Goal: Task Accomplishment & Management: Manage account settings

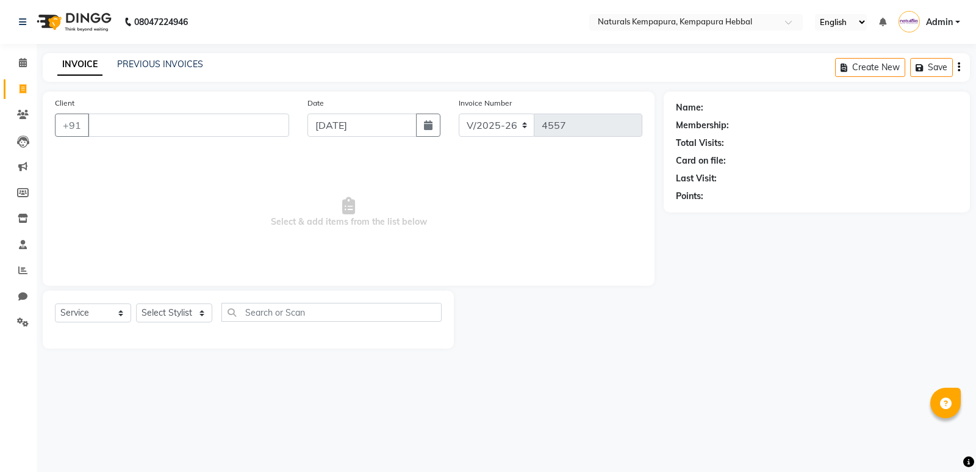
select select "7848"
select select "service"
click at [199, 312] on select "Select Stylist [PERSON_NAME] DANISH DURGA HARI [PERSON_NAME] Manager [PERSON_NA…" at bounding box center [174, 312] width 76 height 19
click at [154, 311] on select "Select Stylist [PERSON_NAME] DANISH DURGA HARI [PERSON_NAME] Manager [PERSON_NA…" at bounding box center [174, 312] width 76 height 19
select select "70450"
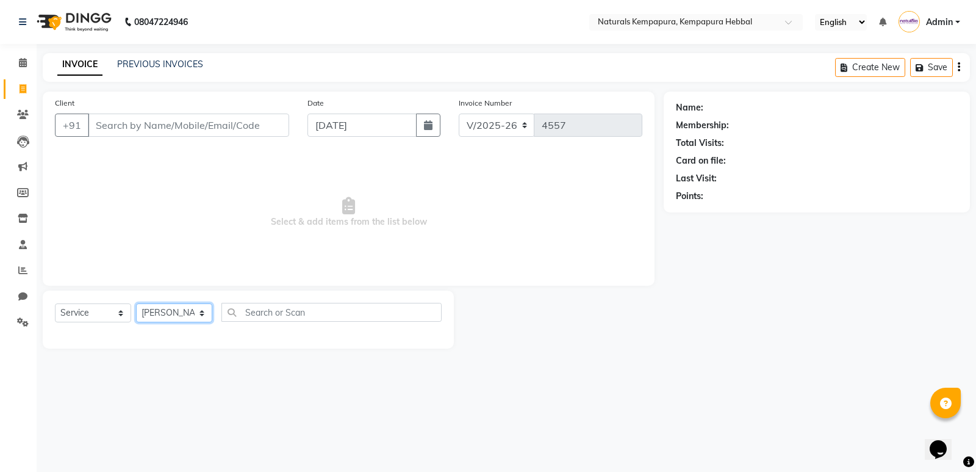
click at [136, 303] on select "Select Stylist [PERSON_NAME] DANISH DURGA HARI [PERSON_NAME] Manager [PERSON_NA…" at bounding box center [174, 312] width 76 height 19
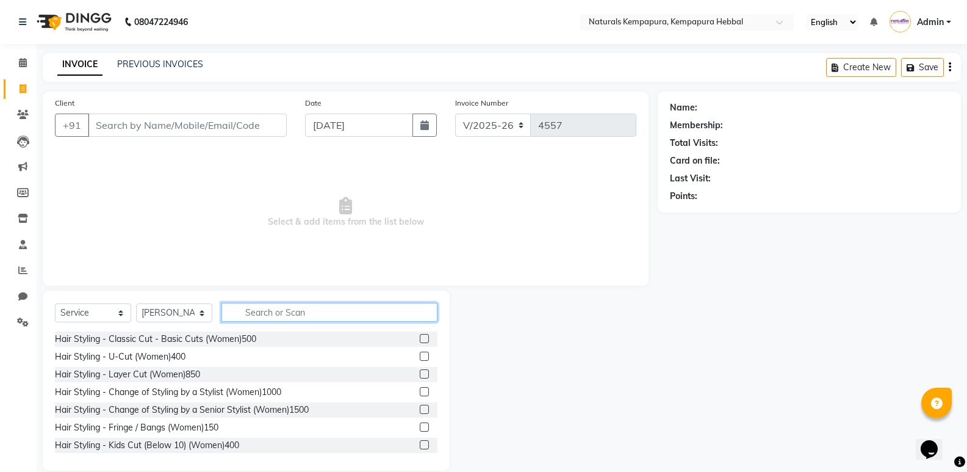
click at [268, 312] on input "text" at bounding box center [329, 312] width 216 height 19
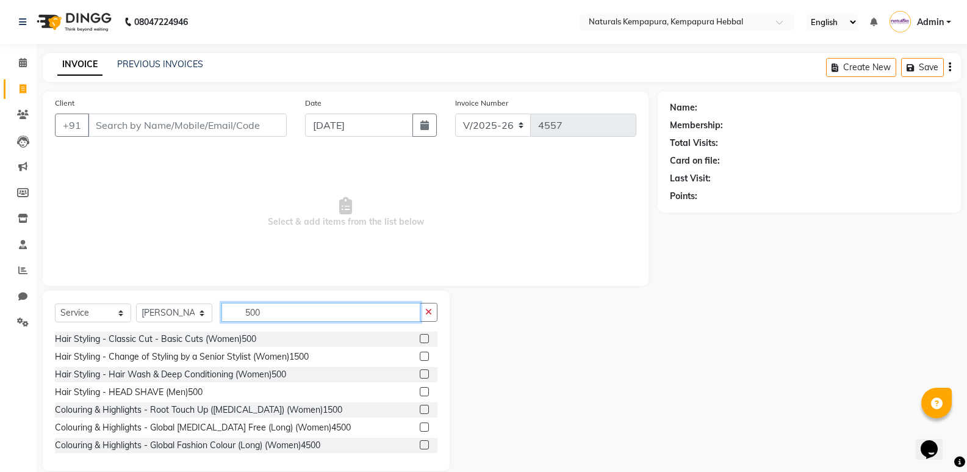
type input "500"
click at [95, 125] on input "Client" at bounding box center [187, 124] width 199 height 23
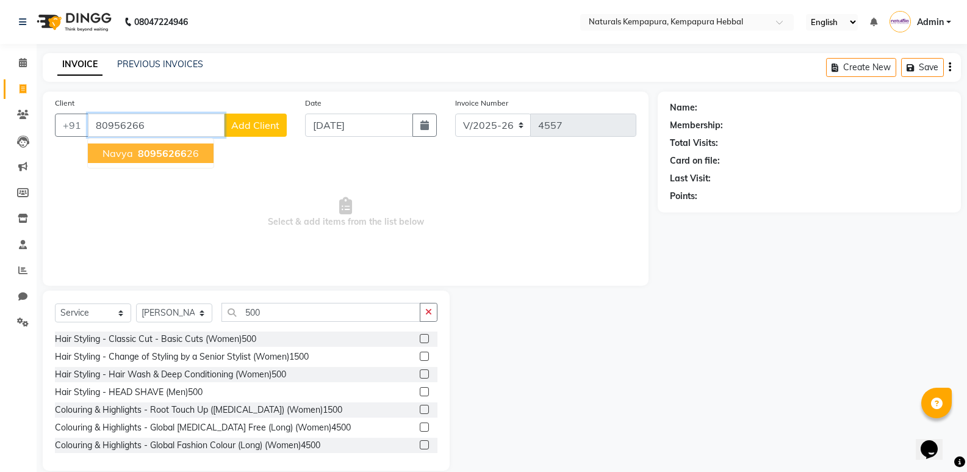
click at [182, 150] on span "80956266" at bounding box center [162, 153] width 49 height 12
type input "8095626626"
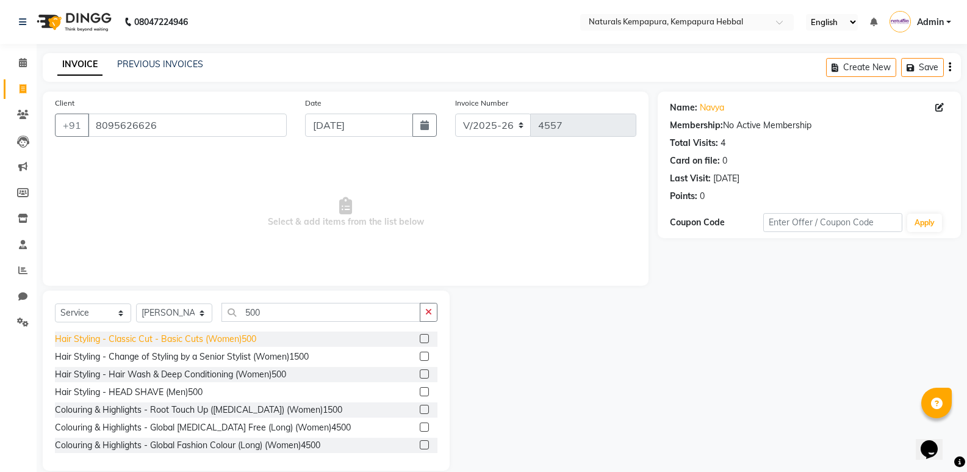
click at [229, 343] on div "Hair Styling - Classic Cut - Basic Cuts (Women)500" at bounding box center [155, 339] width 201 height 13
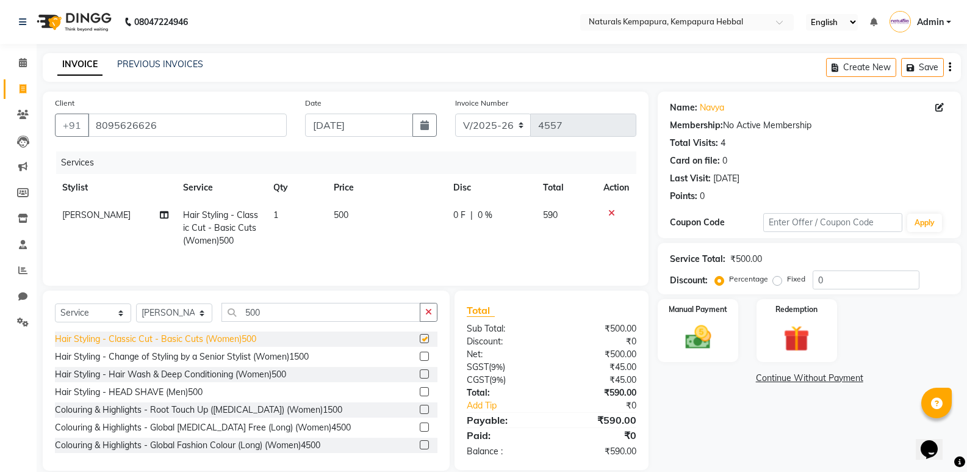
checkbox input "false"
click at [797, 336] on img at bounding box center [796, 339] width 43 height 34
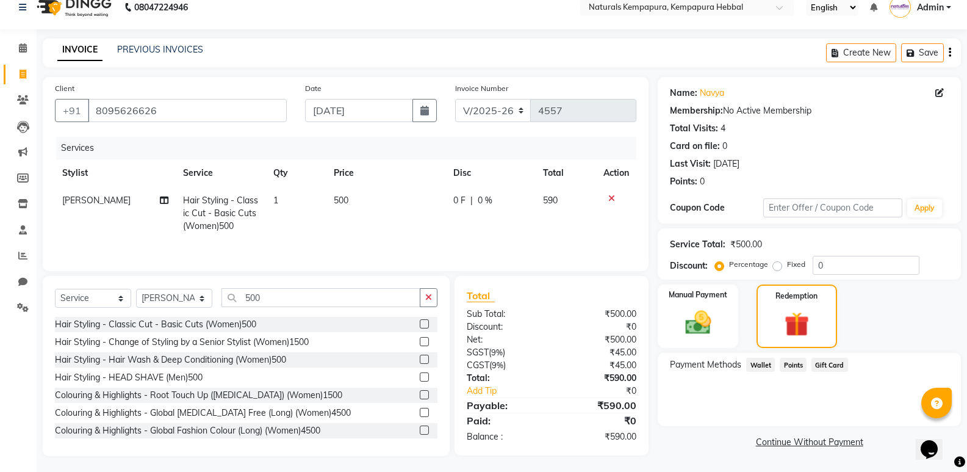
scroll to position [17, 0]
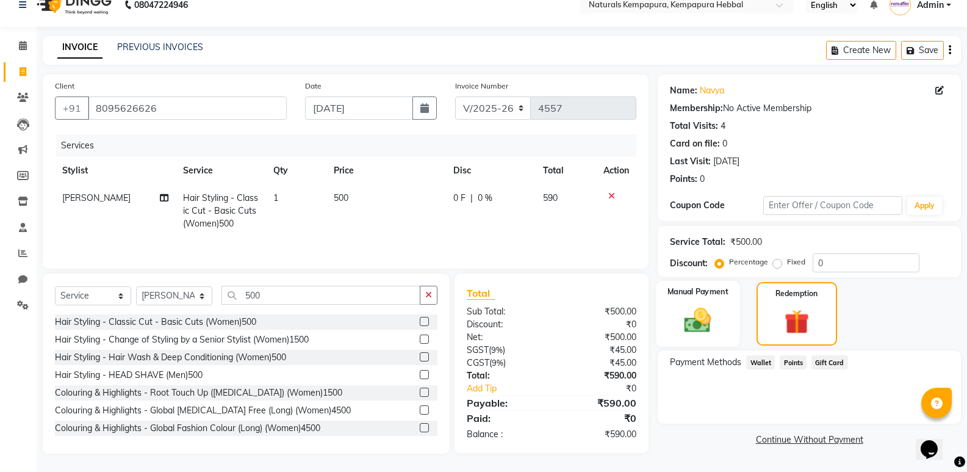
click at [691, 321] on img at bounding box center [697, 319] width 43 height 31
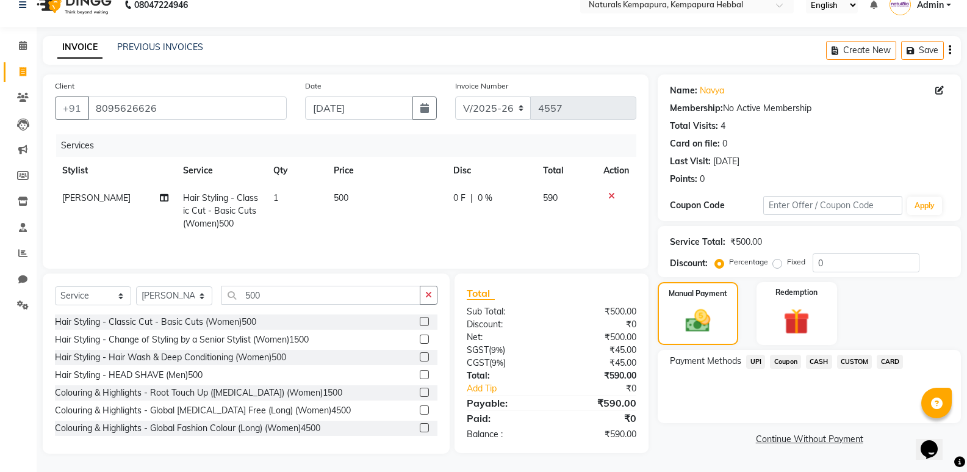
click at [757, 361] on span "UPI" at bounding box center [755, 361] width 19 height 14
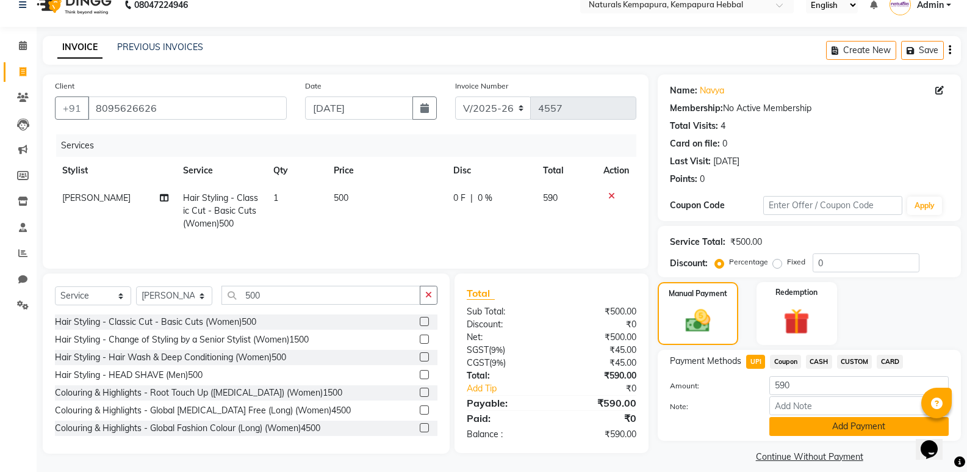
click at [850, 427] on button "Add Payment" at bounding box center [858, 426] width 179 height 19
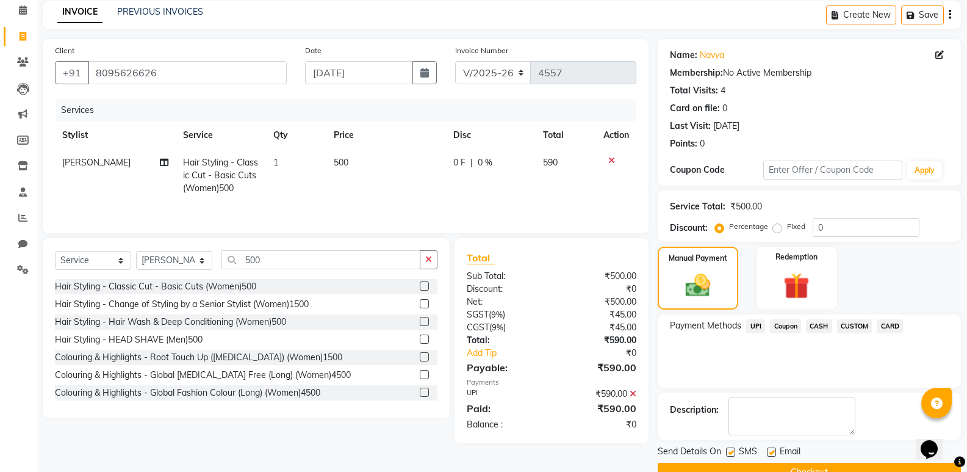
scroll to position [81, 0]
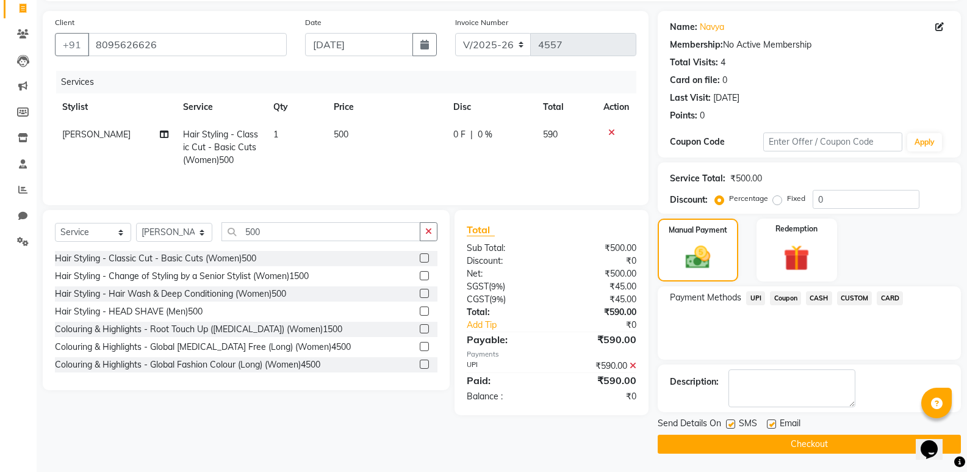
click at [773, 422] on label at bounding box center [771, 423] width 9 height 9
click at [773, 422] on input "checkbox" at bounding box center [771, 424] width 8 height 8
checkbox input "false"
click at [731, 423] on label at bounding box center [730, 423] width 9 height 9
click at [731, 423] on input "checkbox" at bounding box center [730, 424] width 8 height 8
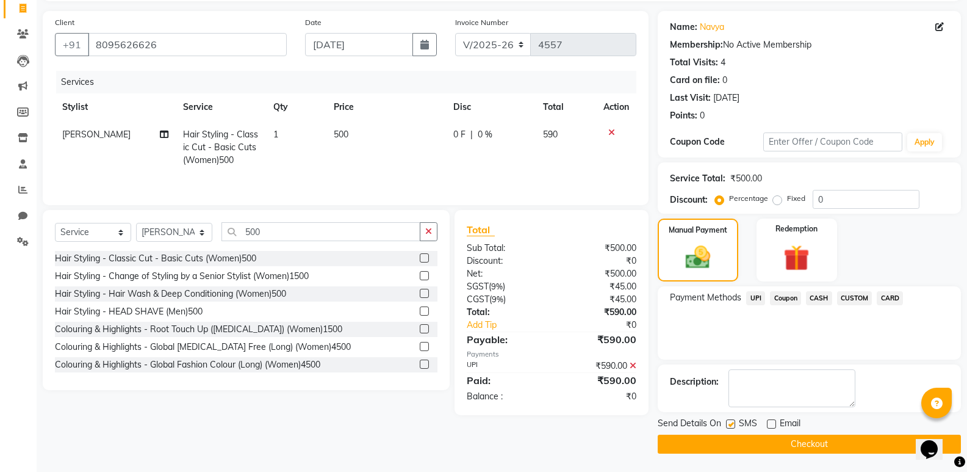
checkbox input "false"
click at [808, 445] on button "Checkout" at bounding box center [809, 443] width 303 height 19
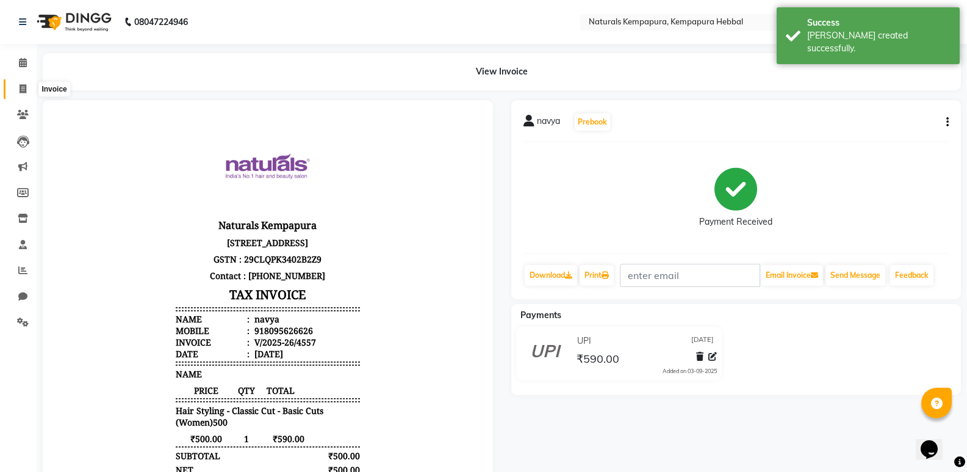
click at [22, 88] on icon at bounding box center [23, 88] width 7 height 9
select select "7848"
select select "service"
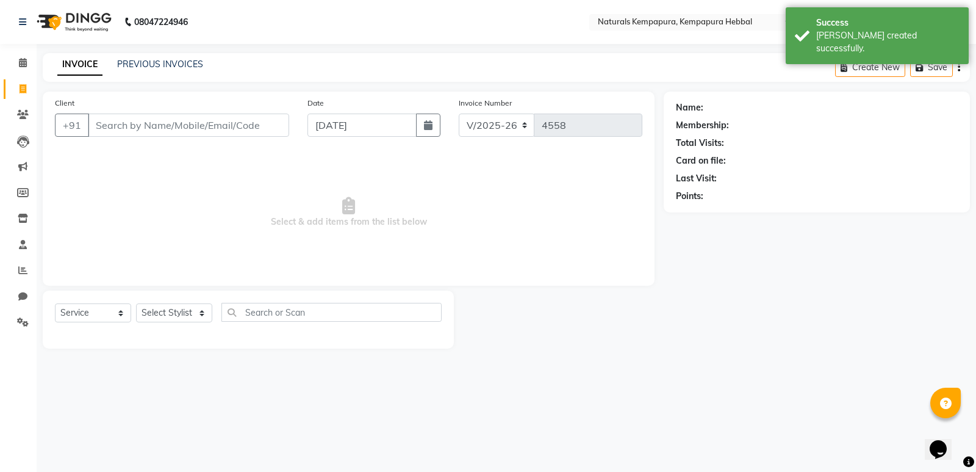
click at [105, 128] on input "Client" at bounding box center [188, 124] width 201 height 23
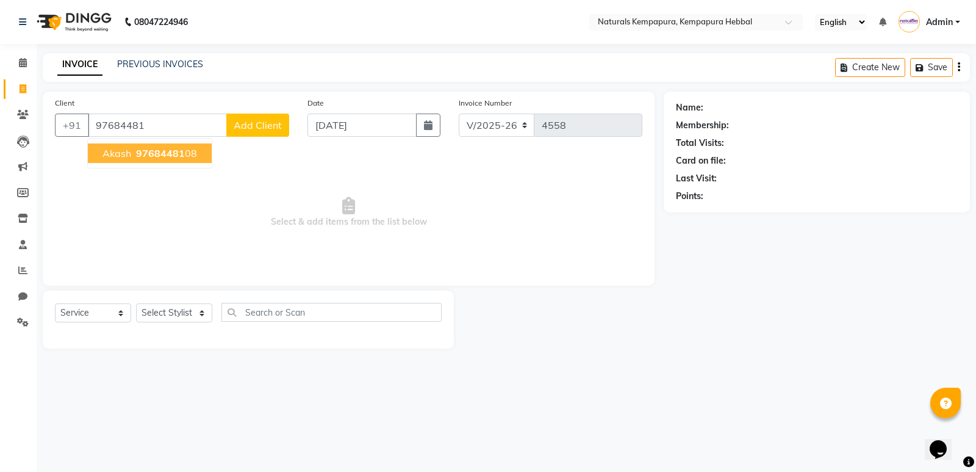
click at [134, 151] on ngb-highlight "97684481 08" at bounding box center [165, 153] width 63 height 12
type input "9768448108"
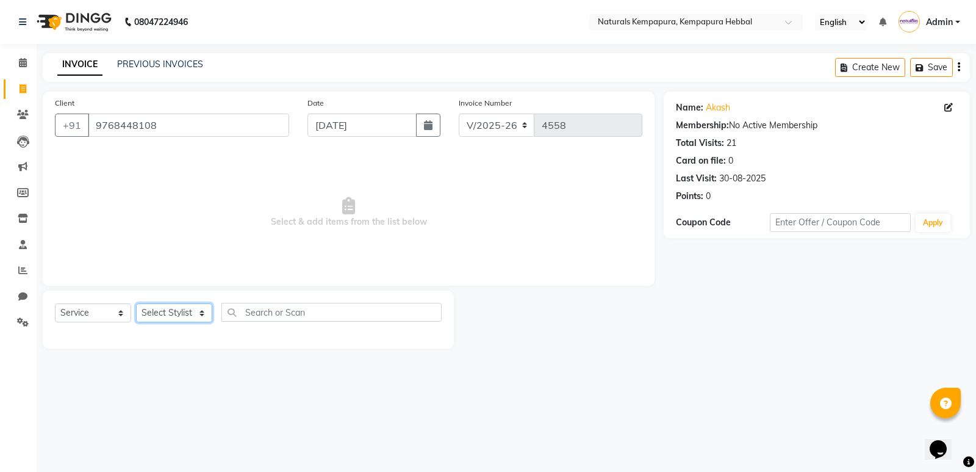
click at [200, 312] on select "Select Stylist [PERSON_NAME] DANISH DURGA HARI [PERSON_NAME] Manager [PERSON_NA…" at bounding box center [174, 312] width 76 height 19
select select "70450"
click at [136, 303] on select "Select Stylist [PERSON_NAME] DANISH DURGA HARI [PERSON_NAME] Manager [PERSON_NA…" at bounding box center [174, 312] width 76 height 19
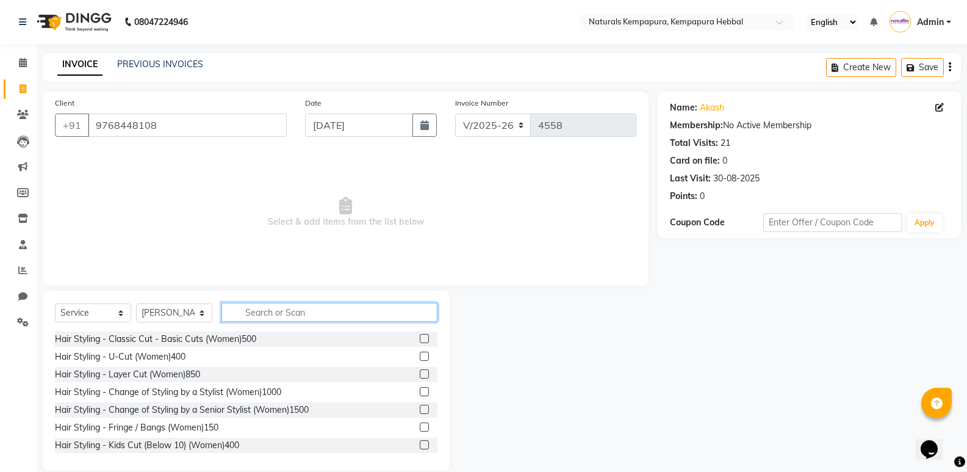
click at [283, 315] on input "text" at bounding box center [329, 312] width 216 height 19
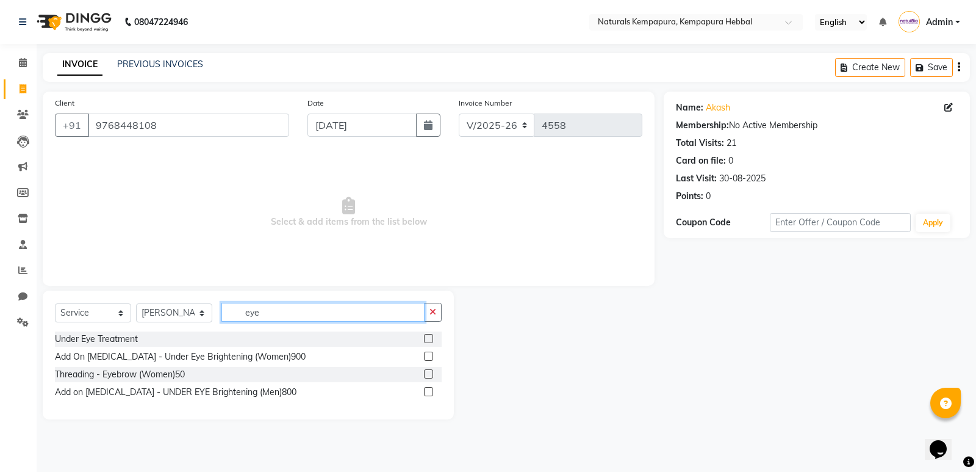
click at [263, 310] on input "eye" at bounding box center [322, 312] width 203 height 19
type input "e"
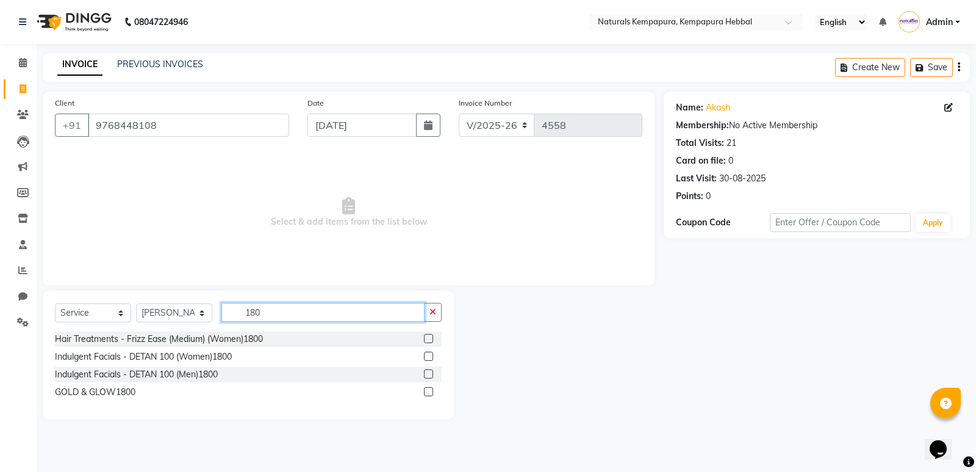
click at [266, 313] on input "180" at bounding box center [322, 312] width 203 height 19
type input "1"
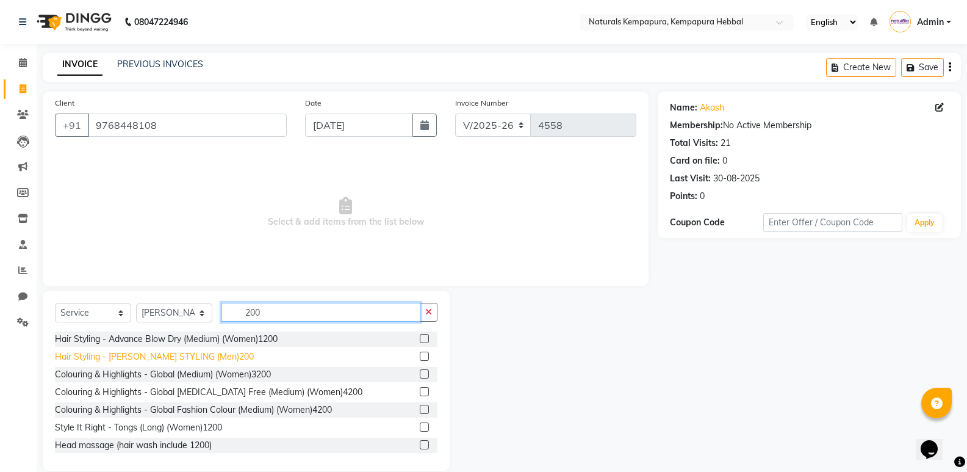
type input "200"
click at [177, 354] on div "Hair Styling - [PERSON_NAME] STYLING (Men)200" at bounding box center [154, 356] width 199 height 13
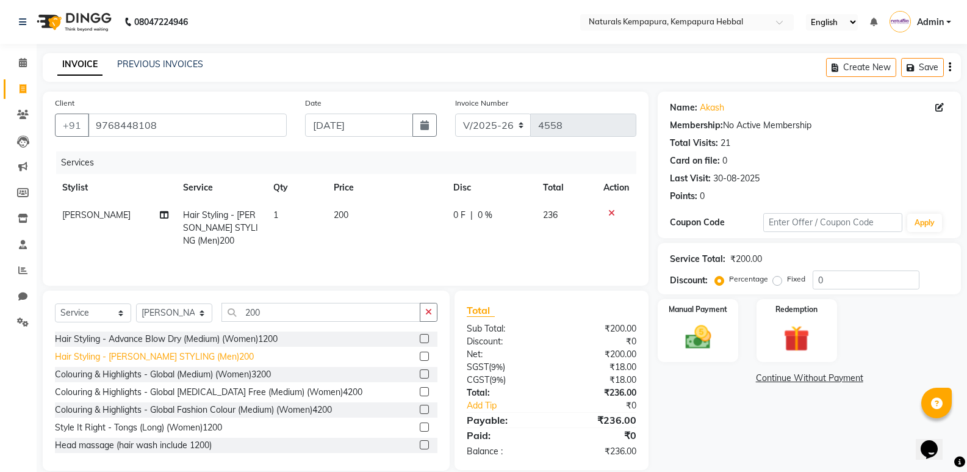
click at [198, 358] on div "Hair Styling - [PERSON_NAME] STYLING (Men)200" at bounding box center [154, 356] width 199 height 13
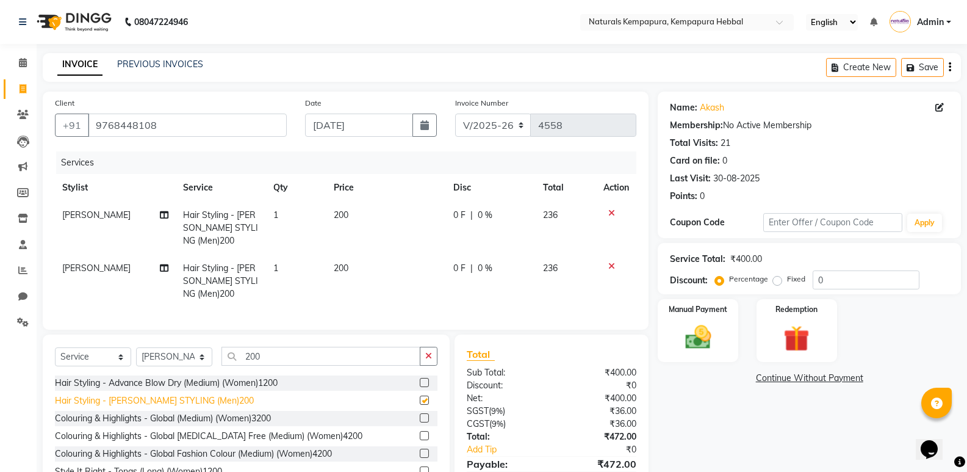
checkbox input "false"
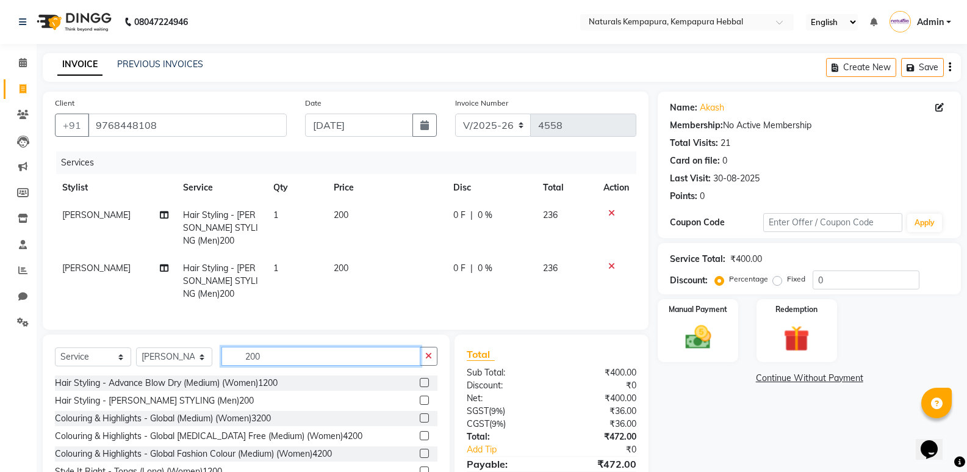
click at [265, 365] on input "200" at bounding box center [320, 356] width 199 height 19
type input "2"
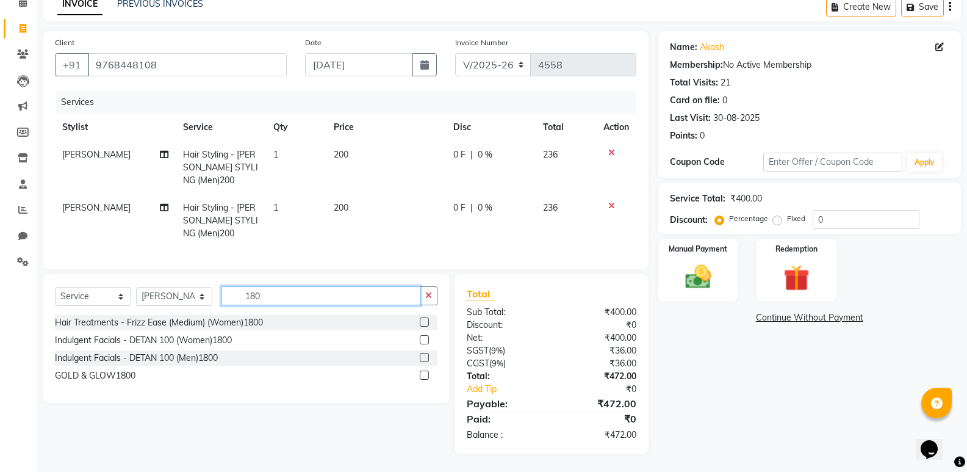
scroll to position [70, 0]
type input "180"
click at [470, 148] on span "|" at bounding box center [471, 154] width 2 height 13
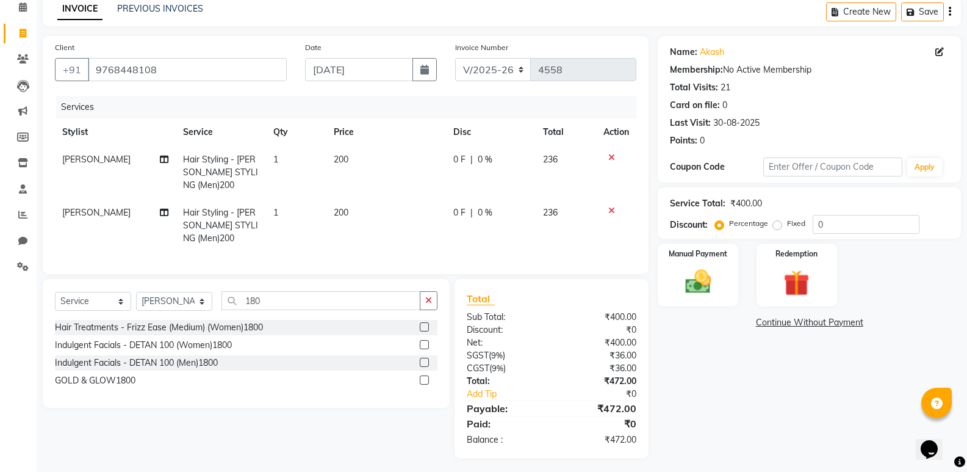
select select "70450"
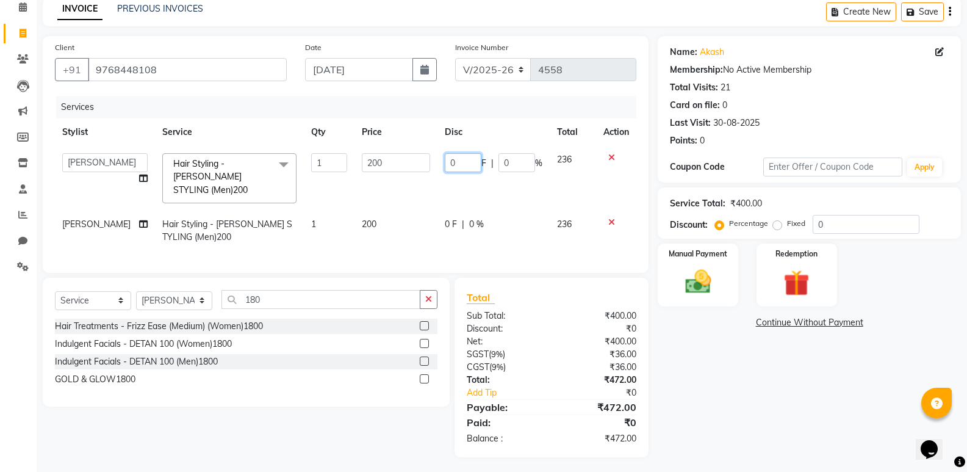
click at [461, 160] on input "0" at bounding box center [463, 162] width 37 height 19
type input "020"
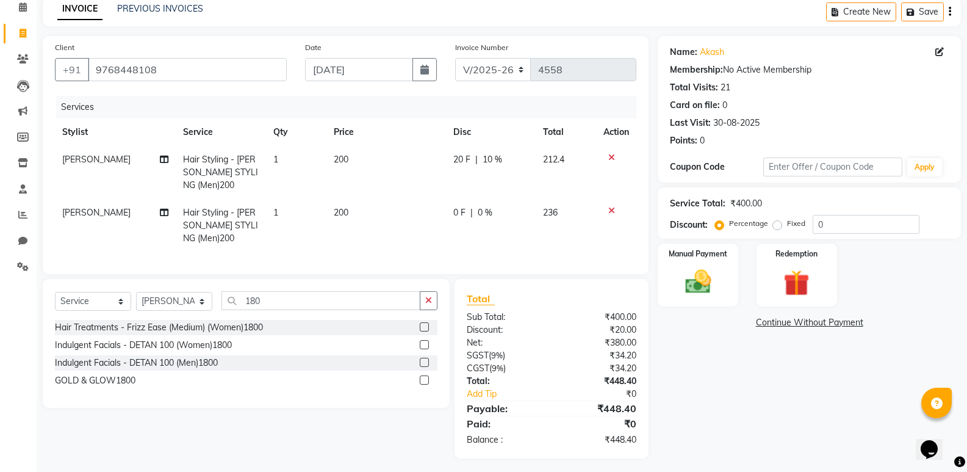
click at [763, 407] on div "Name: Akash Membership: No Active Membership Total Visits: 21 Card on file: 0 L…" at bounding box center [814, 247] width 312 height 422
click at [618, 209] on div at bounding box center [616, 210] width 26 height 9
click at [613, 210] on icon at bounding box center [611, 210] width 7 height 9
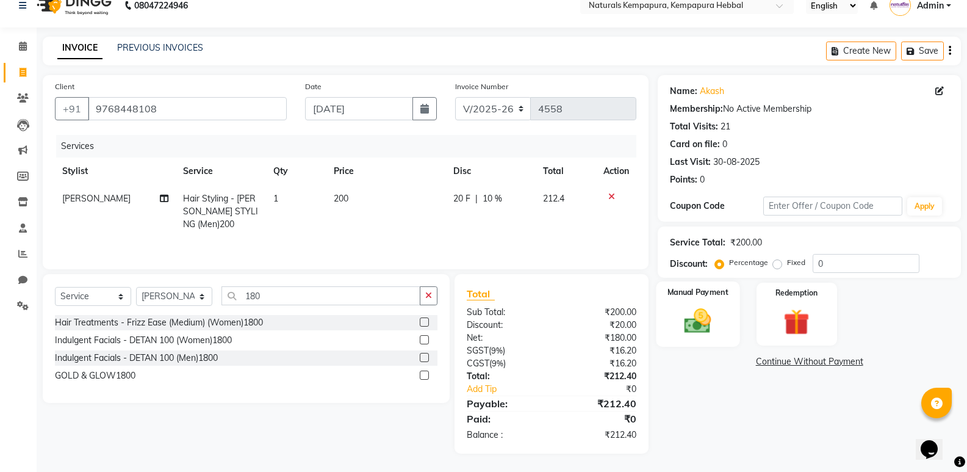
click at [696, 322] on img at bounding box center [697, 320] width 43 height 31
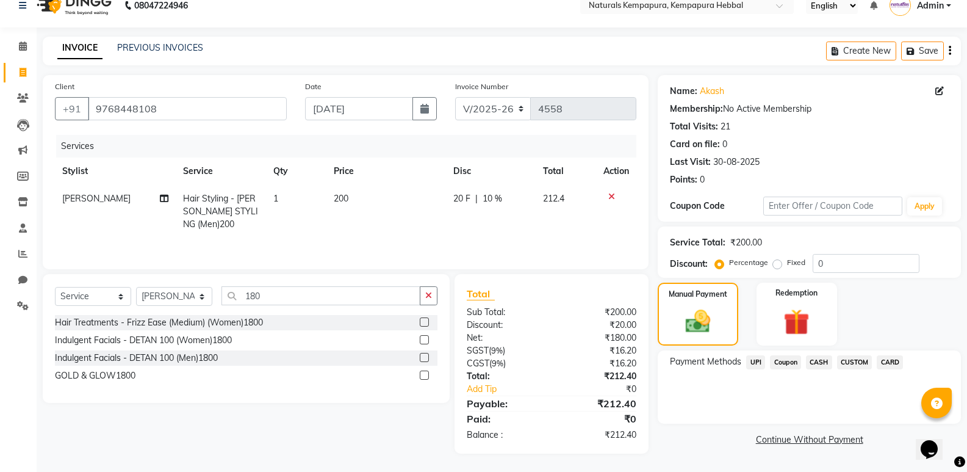
click at [758, 361] on span "UPI" at bounding box center [755, 362] width 19 height 14
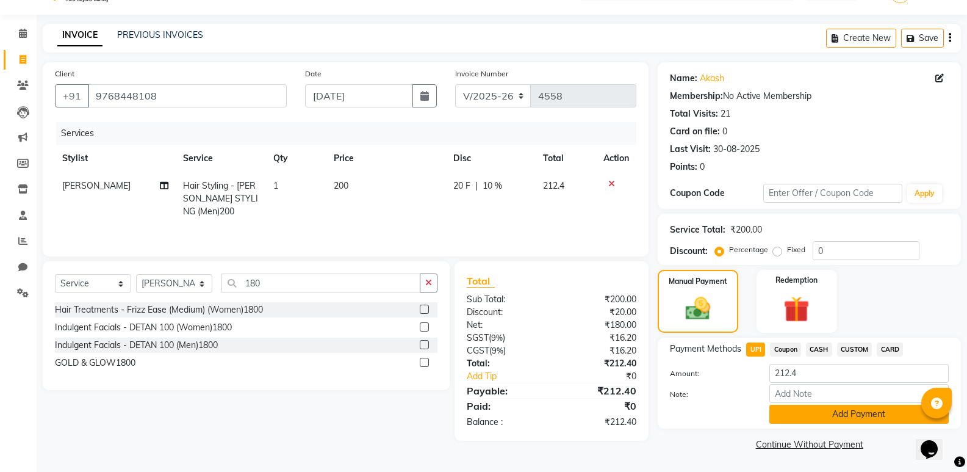
click at [832, 409] on button "Add Payment" at bounding box center [858, 413] width 179 height 19
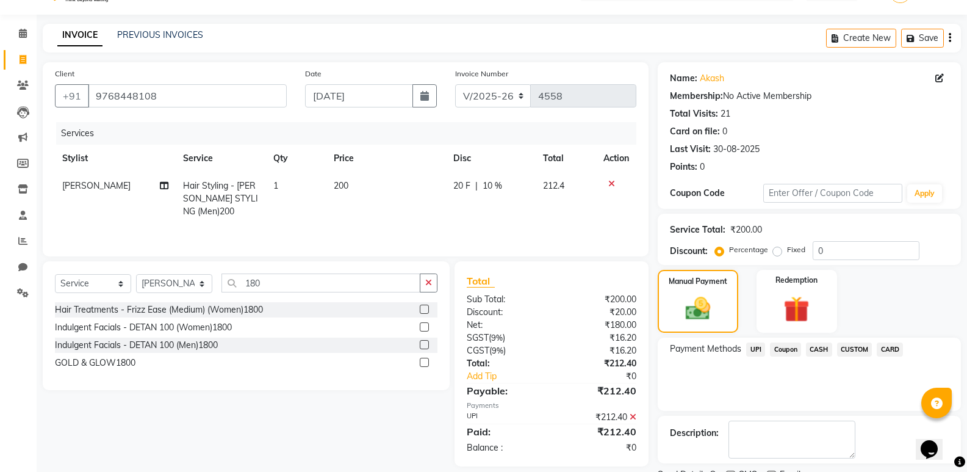
scroll to position [81, 0]
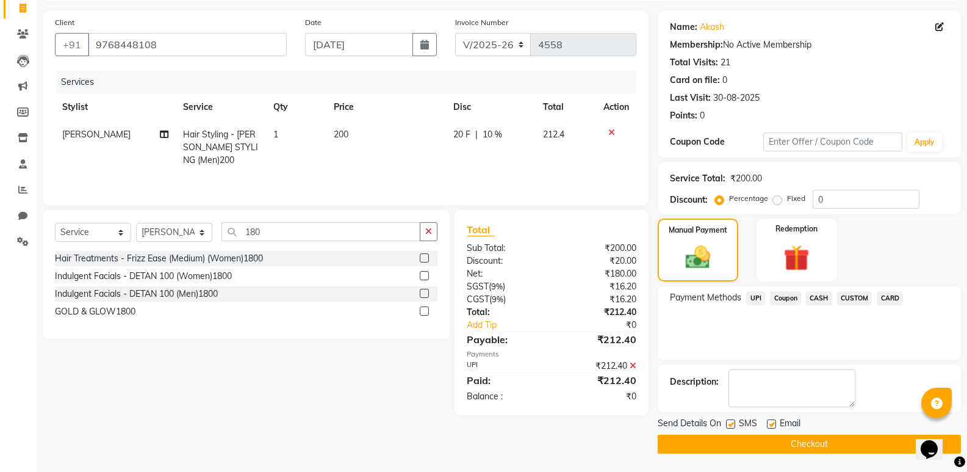
click at [773, 421] on label at bounding box center [771, 423] width 9 height 9
click at [773, 421] on input "checkbox" at bounding box center [771, 424] width 8 height 8
checkbox input "false"
click at [730, 422] on label at bounding box center [730, 423] width 9 height 9
click at [730, 422] on input "checkbox" at bounding box center [730, 424] width 8 height 8
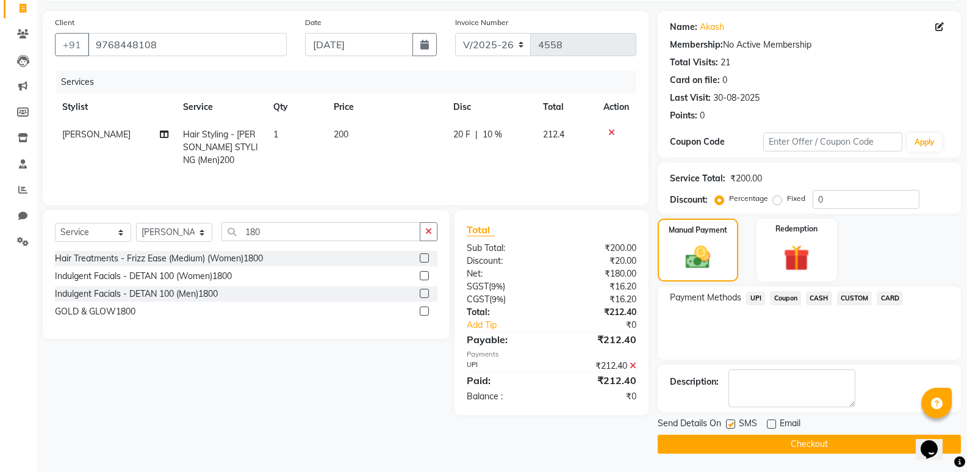
checkbox input "false"
click at [789, 442] on button "Checkout" at bounding box center [809, 443] width 303 height 19
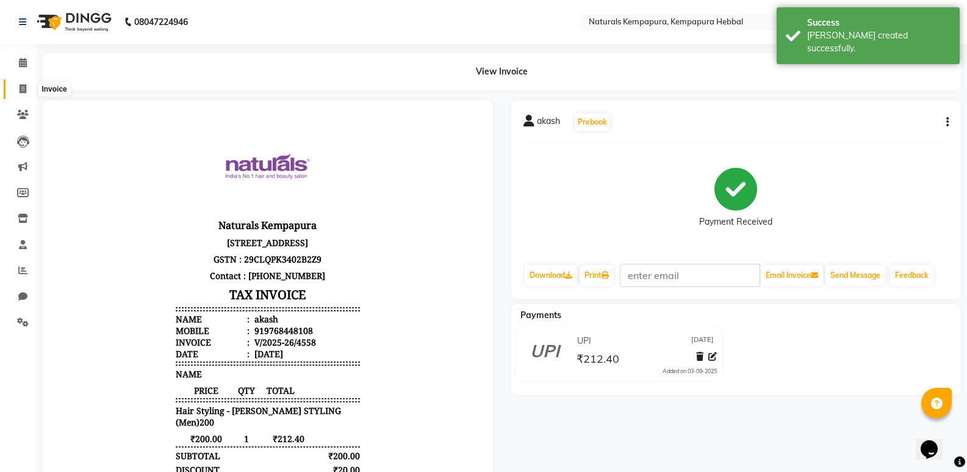
click at [21, 85] on icon at bounding box center [23, 88] width 7 height 9
select select "service"
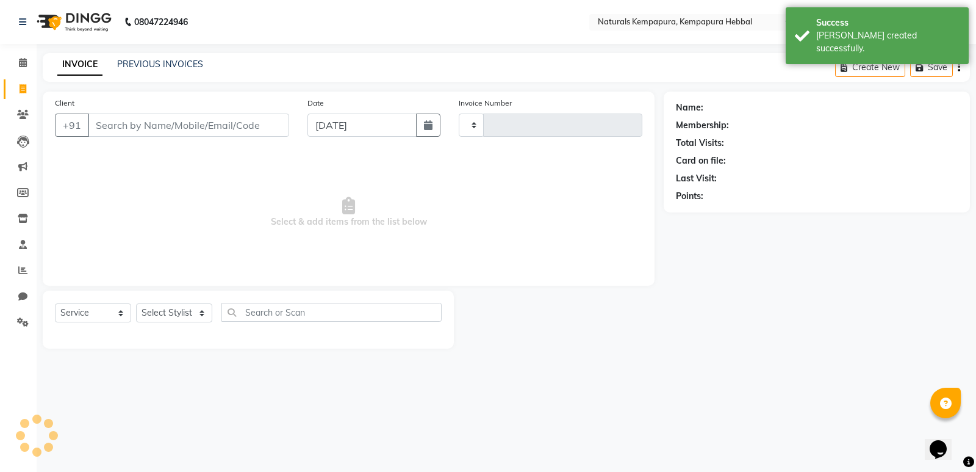
type input "4559"
select select "7848"
click at [145, 65] on link "PREVIOUS INVOICES" at bounding box center [160, 64] width 86 height 11
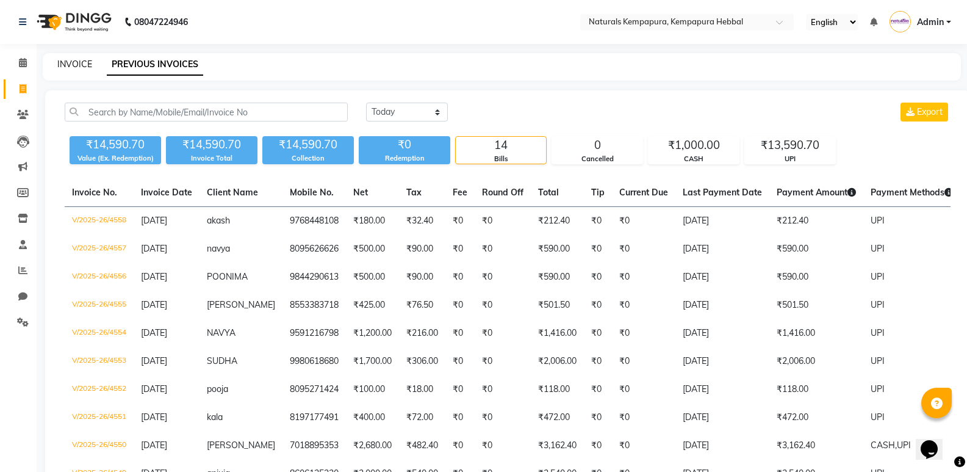
click at [76, 60] on link "INVOICE" at bounding box center [74, 64] width 35 height 11
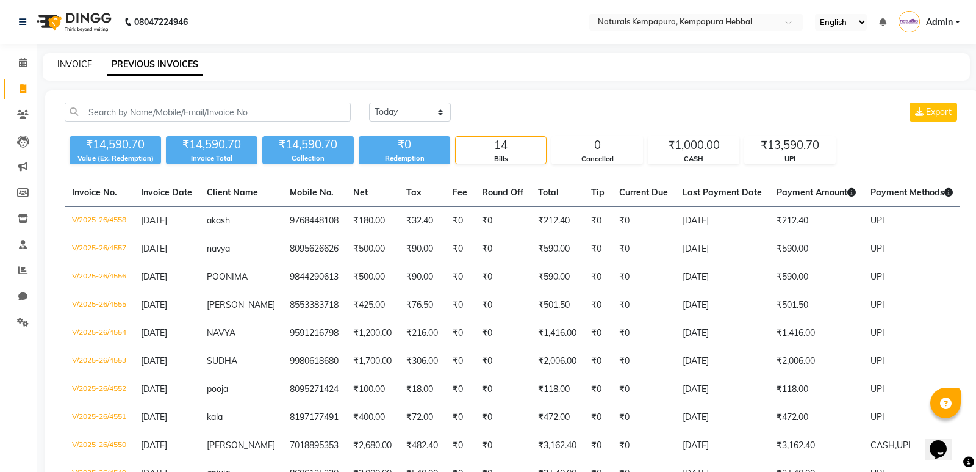
select select "7848"
select select "service"
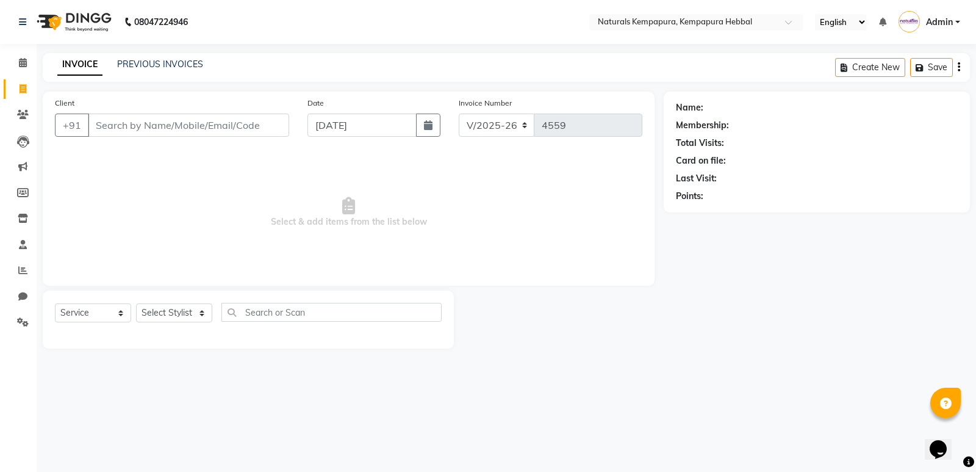
click at [190, 56] on div "INVOICE PREVIOUS INVOICES Create New Save" at bounding box center [506, 67] width 927 height 29
click at [190, 64] on link "PREVIOUS INVOICES" at bounding box center [160, 64] width 86 height 11
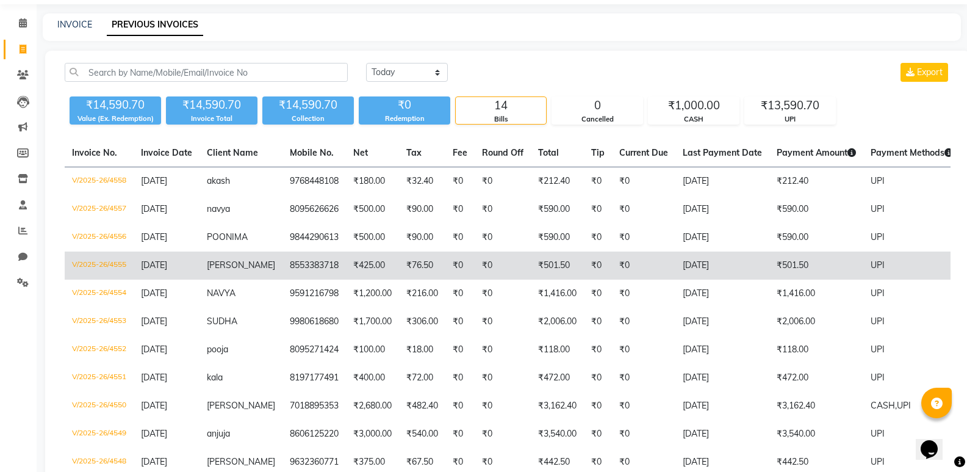
scroll to position [61, 0]
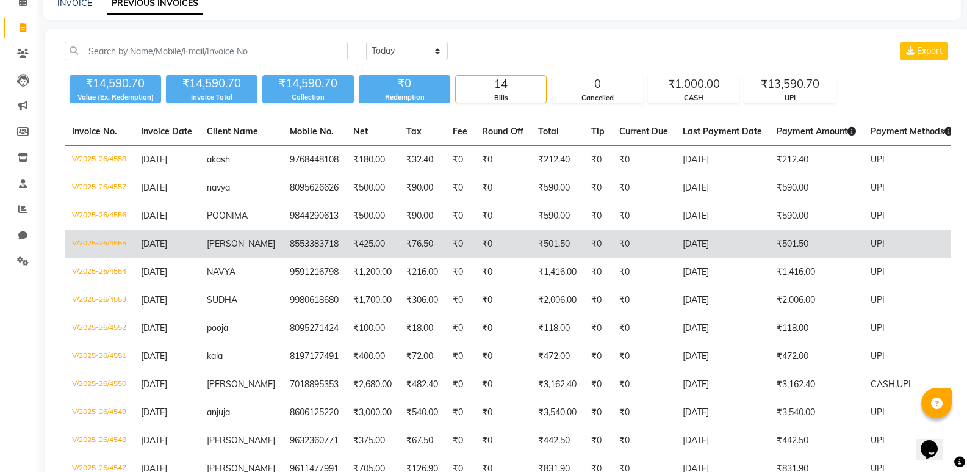
click at [531, 243] on td "₹501.50" at bounding box center [557, 244] width 53 height 28
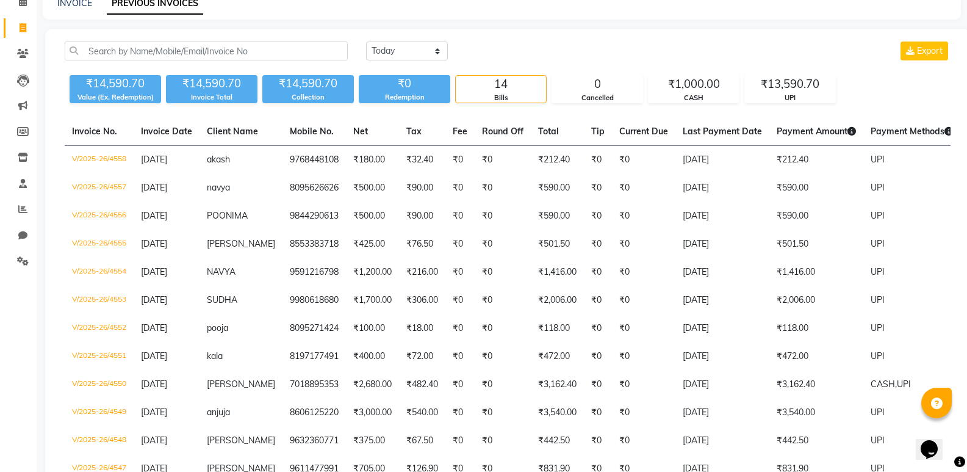
click at [92, 4] on div "INVOICE PREVIOUS INVOICES" at bounding box center [495, 3] width 904 height 13
click at [24, 201] on link "Reports" at bounding box center [18, 210] width 29 height 20
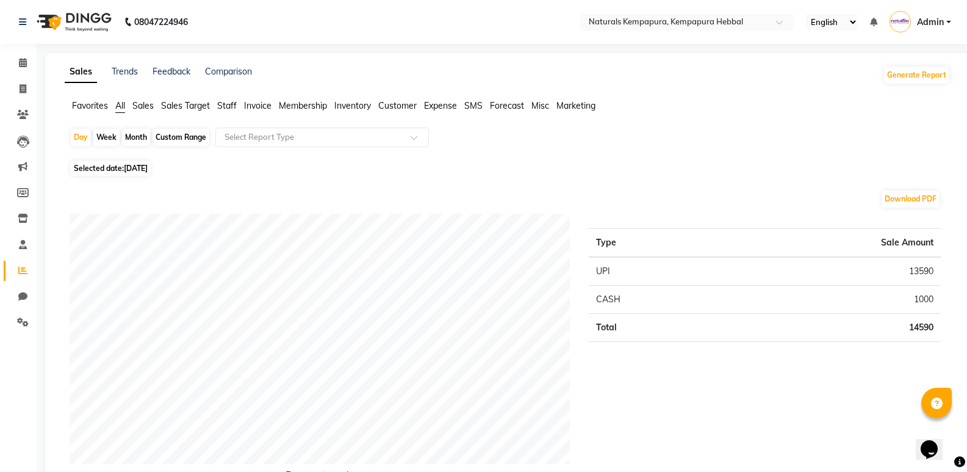
click at [223, 105] on span "Staff" at bounding box center [227, 105] width 20 height 11
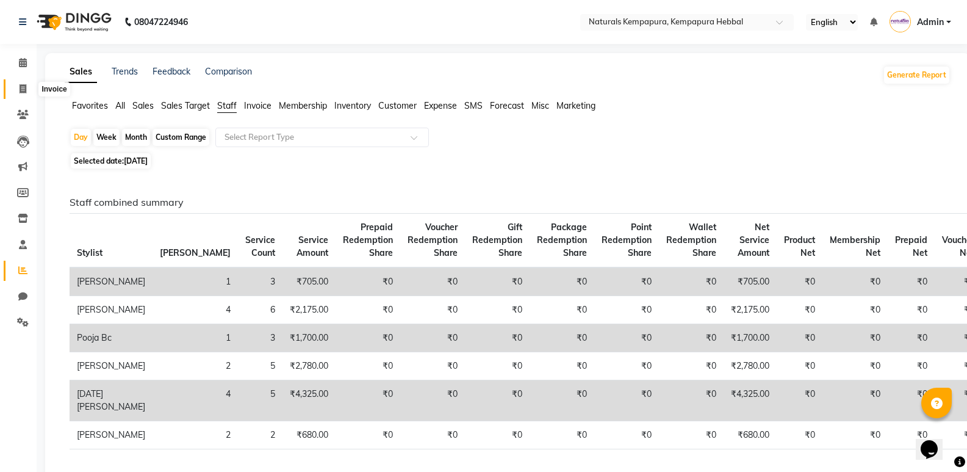
click at [28, 85] on span at bounding box center [22, 89] width 21 height 14
select select "7848"
select select "service"
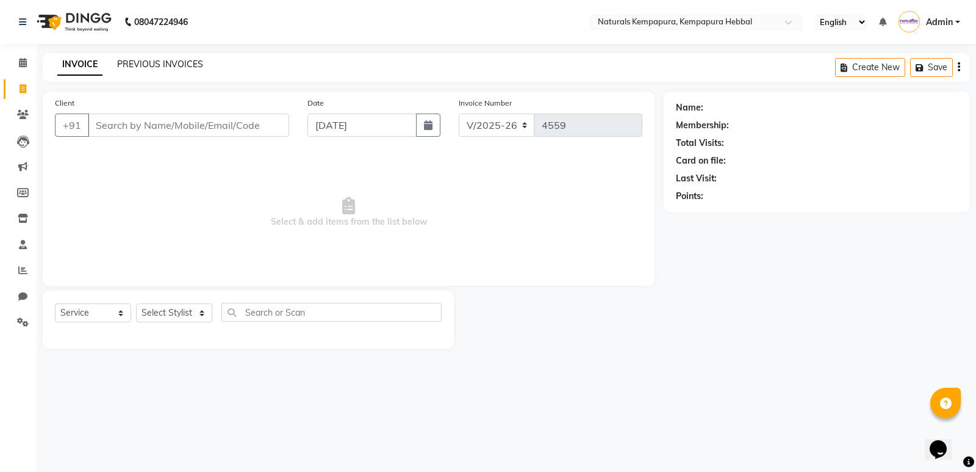
click at [164, 59] on link "PREVIOUS INVOICES" at bounding box center [160, 64] width 86 height 11
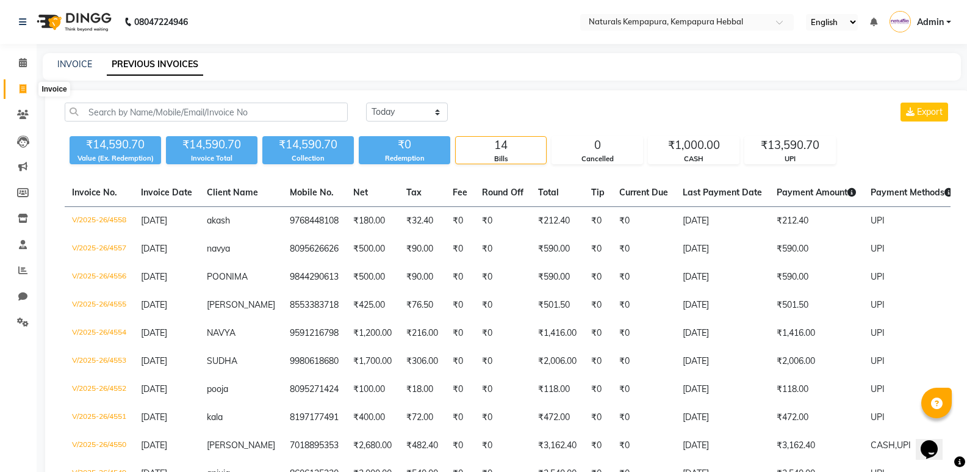
click at [24, 86] on icon at bounding box center [23, 88] width 7 height 9
select select "service"
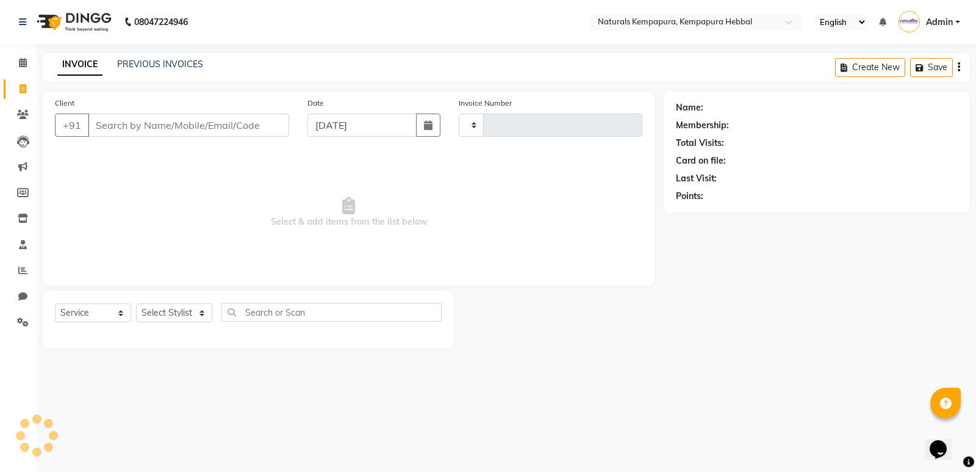
type input "4559"
select select "7848"
click at [131, 57] on div "INVOICE PREVIOUS INVOICES Create New Save" at bounding box center [506, 67] width 927 height 29
click at [123, 68] on link "PREVIOUS INVOICES" at bounding box center [160, 64] width 86 height 11
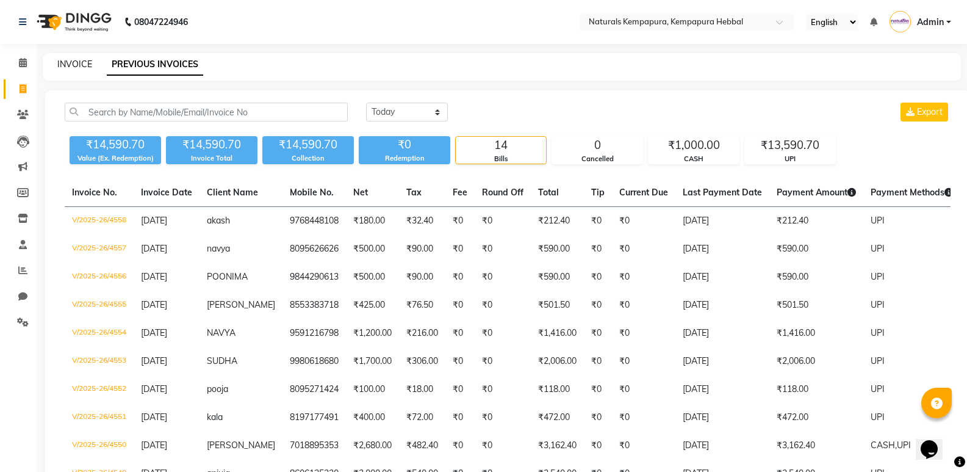
click at [85, 68] on link "INVOICE" at bounding box center [74, 64] width 35 height 11
select select "service"
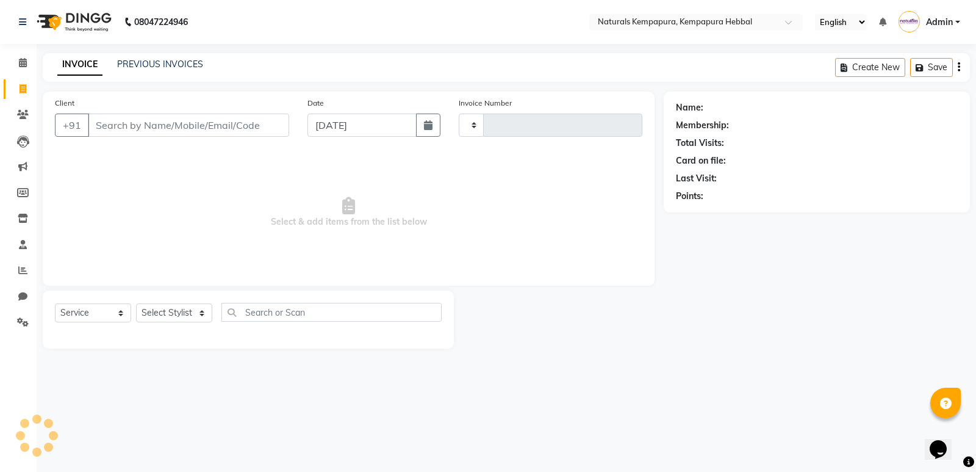
type input "4559"
select select "7848"
click at [164, 67] on link "PREVIOUS INVOICES" at bounding box center [160, 64] width 86 height 11
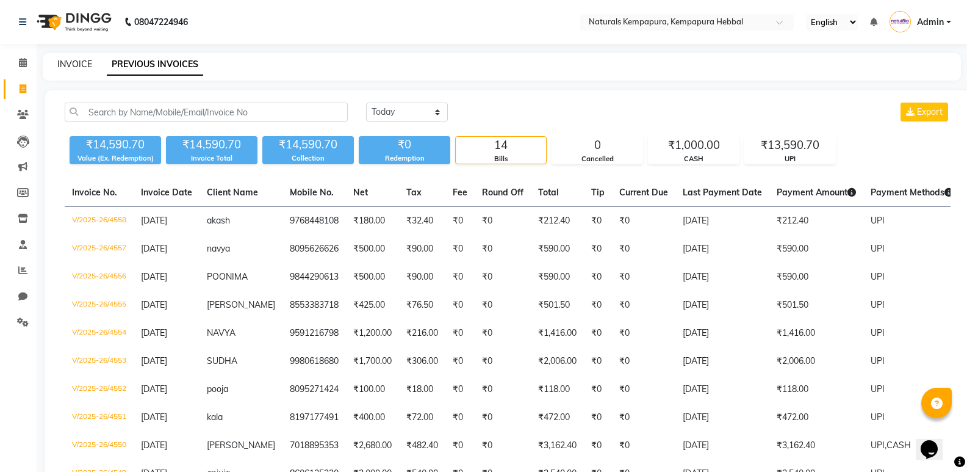
click at [80, 63] on link "INVOICE" at bounding box center [74, 64] width 35 height 11
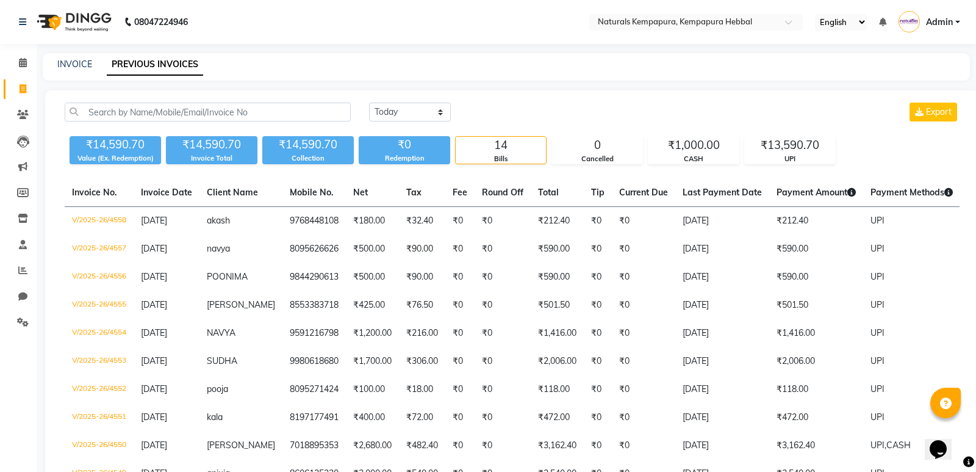
select select "7848"
select select "service"
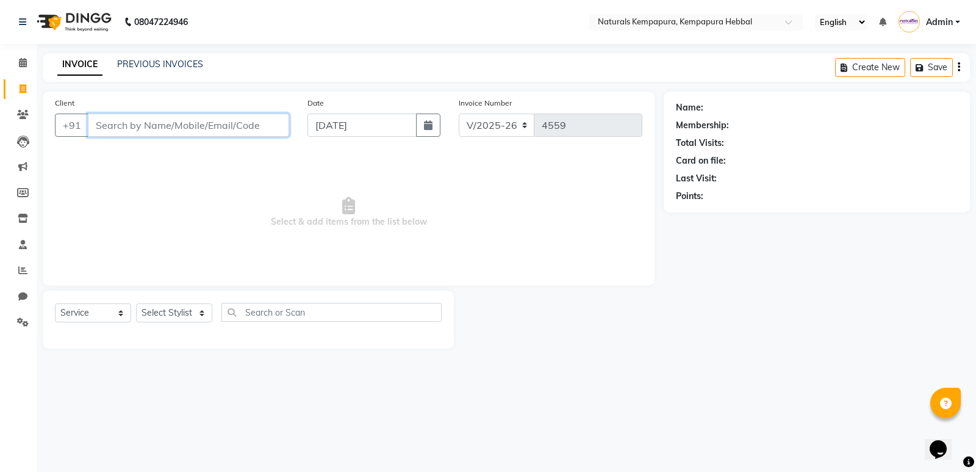
click at [107, 129] on input "Client" at bounding box center [188, 124] width 201 height 23
paste input "8660106423"
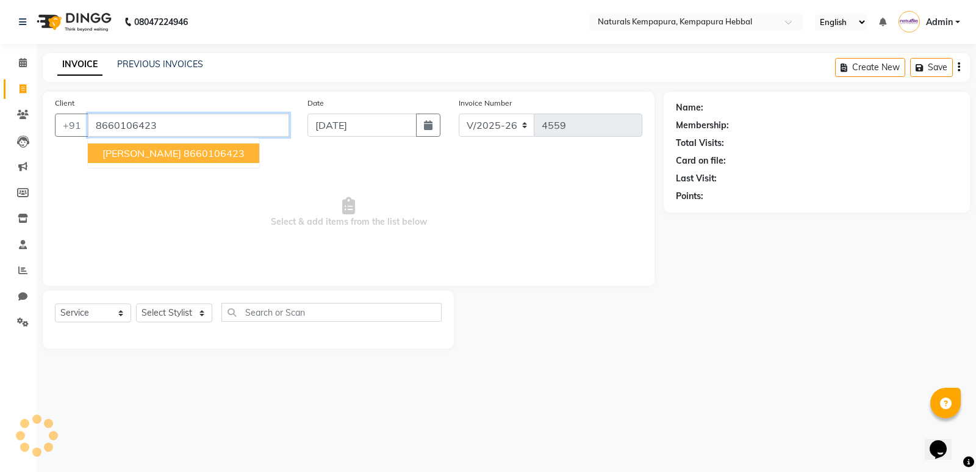
click at [167, 127] on input "8660106423" at bounding box center [188, 124] width 201 height 23
click at [184, 158] on ngb-highlight "8660106423" at bounding box center [214, 153] width 61 height 12
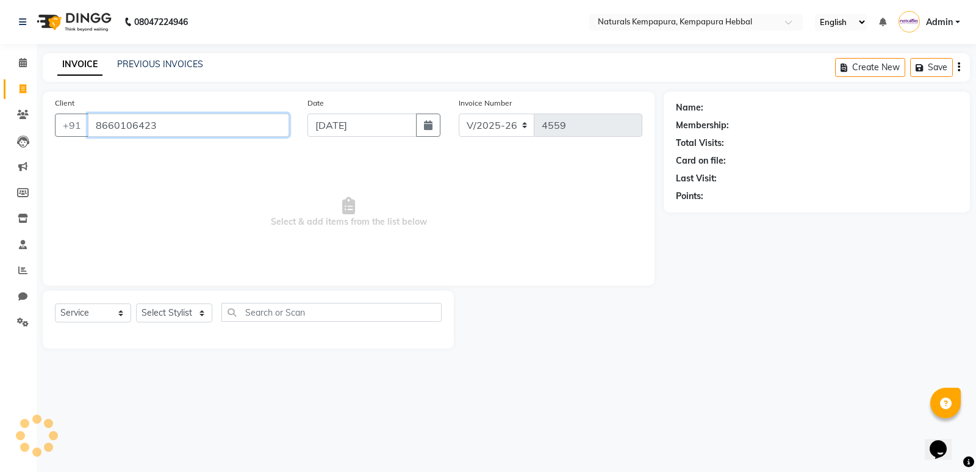
type input "8660106423"
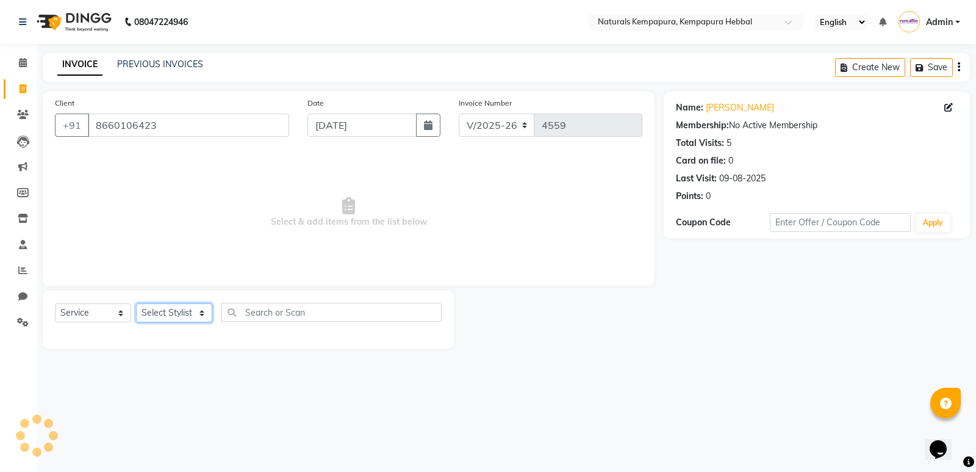
drag, startPoint x: 184, startPoint y: 312, endPoint x: 185, endPoint y: 306, distance: 6.4
click at [184, 312] on select "Select Stylist [PERSON_NAME] DANISH DURGA HARI [PERSON_NAME] Manager [PERSON_NA…" at bounding box center [174, 312] width 76 height 19
select select "70439"
click at [136, 303] on select "Select Stylist [PERSON_NAME] DANISH DURGA HARI [PERSON_NAME] Manager [PERSON_NA…" at bounding box center [174, 312] width 76 height 19
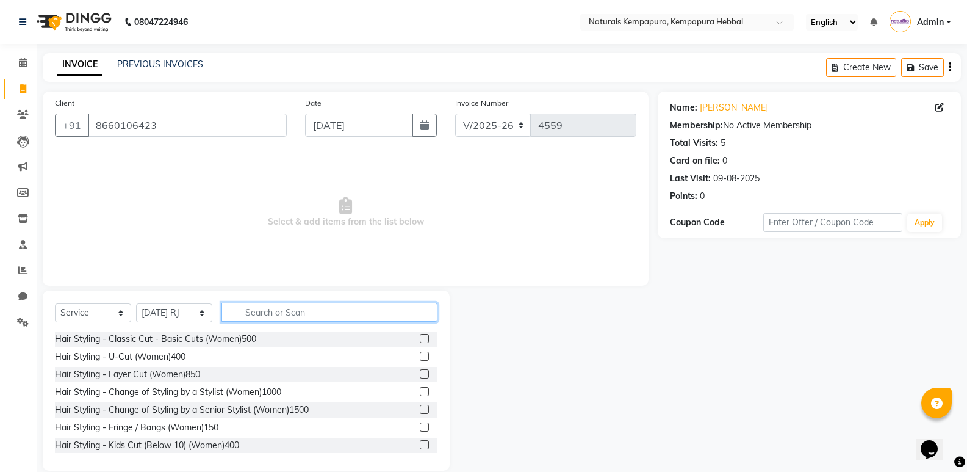
click at [275, 321] on input "text" at bounding box center [329, 312] width 216 height 19
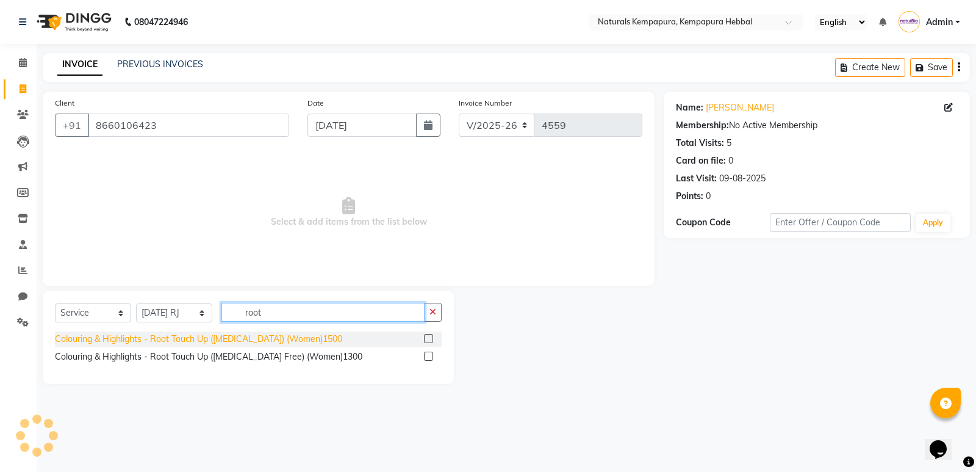
type input "root"
click at [246, 337] on div "Colouring & Highlights - Root Touch Up ([MEDICAL_DATA]) (Women)1500" at bounding box center [198, 339] width 287 height 13
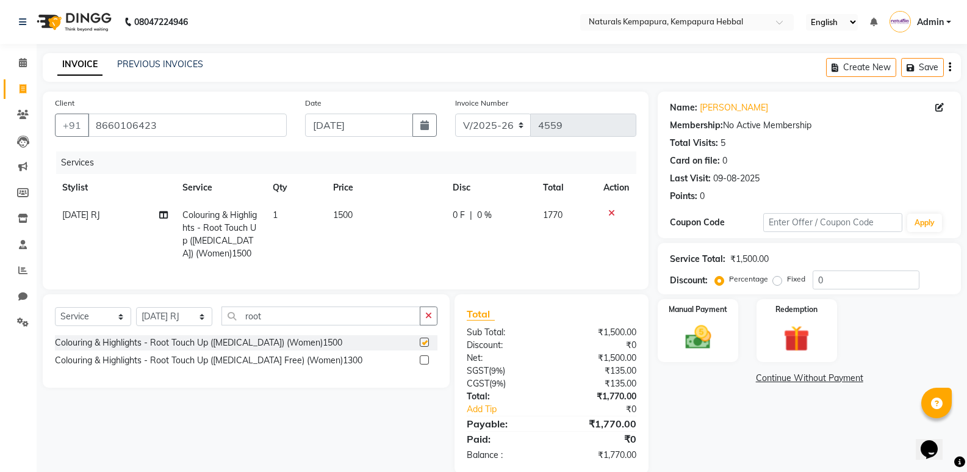
checkbox input "false"
click at [461, 211] on span "0 F" at bounding box center [459, 215] width 12 height 13
select select "70439"
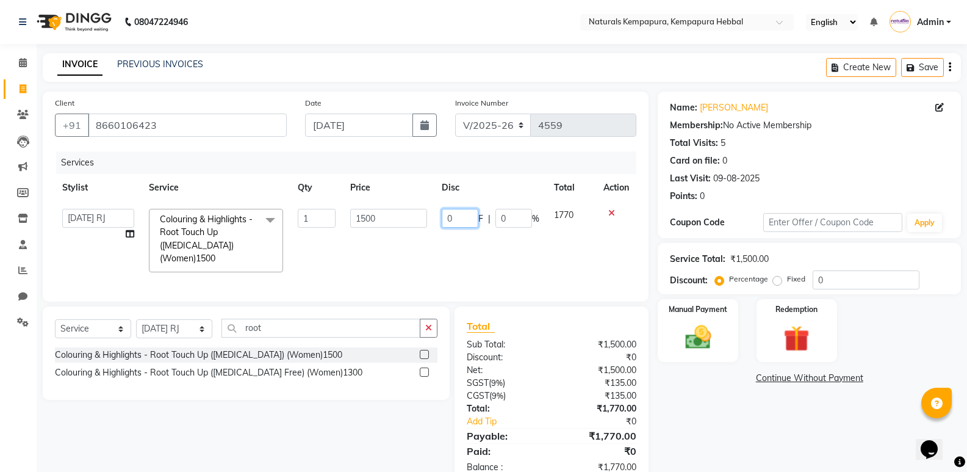
click at [442, 216] on input "0" at bounding box center [460, 218] width 37 height 19
type input "200"
click at [673, 406] on div "Name: [PERSON_NAME] Membership: No Active Membership Total Visits: 5 Card on fi…" at bounding box center [814, 289] width 312 height 394
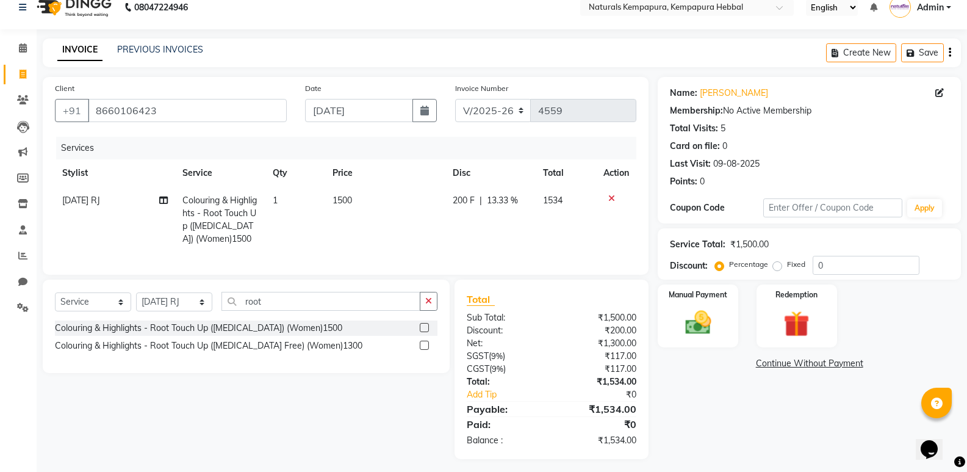
scroll to position [29, 0]
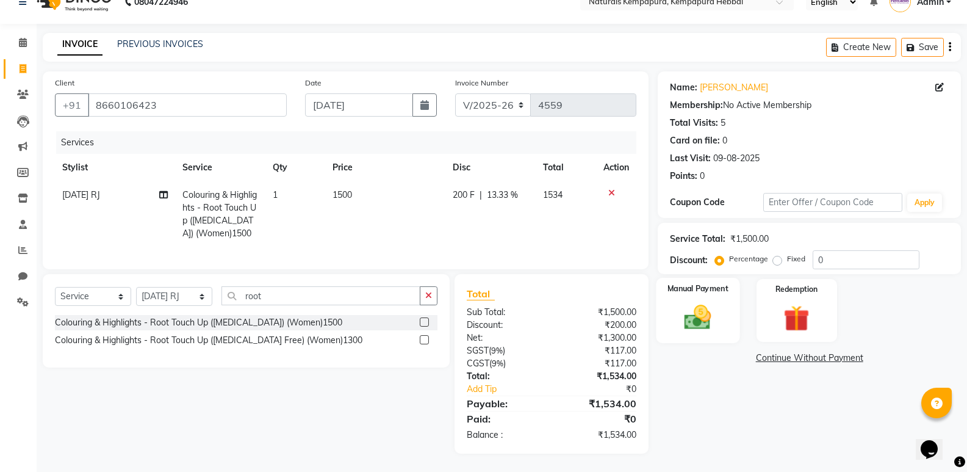
click at [705, 309] on img at bounding box center [697, 316] width 43 height 31
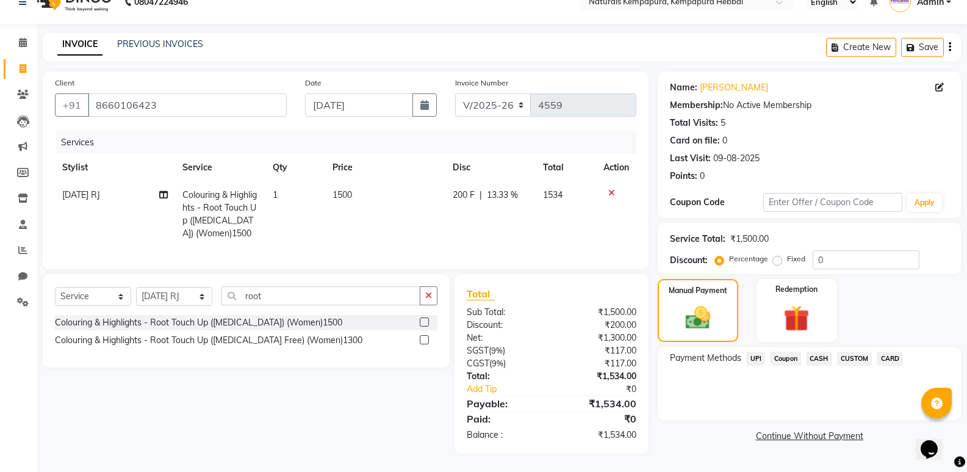
click at [754, 351] on span "UPI" at bounding box center [755, 358] width 19 height 14
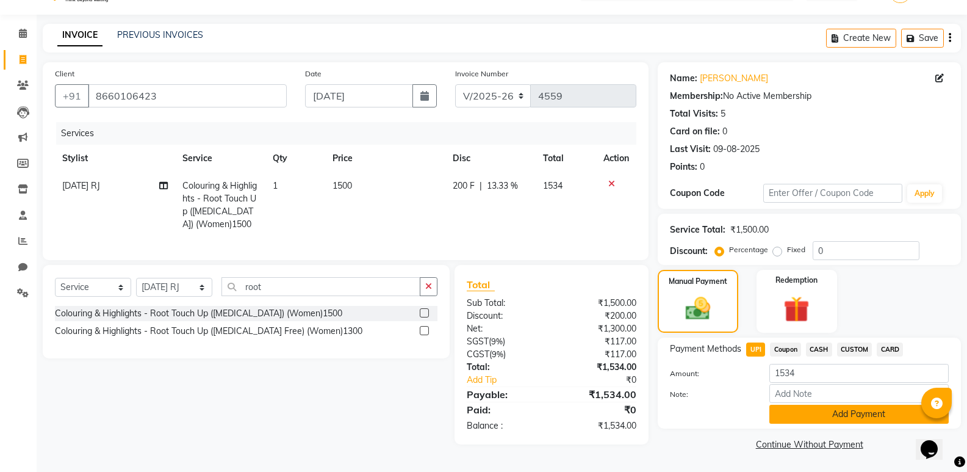
click at [796, 419] on button "Add Payment" at bounding box center [858, 413] width 179 height 19
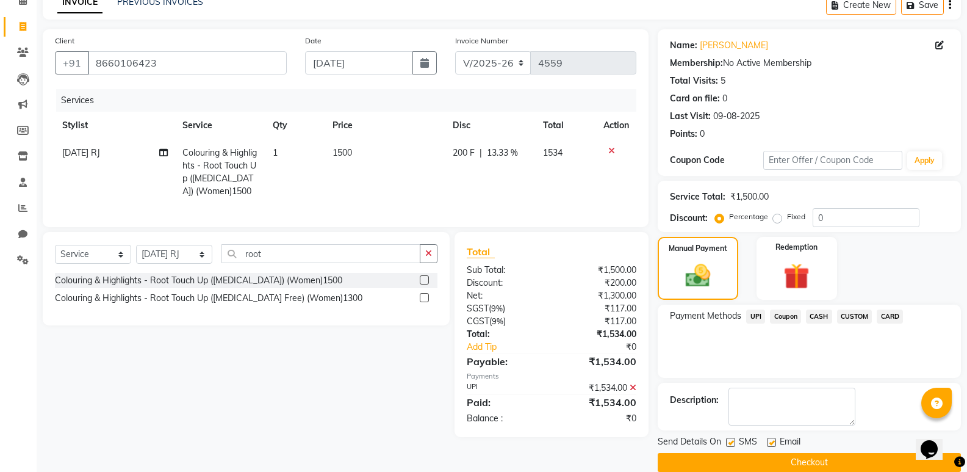
scroll to position [81, 0]
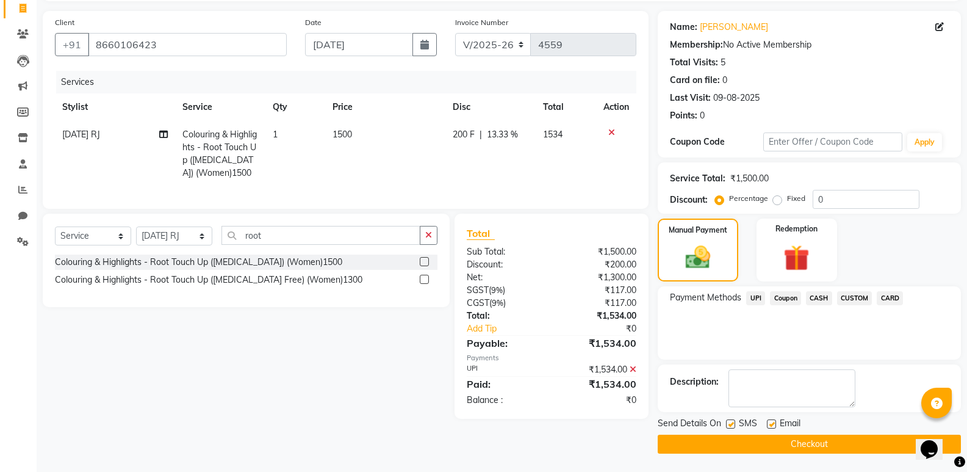
click at [777, 423] on div "Email" at bounding box center [788, 424] width 43 height 15
click at [771, 425] on label at bounding box center [771, 423] width 9 height 9
click at [771, 425] on input "checkbox" at bounding box center [771, 424] width 8 height 8
checkbox input "false"
click at [768, 446] on button "Checkout" at bounding box center [809, 443] width 303 height 19
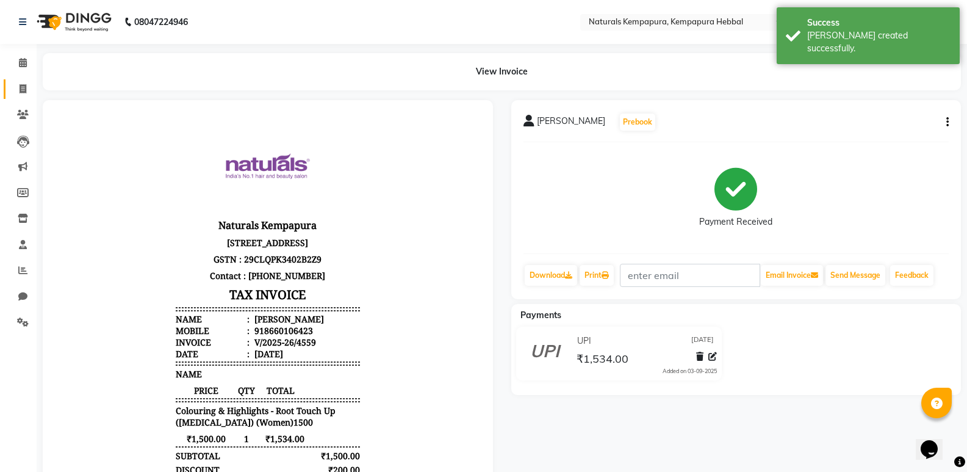
click at [27, 87] on span at bounding box center [22, 89] width 21 height 14
select select "service"
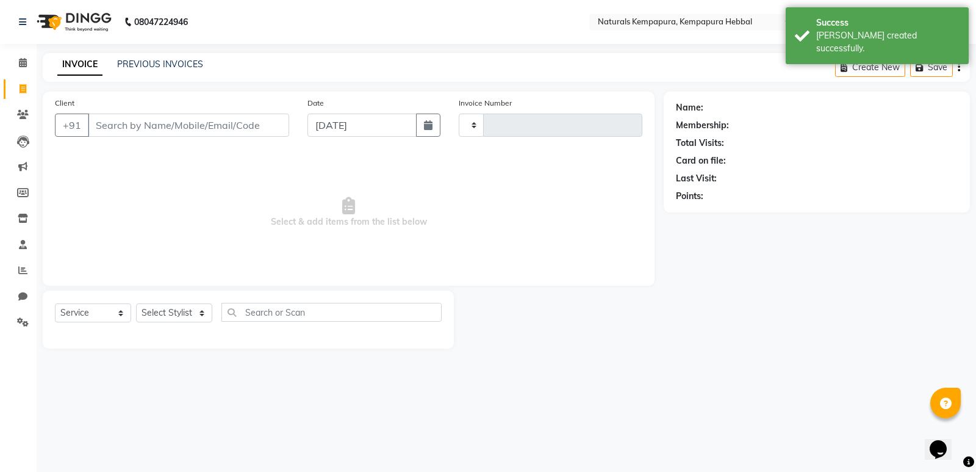
type input "4560"
select select "7848"
click at [128, 65] on link "PREVIOUS INVOICES" at bounding box center [160, 64] width 86 height 11
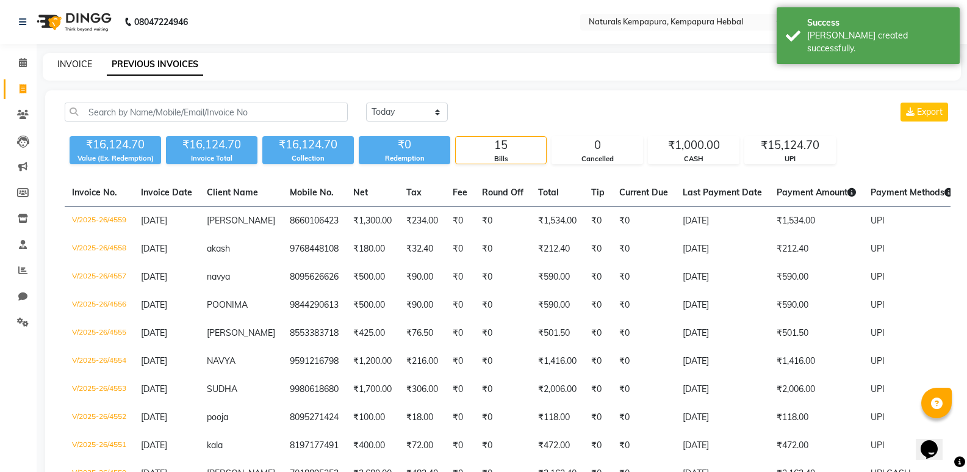
click at [77, 61] on link "INVOICE" at bounding box center [74, 64] width 35 height 11
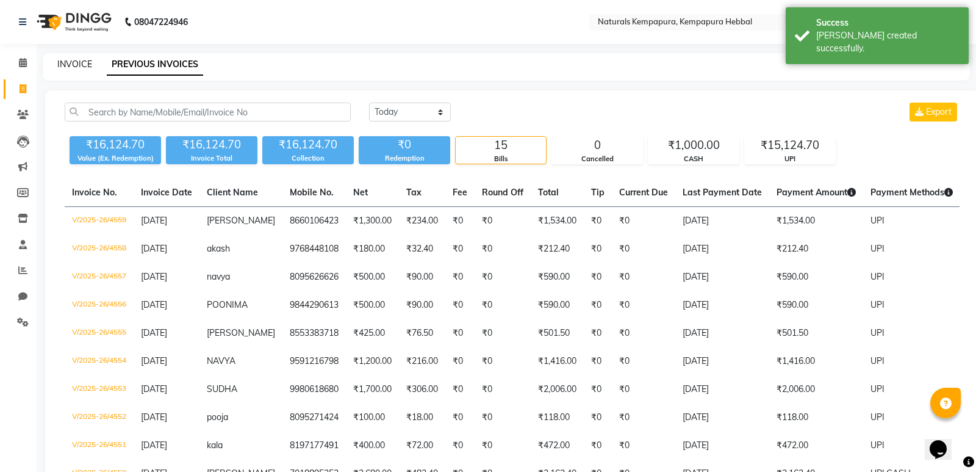
select select "7848"
select select "service"
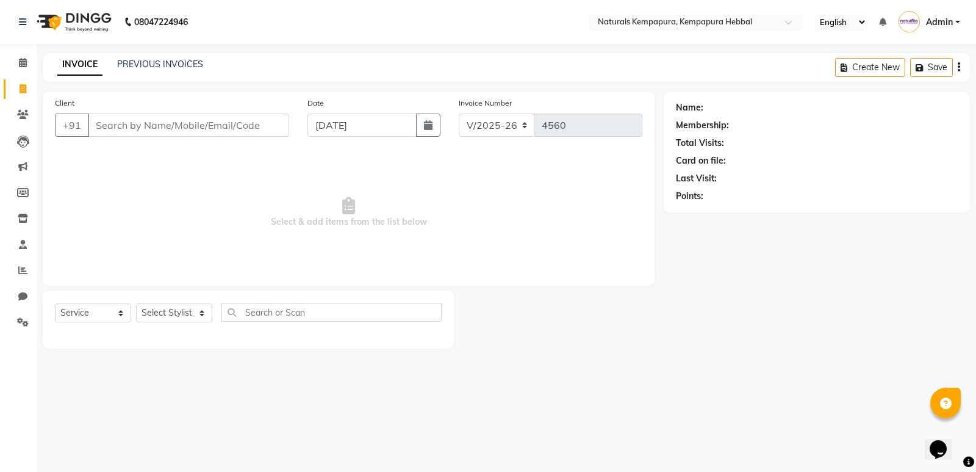
click at [132, 129] on input "Client" at bounding box center [188, 124] width 201 height 23
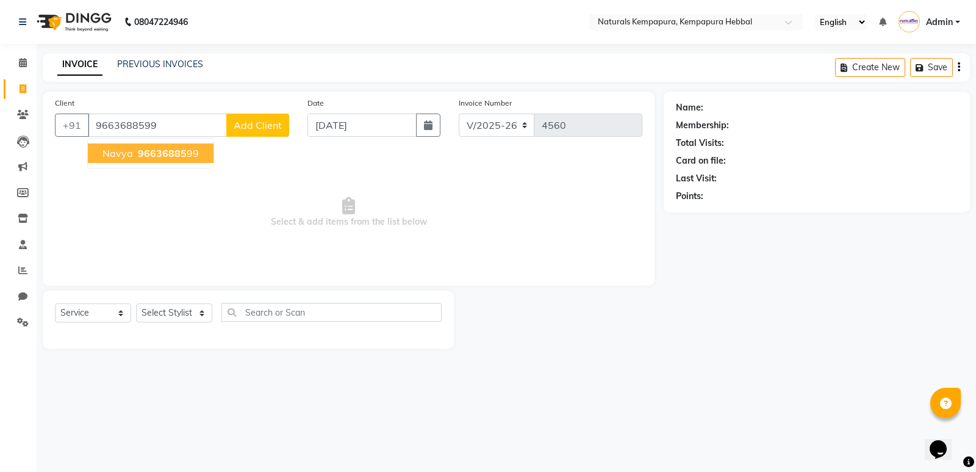
type input "9663688599"
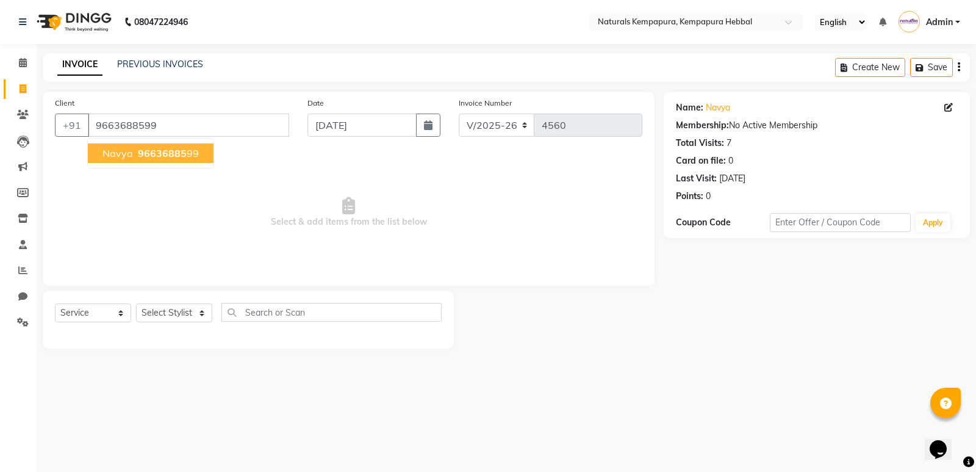
click at [148, 149] on span "96636885" at bounding box center [162, 153] width 49 height 12
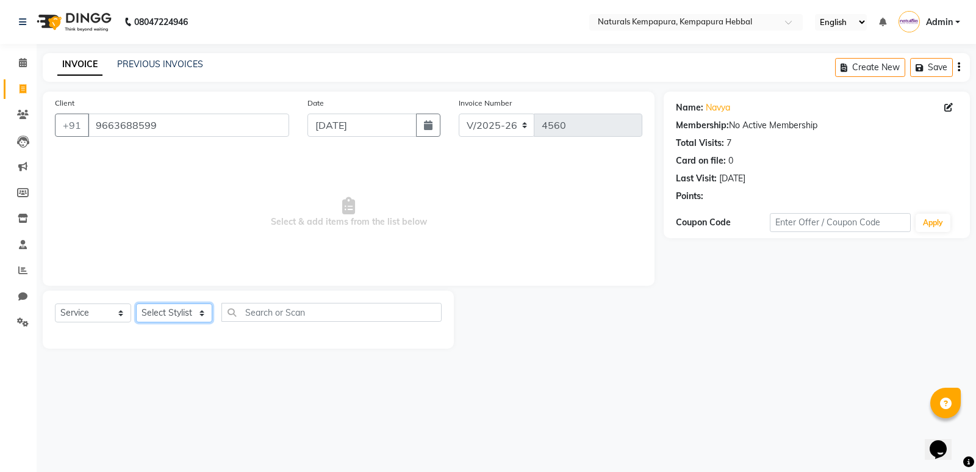
drag, startPoint x: 192, startPoint y: 312, endPoint x: 192, endPoint y: 305, distance: 6.7
click at [192, 312] on select "Select Stylist [PERSON_NAME] DANISH DURGA HARI [PERSON_NAME] Manager [PERSON_NA…" at bounding box center [174, 312] width 76 height 19
select select "70450"
click at [136, 303] on select "Select Stylist [PERSON_NAME] DANISH DURGA HARI [PERSON_NAME] Manager [PERSON_NA…" at bounding box center [174, 312] width 76 height 19
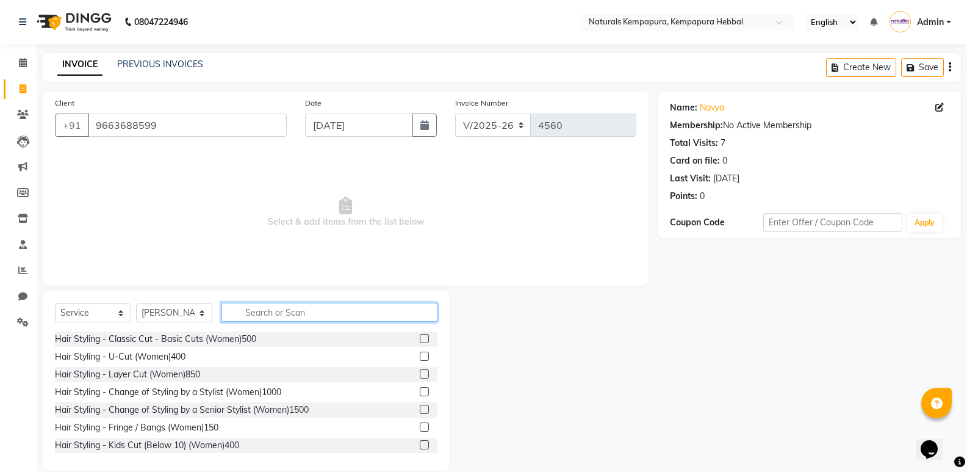
click at [275, 312] on input "text" at bounding box center [329, 312] width 216 height 19
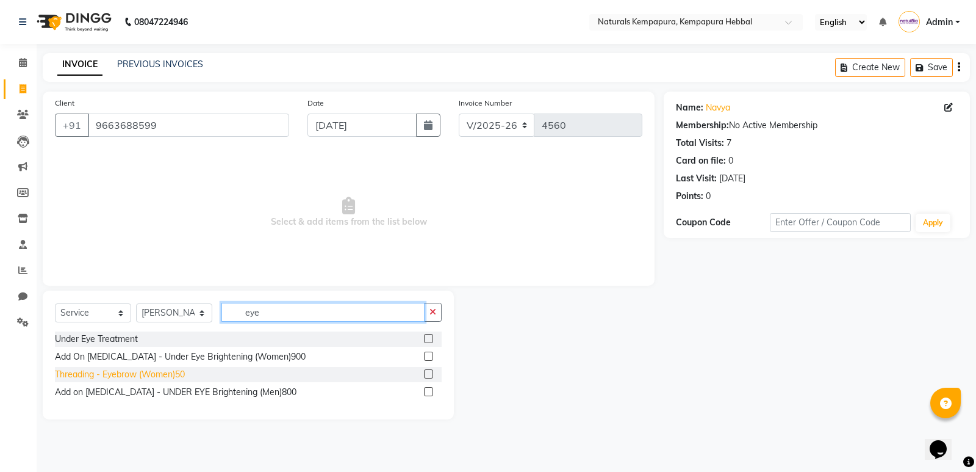
type input "eye"
click at [138, 375] on div "Threading - Eyebrow (Women)50" at bounding box center [120, 374] width 130 height 13
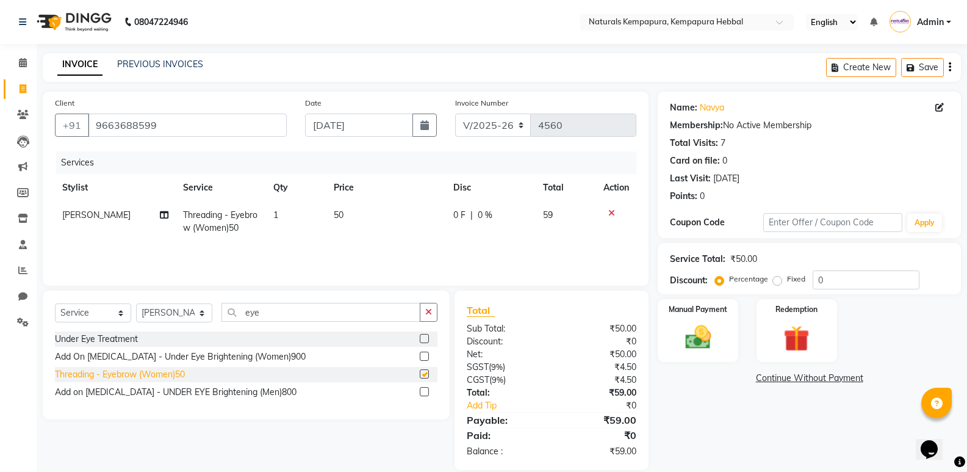
checkbox input "false"
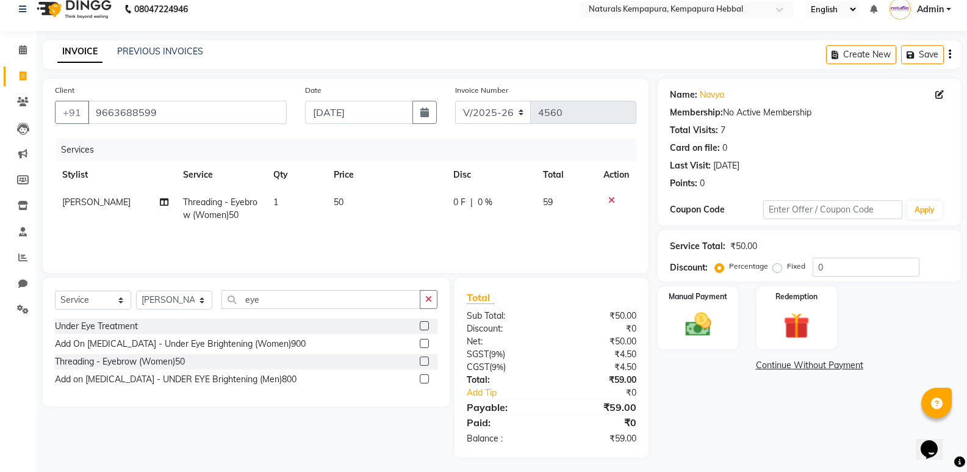
scroll to position [16, 0]
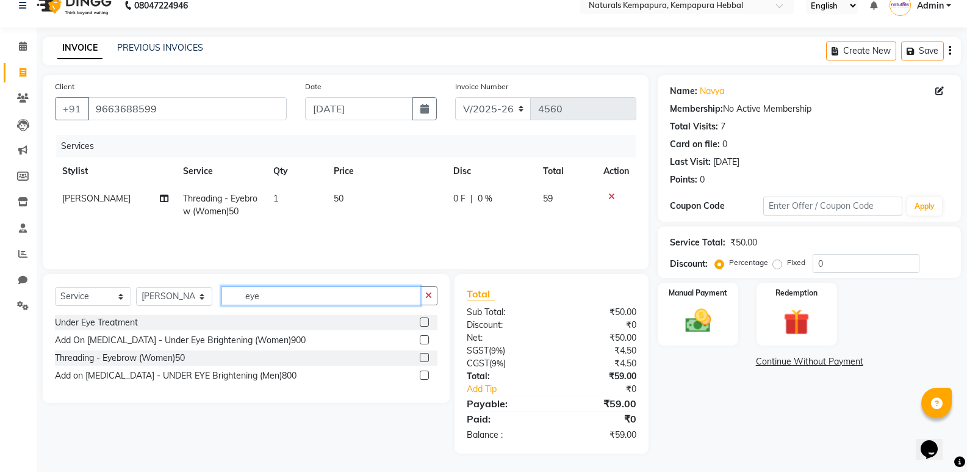
click at [259, 296] on input "eye" at bounding box center [320, 295] width 199 height 19
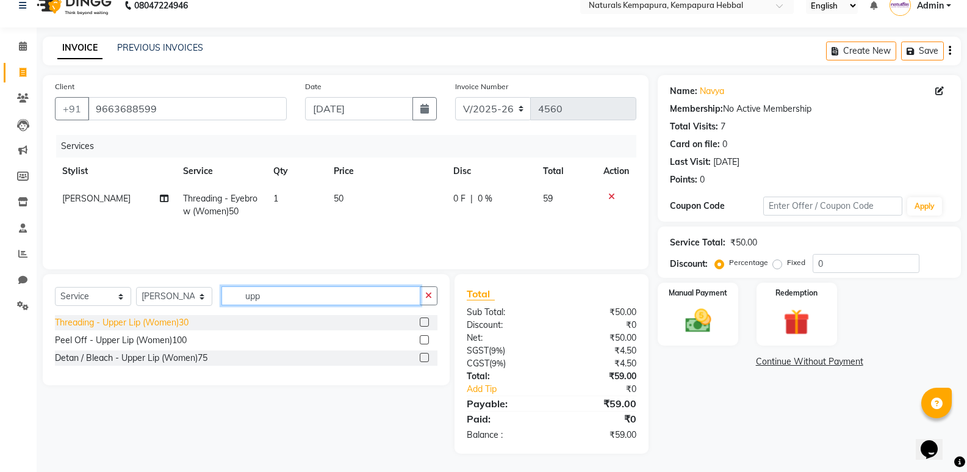
type input "upp"
click at [167, 321] on div "Threading - Upper Lip (Women)30" at bounding box center [122, 322] width 134 height 13
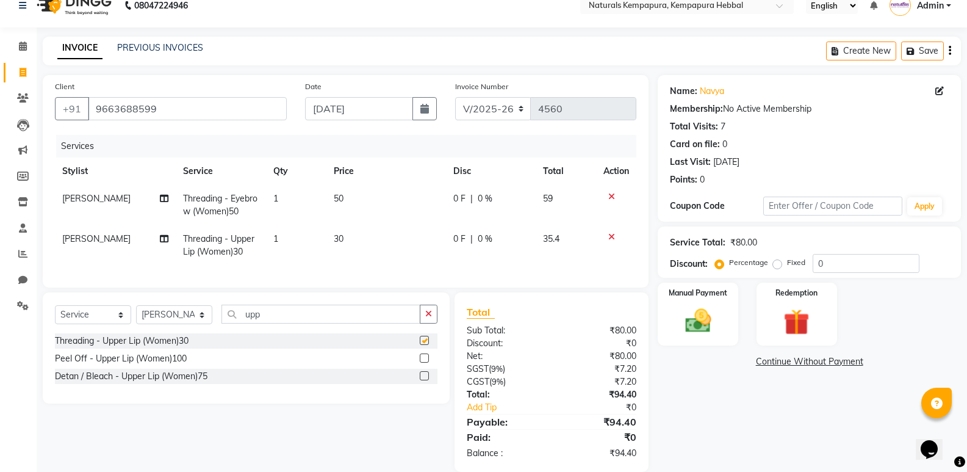
checkbox input "false"
click at [282, 323] on input "upp" at bounding box center [320, 313] width 199 height 19
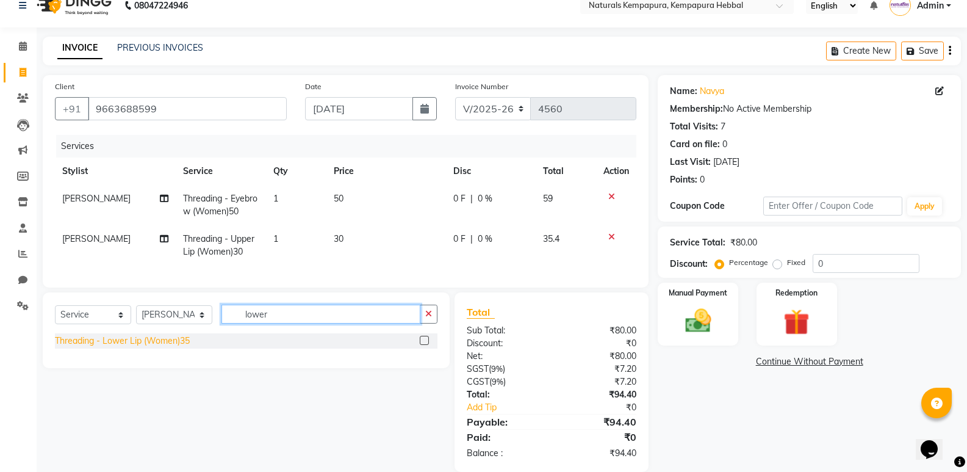
type input "lower"
click at [174, 347] on div "Threading - Lower Lip (Women)35" at bounding box center [122, 340] width 135 height 13
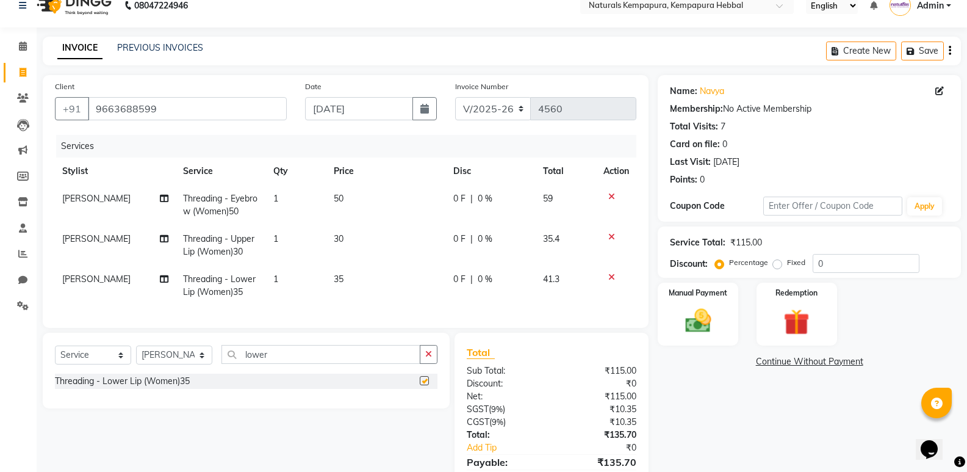
checkbox input "false"
click at [262, 361] on input "lower" at bounding box center [320, 354] width 199 height 19
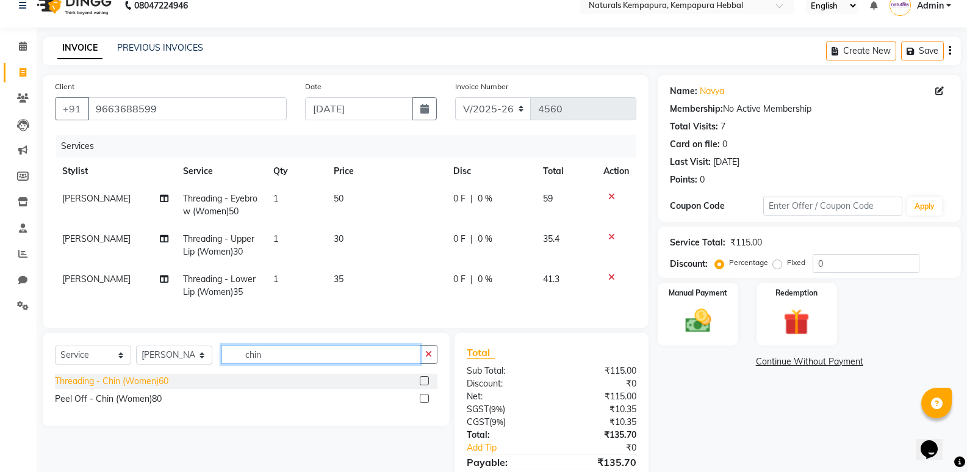
type input "chin"
click at [138, 387] on div "Threading - Chin (Women)60" at bounding box center [111, 381] width 113 height 13
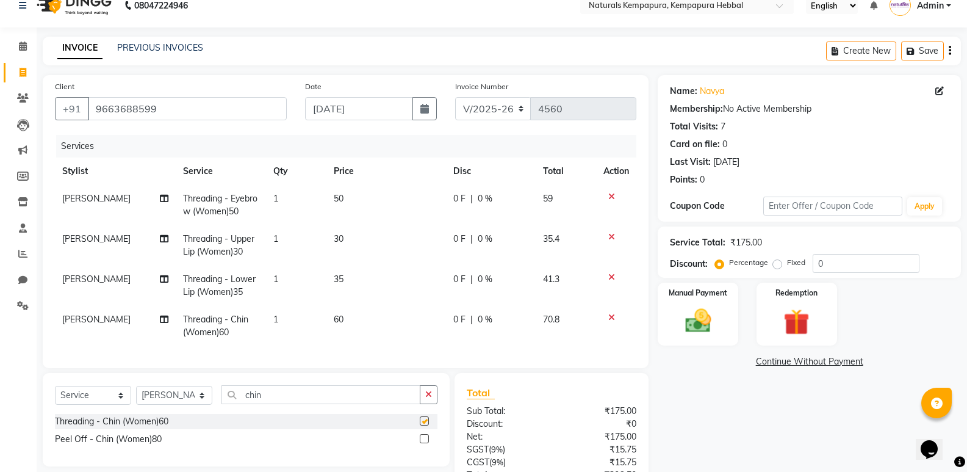
checkbox input "false"
click at [459, 196] on span "0 F" at bounding box center [459, 198] width 12 height 13
select select "70450"
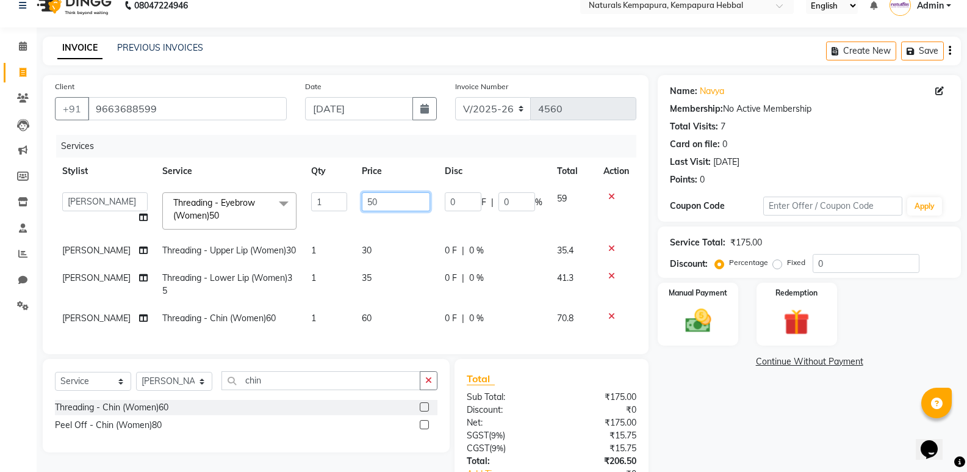
click at [368, 203] on input "50" at bounding box center [396, 201] width 68 height 19
type input "5"
type input "75"
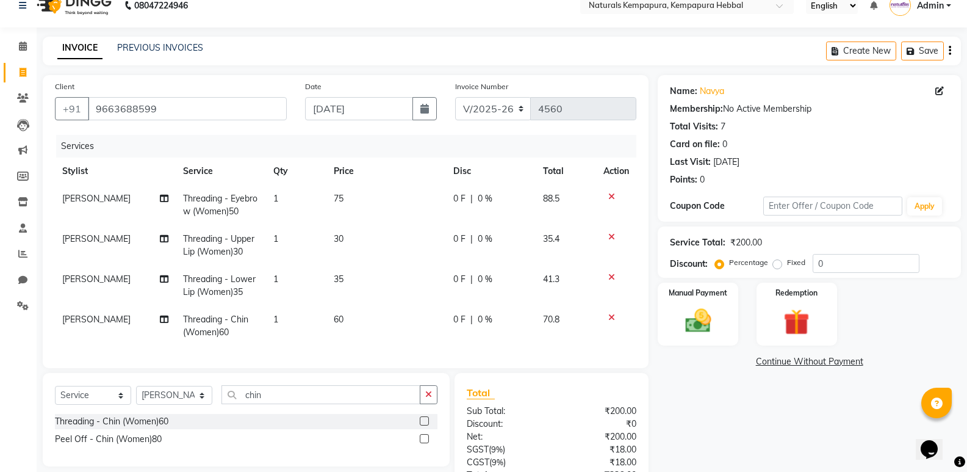
click at [363, 250] on td "30" at bounding box center [386, 245] width 120 height 40
select select "70450"
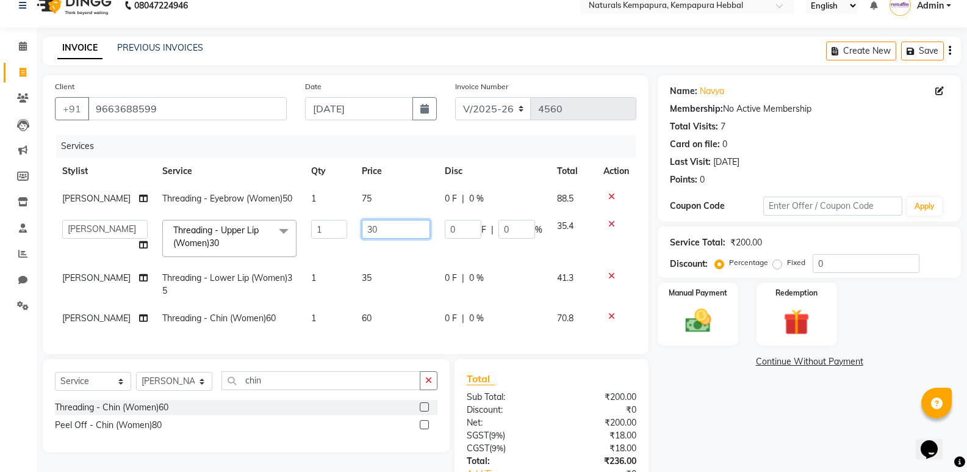
click at [362, 228] on input "30" at bounding box center [396, 229] width 68 height 19
type input "50"
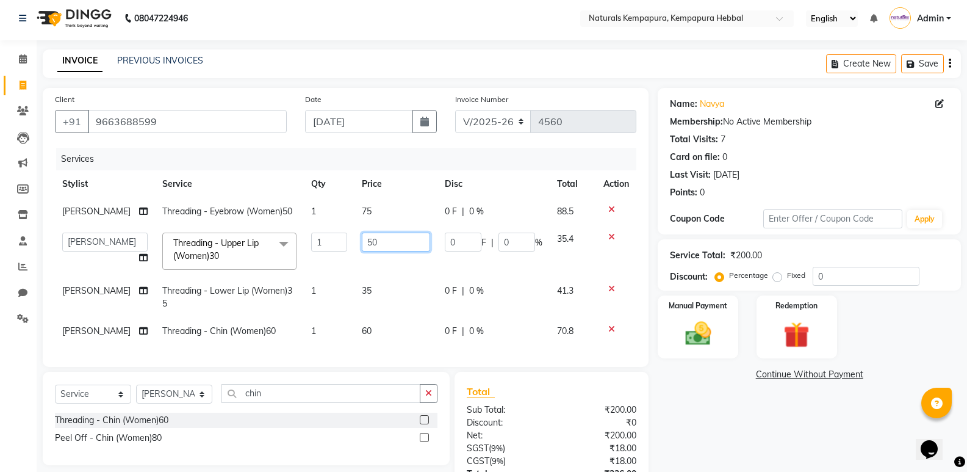
scroll to position [0, 0]
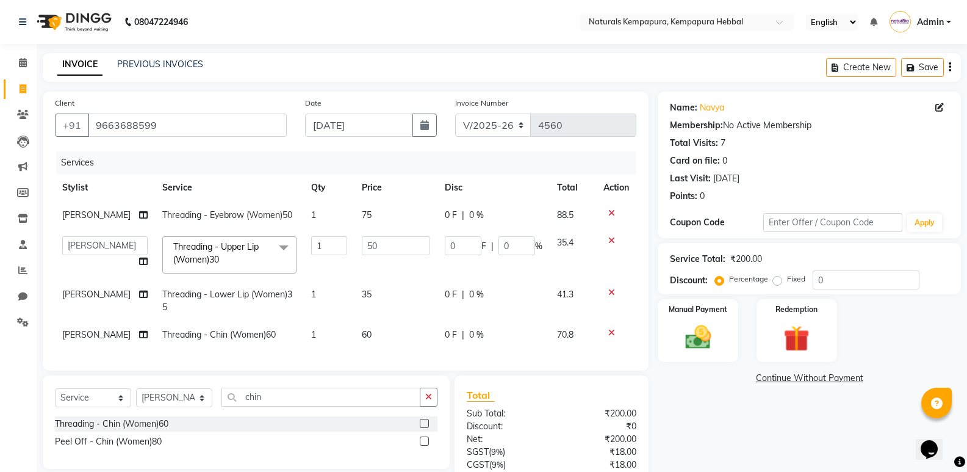
click at [358, 294] on td "35" at bounding box center [395, 301] width 83 height 40
select select "70450"
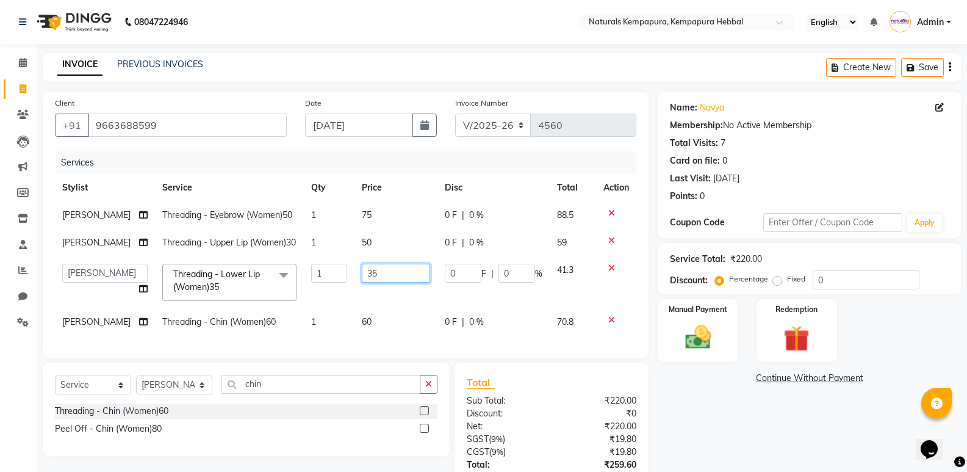
click at [364, 282] on input "35" at bounding box center [396, 273] width 68 height 19
type input "55"
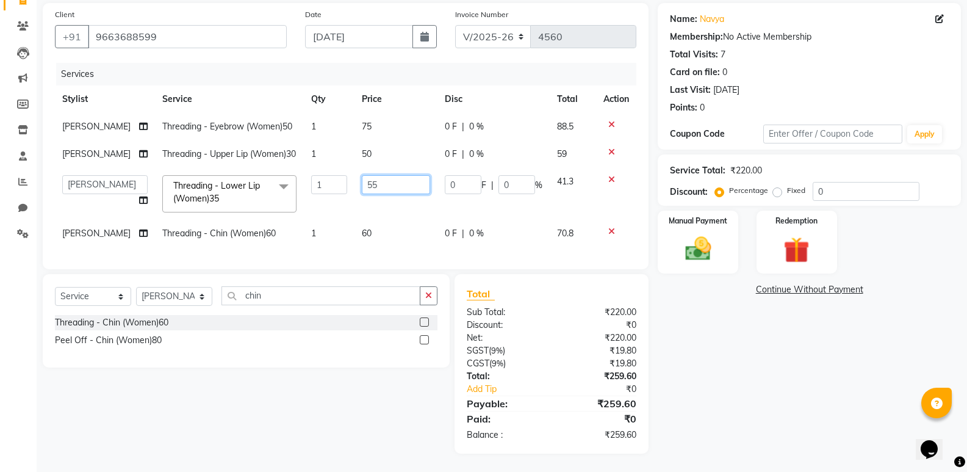
scroll to position [110, 0]
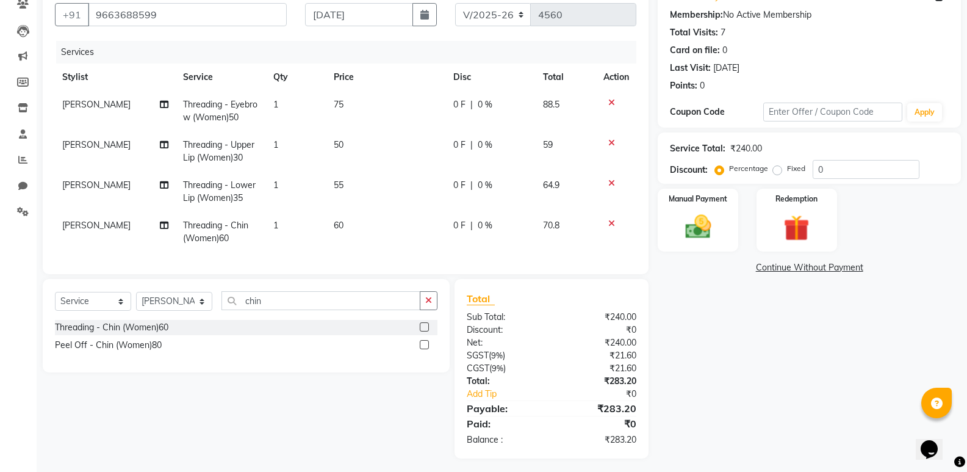
click at [356, 211] on tbody "[PERSON_NAME] Threading - Eyebrow (Women)50 1 75 0 F | 0 % 88.5 [PERSON_NAME] T…" at bounding box center [345, 171] width 581 height 161
click at [339, 224] on span "60" at bounding box center [339, 225] width 10 height 11
select select "70450"
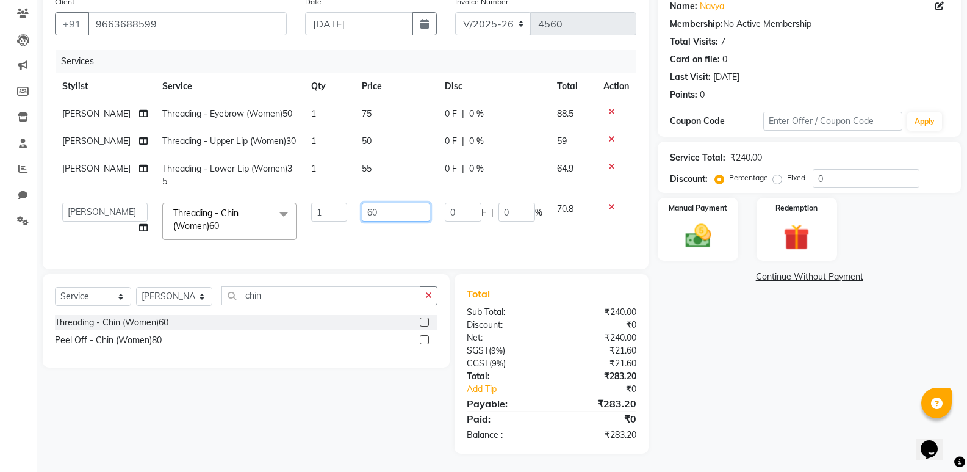
click at [364, 216] on input "60" at bounding box center [396, 212] width 68 height 19
type input "80"
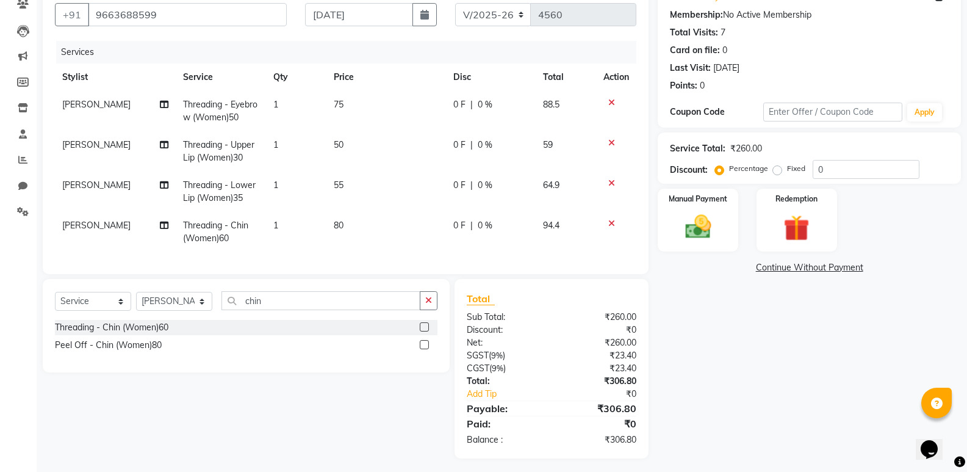
click at [683, 411] on div "Name: Navya Membership: No Active Membership Total Visits: 7 Card on file: 0 La…" at bounding box center [814, 219] width 312 height 477
click at [344, 183] on td "55" at bounding box center [386, 191] width 120 height 40
select select "70450"
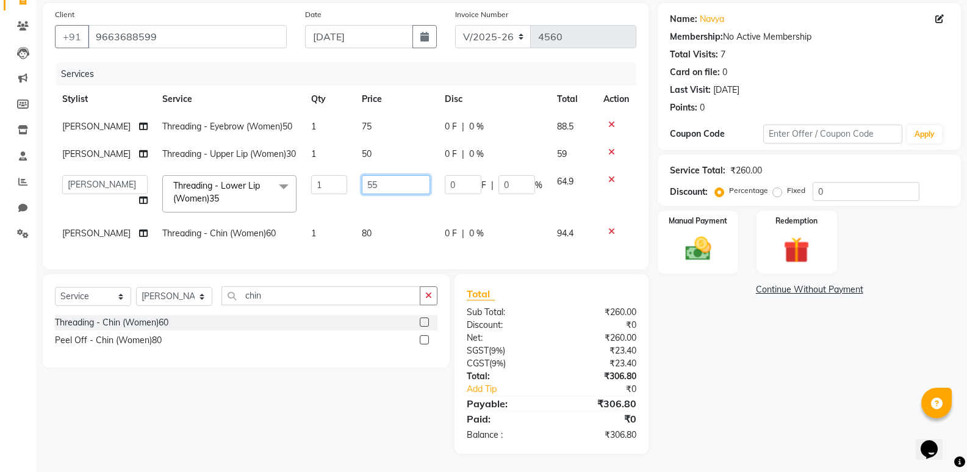
click at [369, 175] on input "55" at bounding box center [396, 184] width 68 height 19
type input "50"
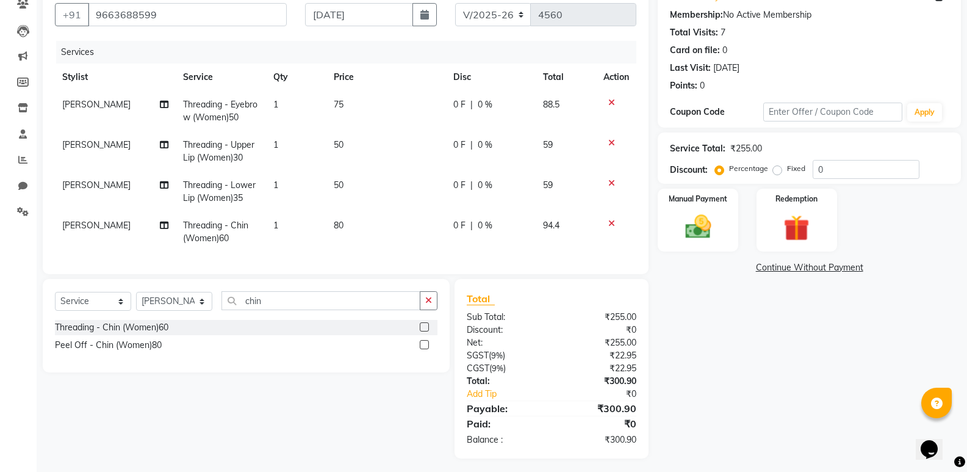
click at [707, 401] on div "Name: Navya Membership: No Active Membership Total Visits: 7 Card on file: 0 La…" at bounding box center [814, 219] width 312 height 477
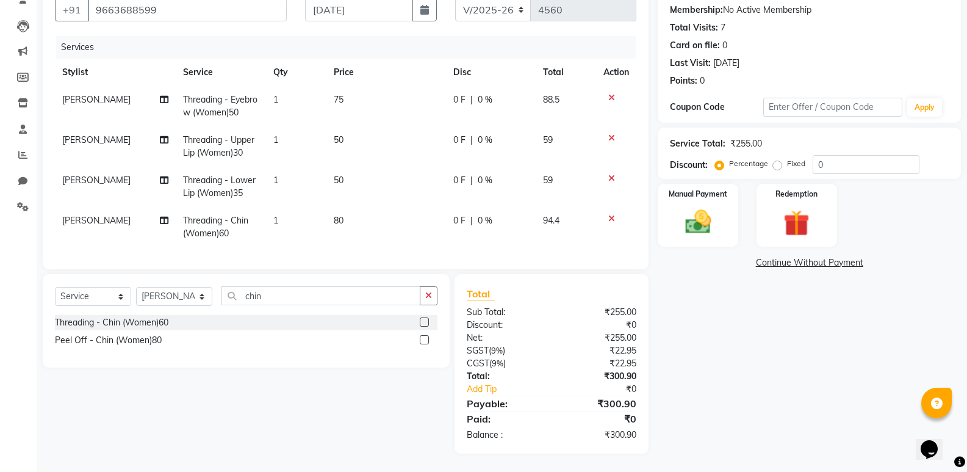
scroll to position [124, 0]
click at [706, 229] on div "Manual Payment" at bounding box center [698, 214] width 84 height 65
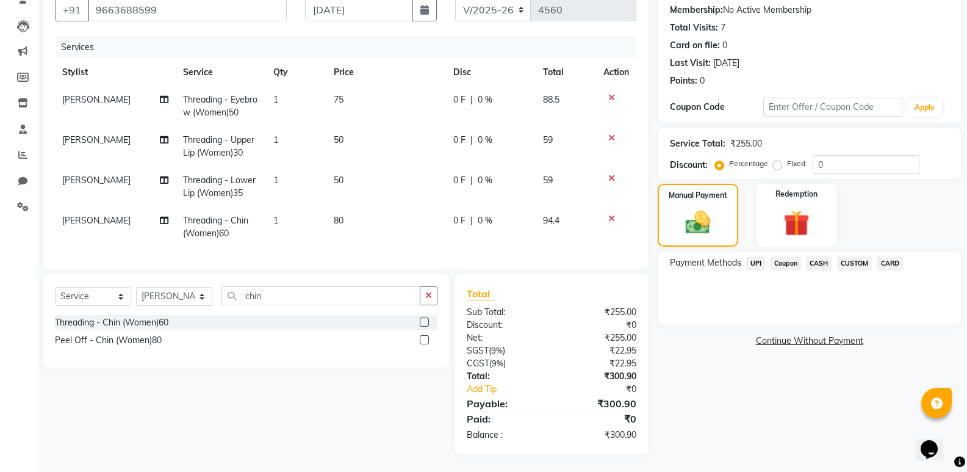
click at [753, 256] on span "UPI" at bounding box center [755, 263] width 19 height 14
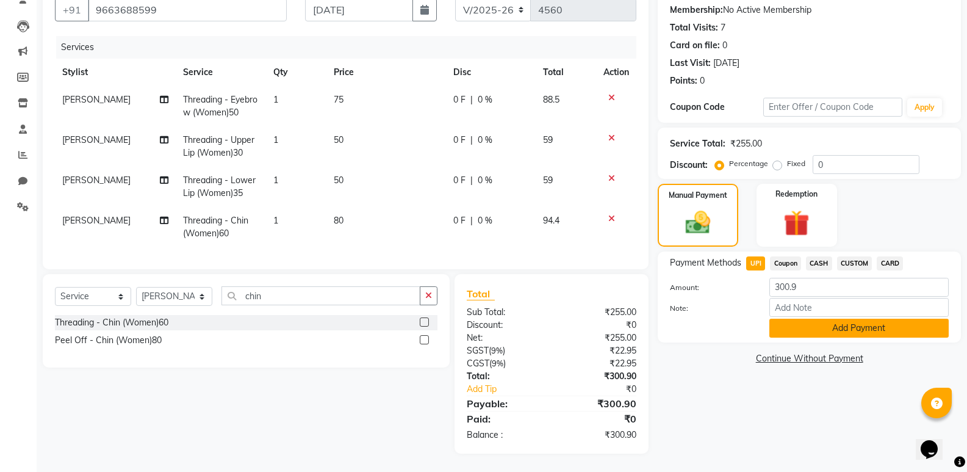
click at [786, 318] on button "Add Payment" at bounding box center [858, 327] width 179 height 19
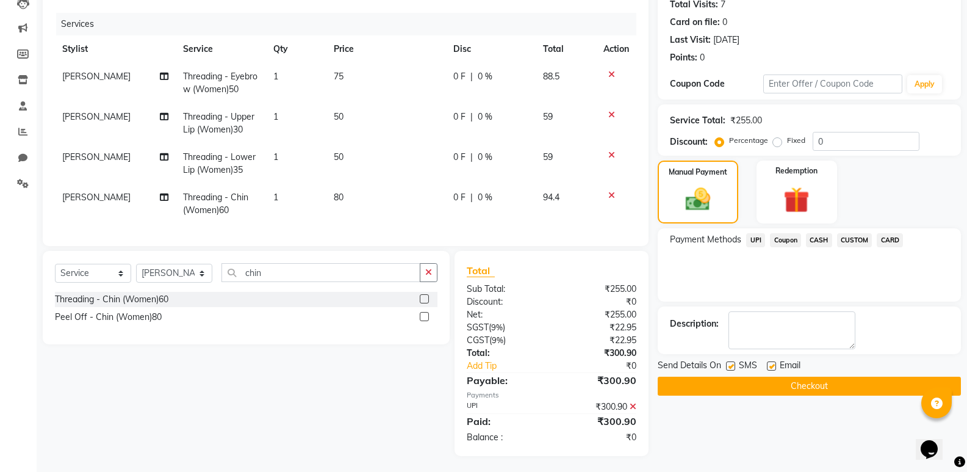
scroll to position [150, 0]
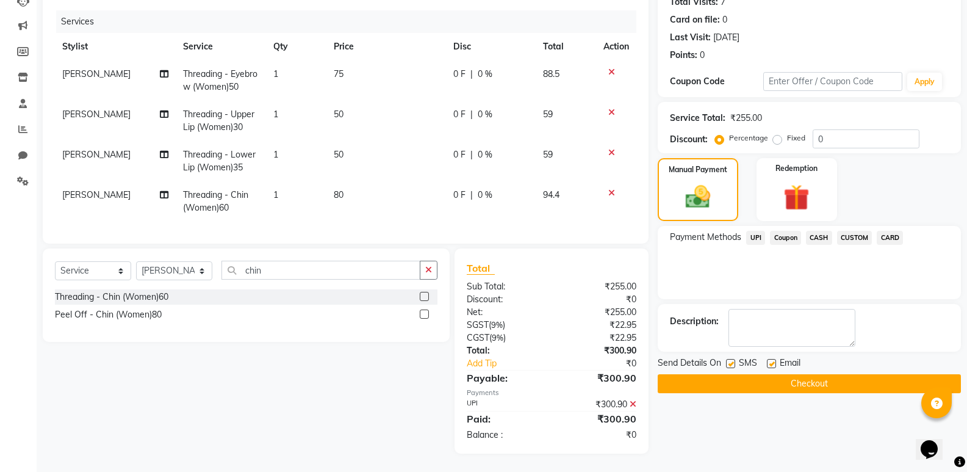
click at [773, 359] on label at bounding box center [771, 363] width 9 height 9
click at [773, 360] on input "checkbox" at bounding box center [771, 364] width 8 height 8
checkbox input "false"
click at [772, 374] on button "Checkout" at bounding box center [809, 383] width 303 height 19
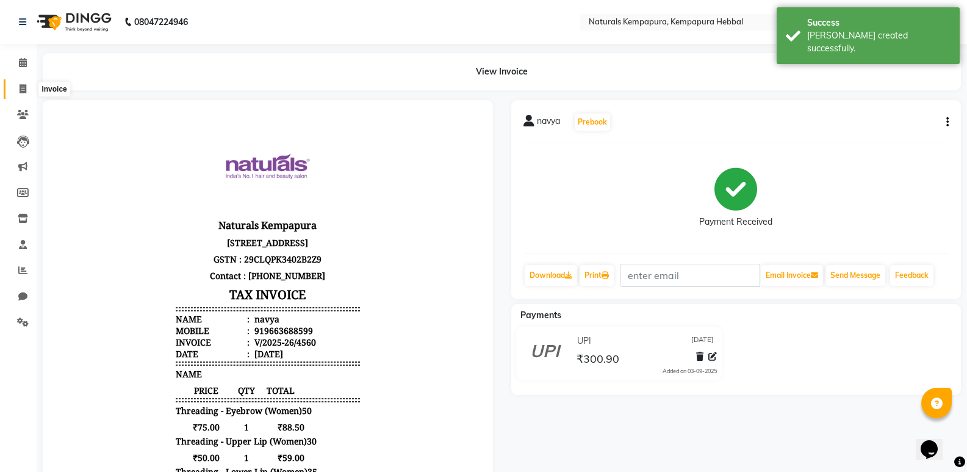
click at [25, 90] on icon at bounding box center [23, 88] width 7 height 9
select select "service"
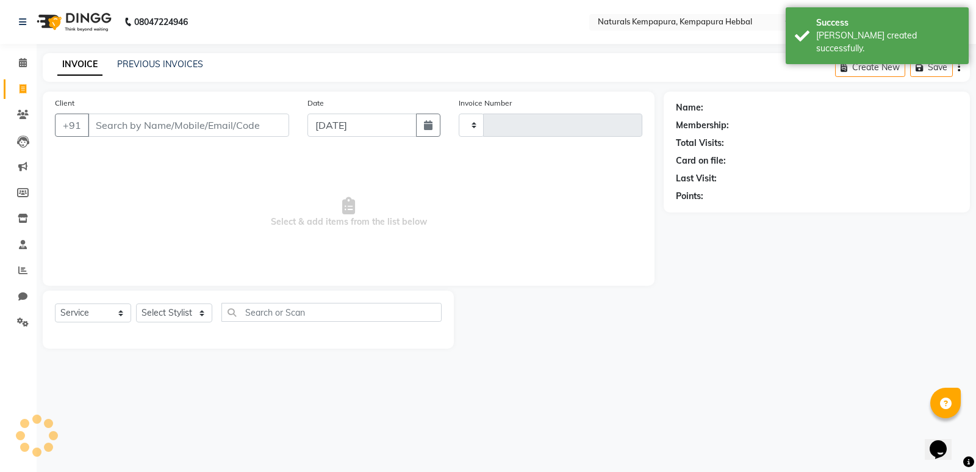
type input "4561"
select select "7848"
click at [124, 124] on input "Client" at bounding box center [188, 124] width 201 height 23
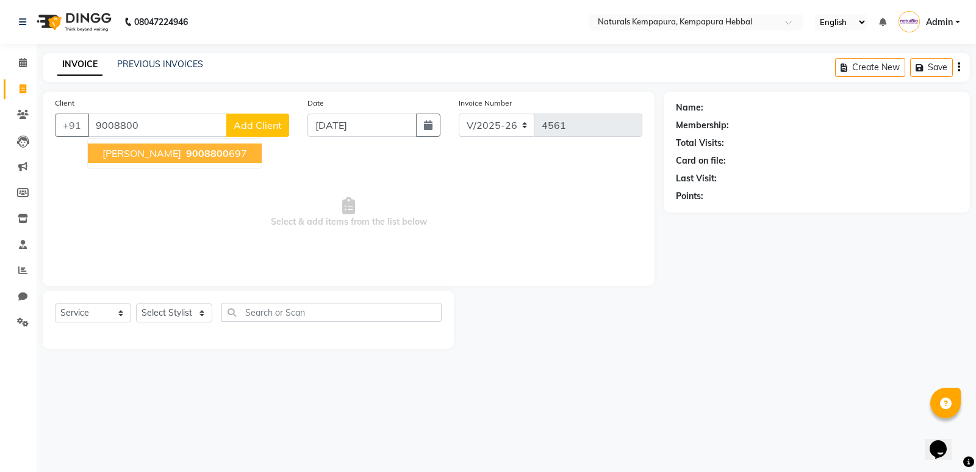
click at [186, 153] on span "9008800" at bounding box center [207, 153] width 43 height 12
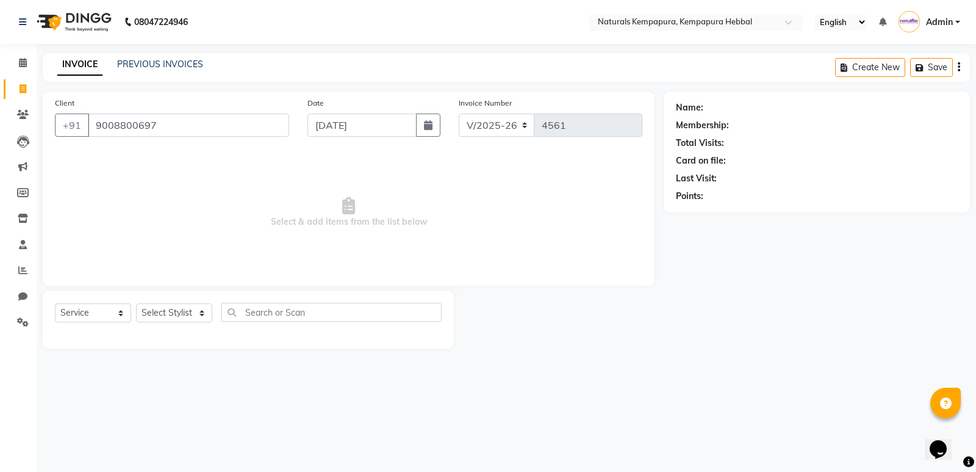
type input "9008800697"
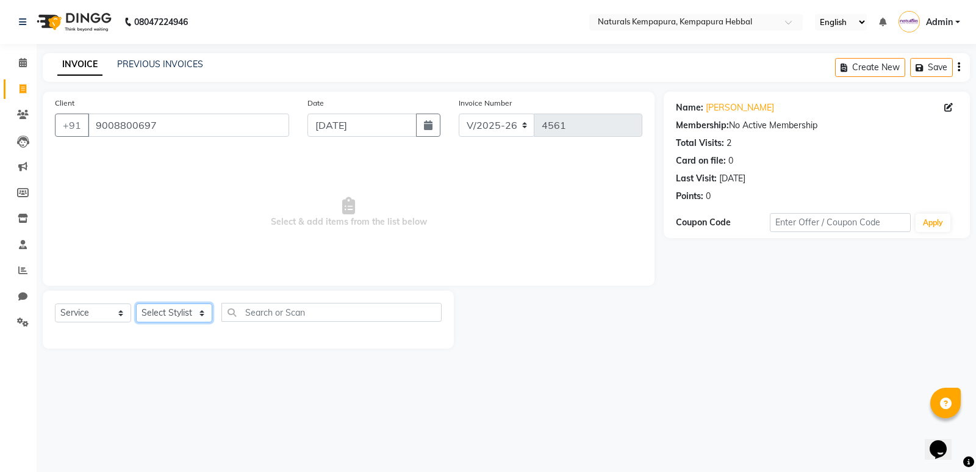
click at [174, 305] on select "Select Stylist [PERSON_NAME] DANISH DURGA HARI [PERSON_NAME] Manager [PERSON_NA…" at bounding box center [174, 312] width 76 height 19
select select "80334"
click at [136, 303] on select "Select Stylist [PERSON_NAME] DANISH DURGA HARI [PERSON_NAME] Manager [PERSON_NA…" at bounding box center [174, 312] width 76 height 19
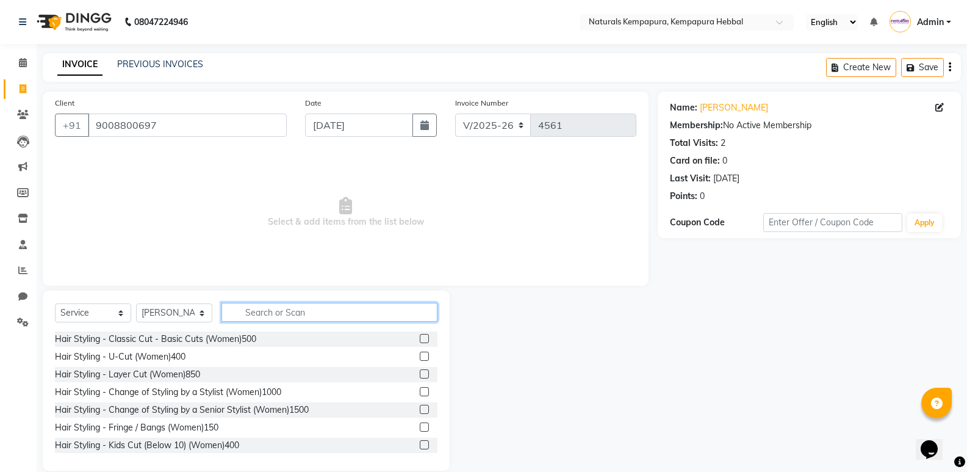
click at [275, 317] on input "text" at bounding box center [329, 312] width 216 height 19
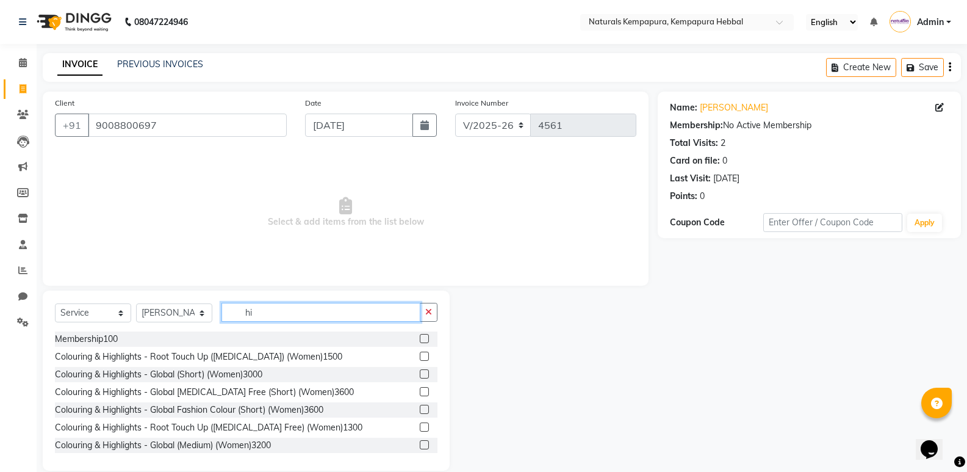
type input "h"
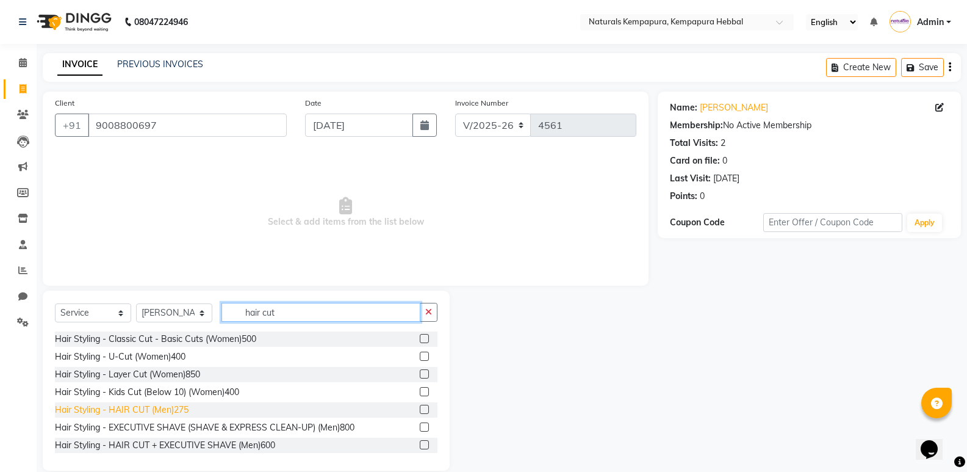
type input "hair cut"
click at [163, 412] on div "Hair Styling - HAIR CUT (Men)275" at bounding box center [122, 409] width 134 height 13
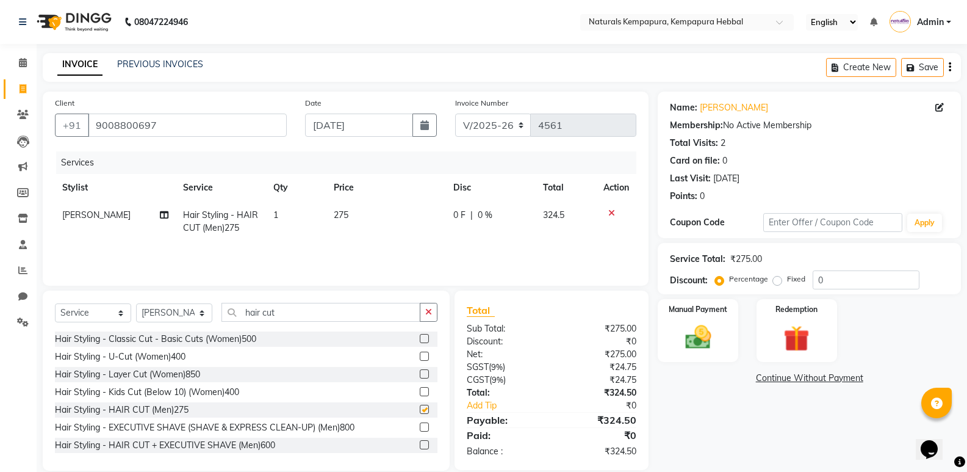
checkbox input "false"
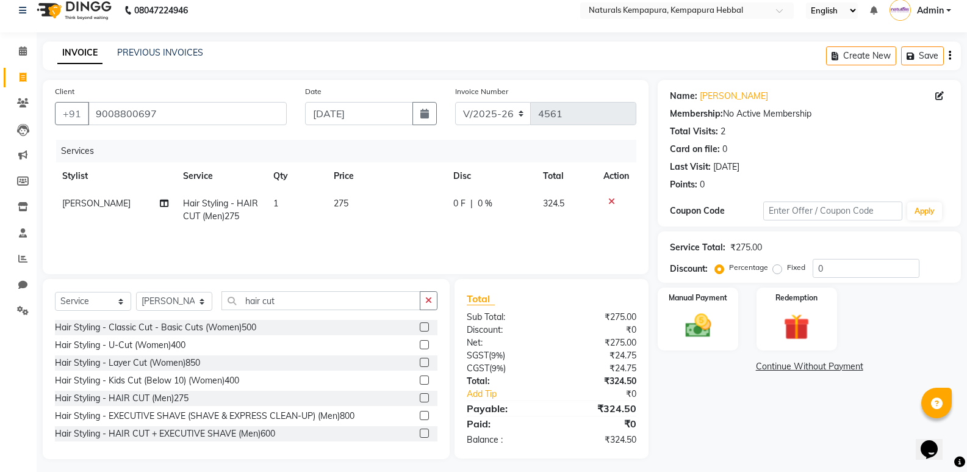
scroll to position [17, 0]
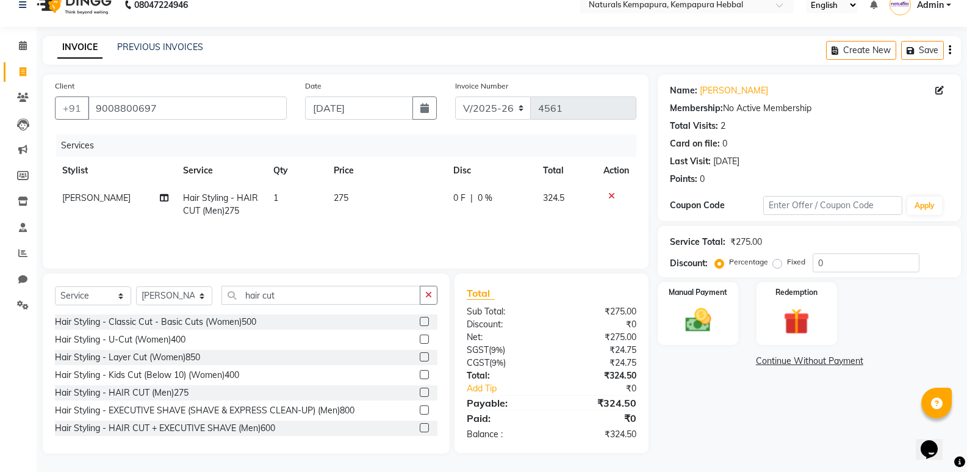
click at [462, 194] on span "0 F" at bounding box center [459, 198] width 12 height 13
select select "80334"
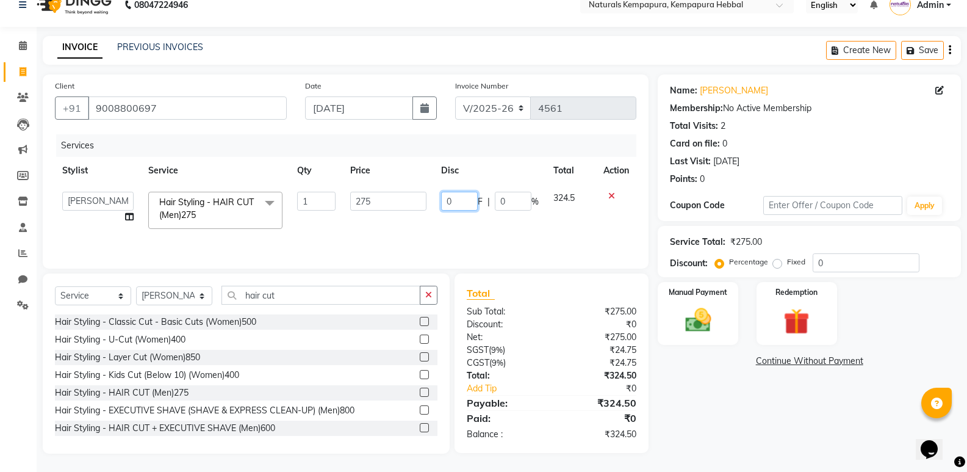
click at [451, 202] on input "0" at bounding box center [459, 201] width 37 height 19
type input "050"
click at [686, 365] on link "Continue Without Payment" at bounding box center [809, 360] width 298 height 13
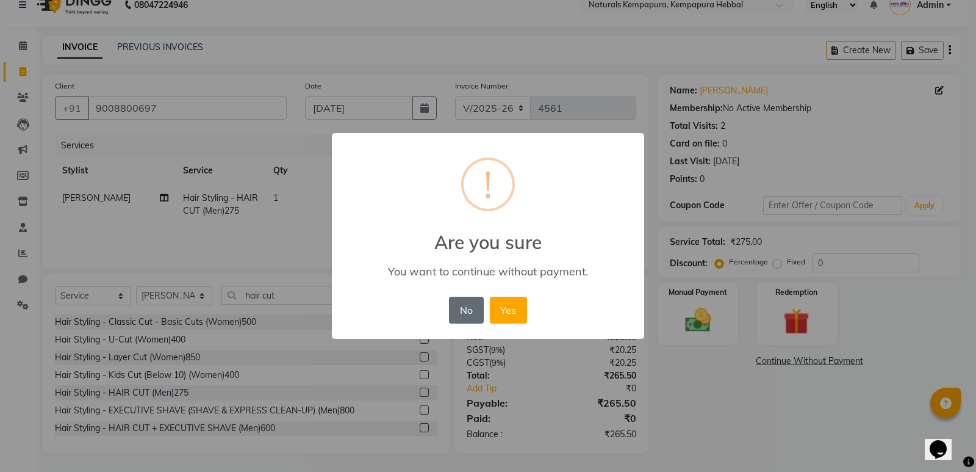
click at [472, 304] on button "No" at bounding box center [466, 310] width 34 height 27
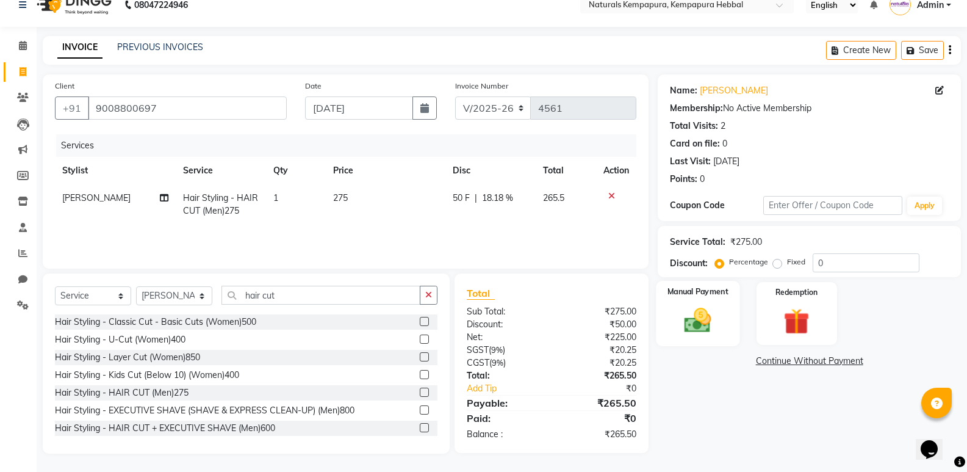
click at [706, 320] on img at bounding box center [697, 319] width 43 height 31
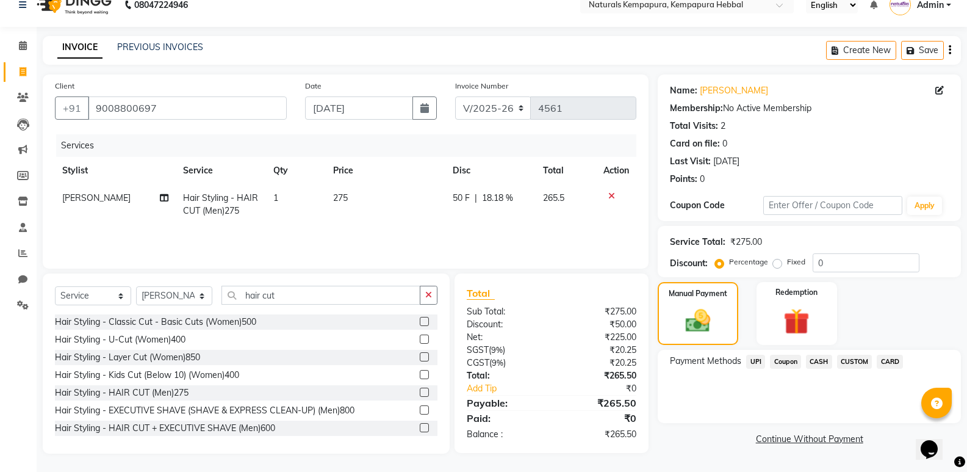
click at [762, 363] on span "UPI" at bounding box center [755, 361] width 19 height 14
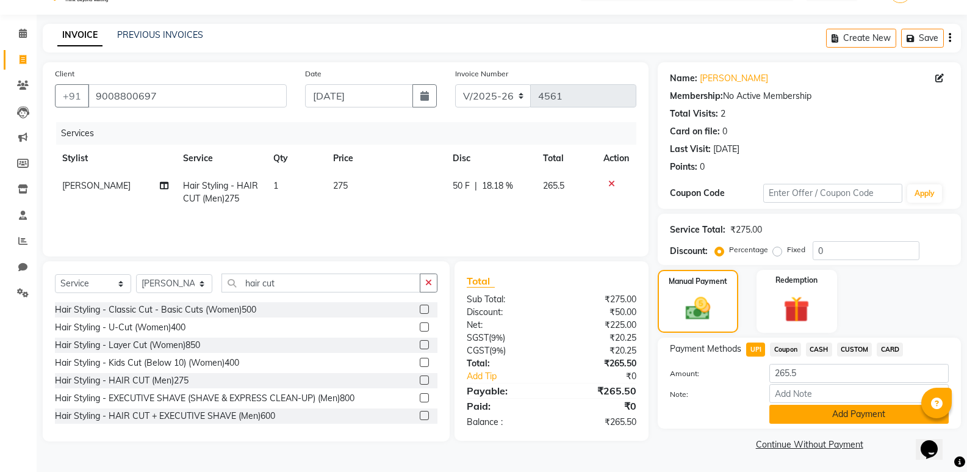
click at [788, 411] on button "Add Payment" at bounding box center [858, 413] width 179 height 19
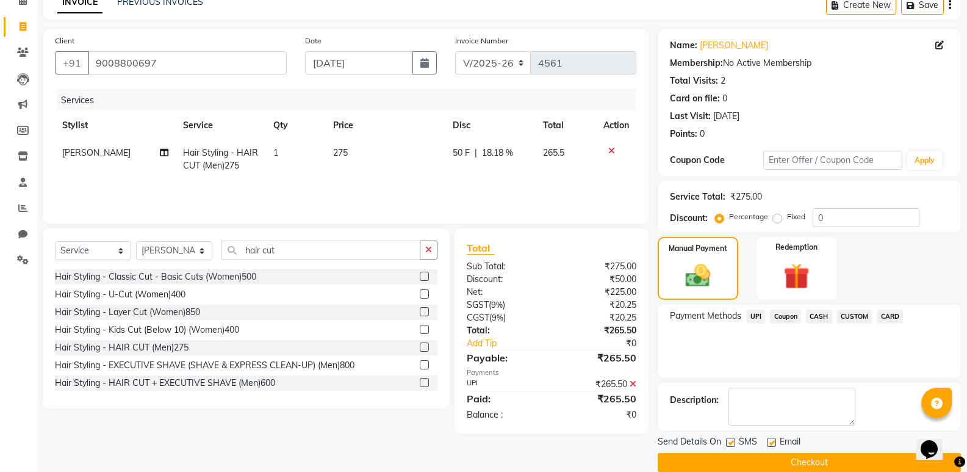
scroll to position [81, 0]
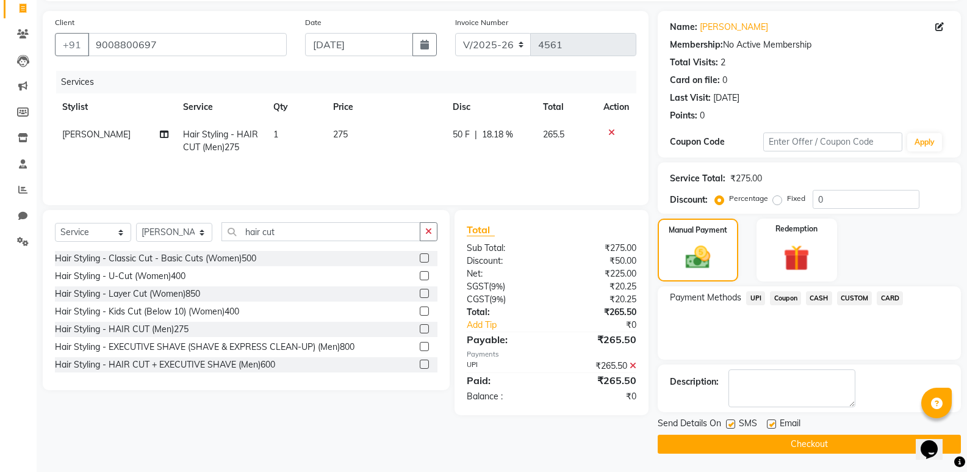
click at [773, 422] on label at bounding box center [771, 423] width 9 height 9
click at [773, 422] on input "checkbox" at bounding box center [771, 424] width 8 height 8
checkbox input "false"
click at [757, 438] on button "Checkout" at bounding box center [809, 443] width 303 height 19
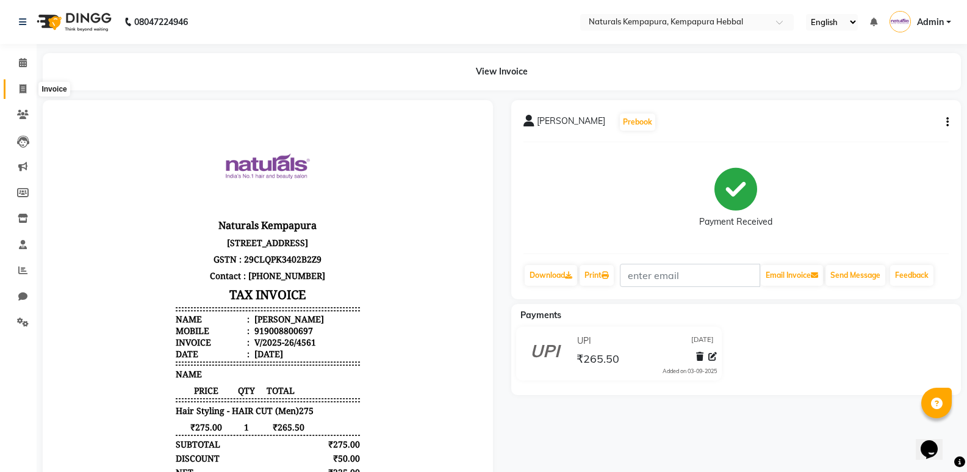
click at [22, 85] on icon at bounding box center [23, 88] width 7 height 9
select select "7848"
select select "service"
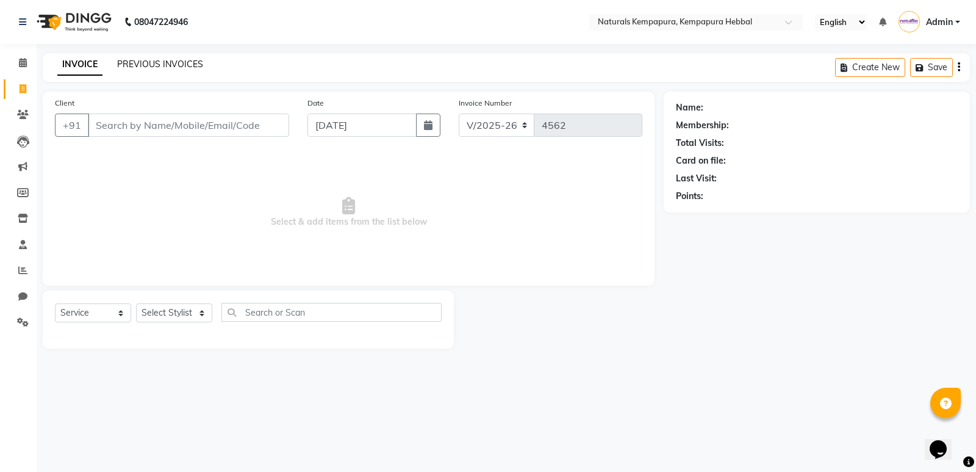
click at [154, 62] on link "PREVIOUS INVOICES" at bounding box center [160, 64] width 86 height 11
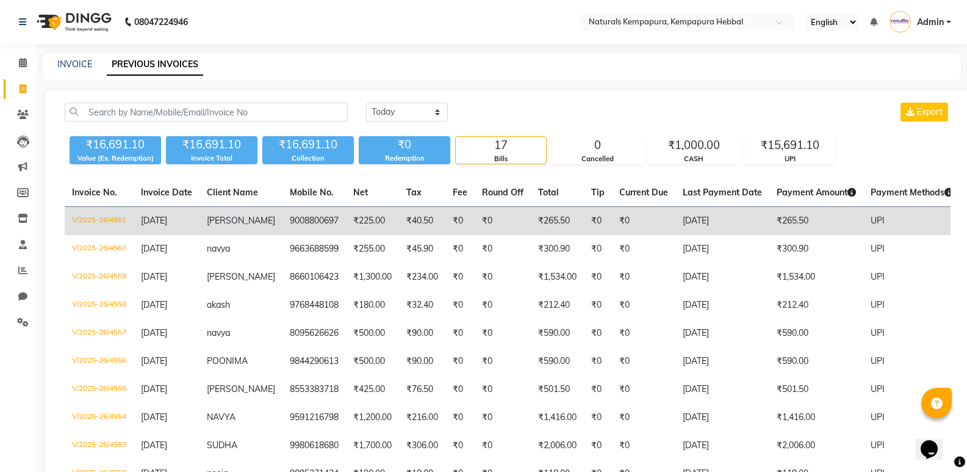
click at [315, 215] on td "9008800697" at bounding box center [313, 221] width 63 height 29
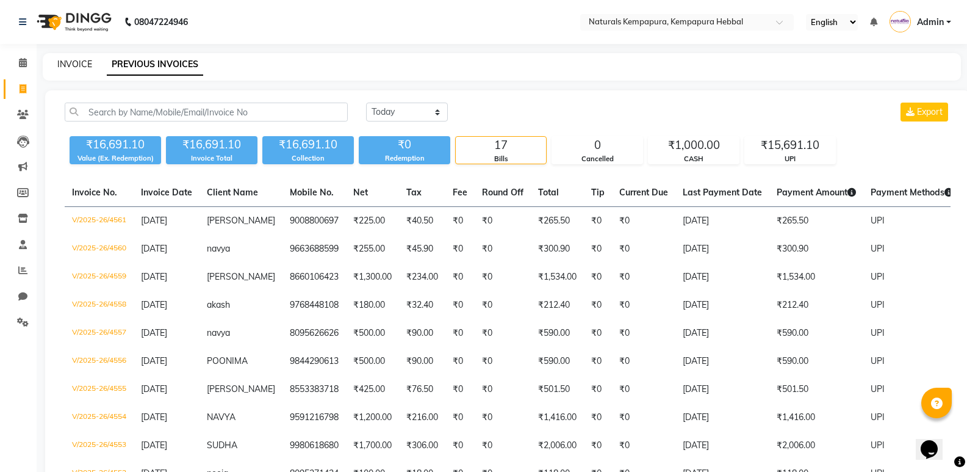
click at [79, 63] on link "INVOICE" at bounding box center [74, 64] width 35 height 11
select select "service"
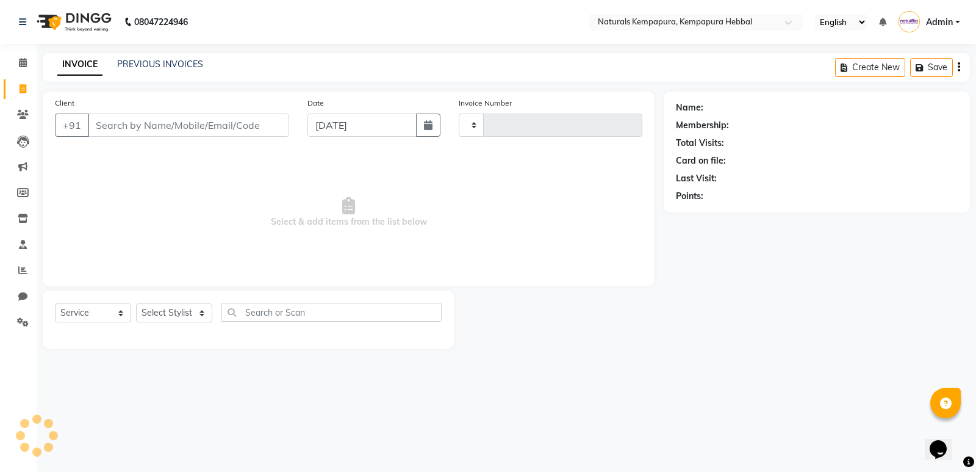
type input "4562"
select select "7848"
click at [142, 61] on link "PREVIOUS INVOICES" at bounding box center [160, 64] width 86 height 11
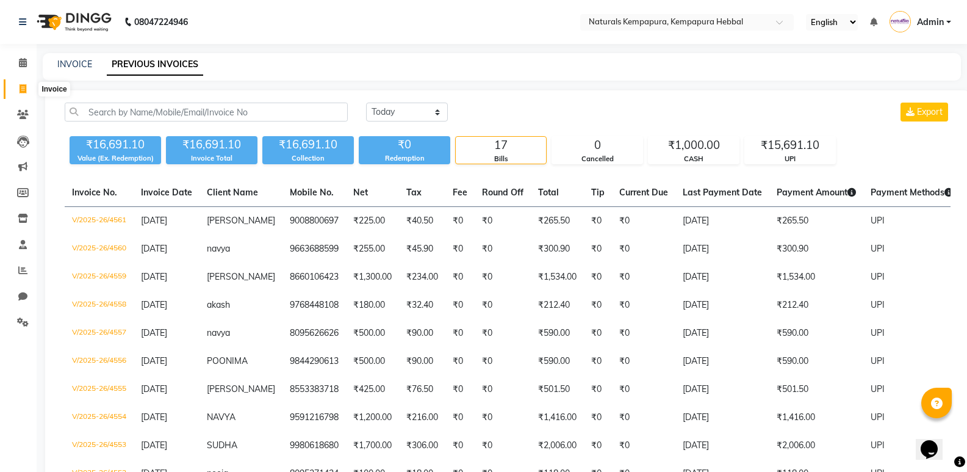
click at [20, 87] on icon at bounding box center [23, 88] width 7 height 9
select select "7848"
select select "service"
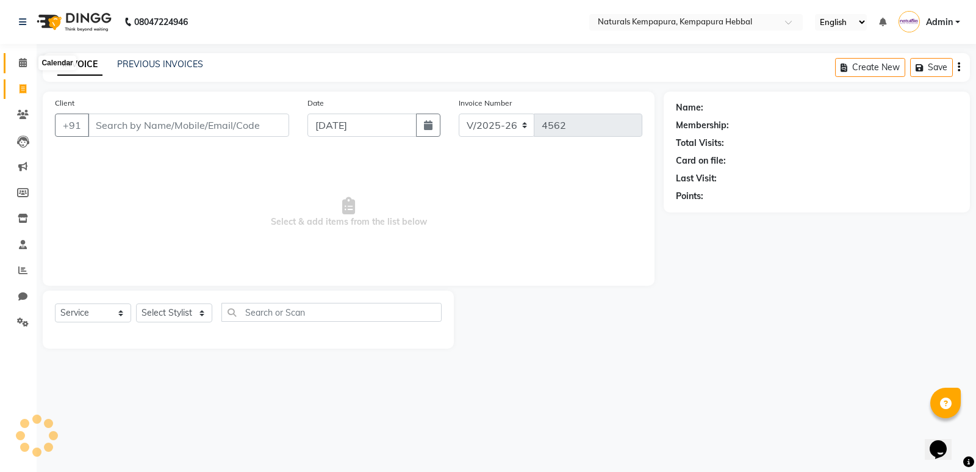
click at [25, 60] on icon at bounding box center [23, 62] width 8 height 9
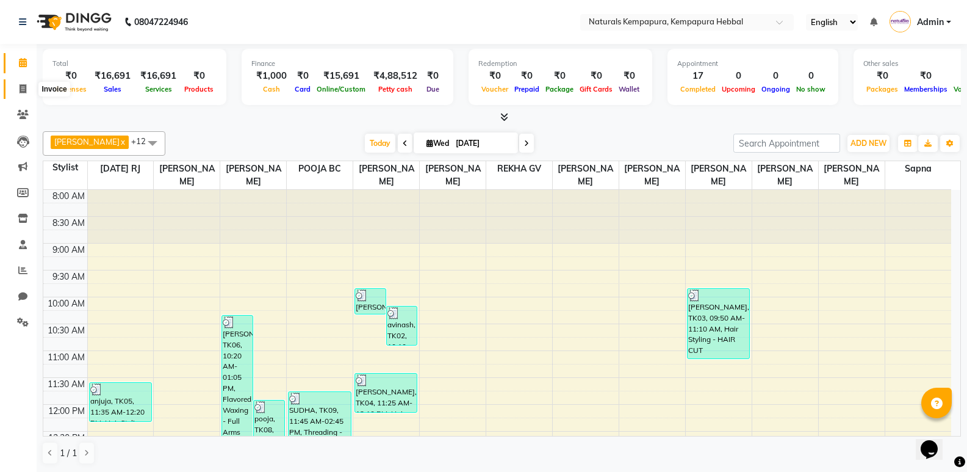
click at [23, 92] on icon at bounding box center [23, 88] width 7 height 9
select select "service"
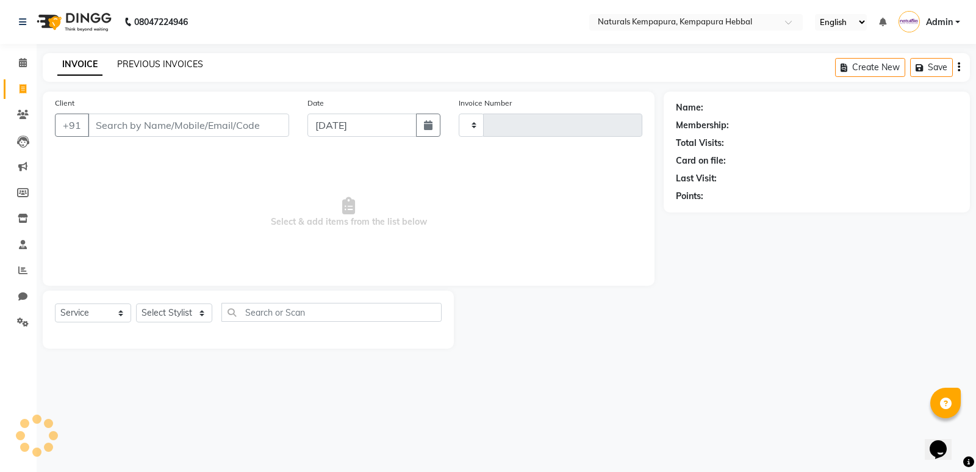
type input "4562"
select select "7848"
click at [138, 124] on input "Client" at bounding box center [188, 124] width 201 height 23
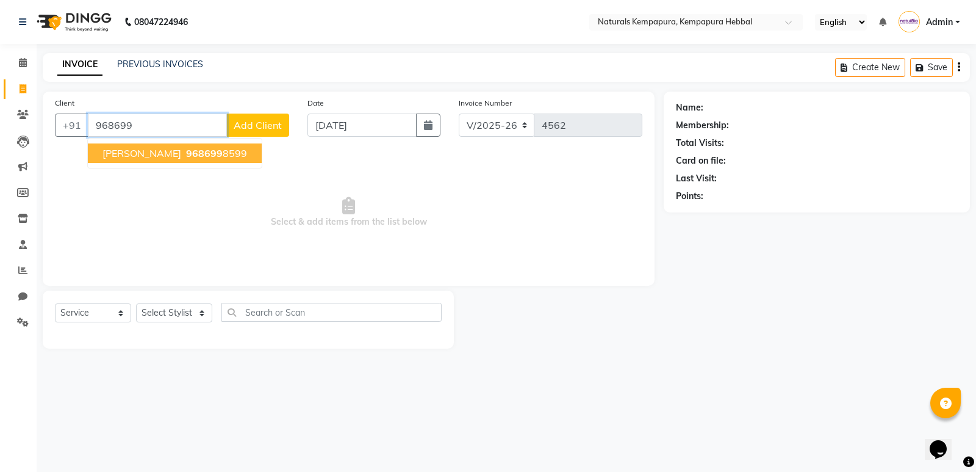
click at [186, 157] on span "968699" at bounding box center [204, 153] width 37 height 12
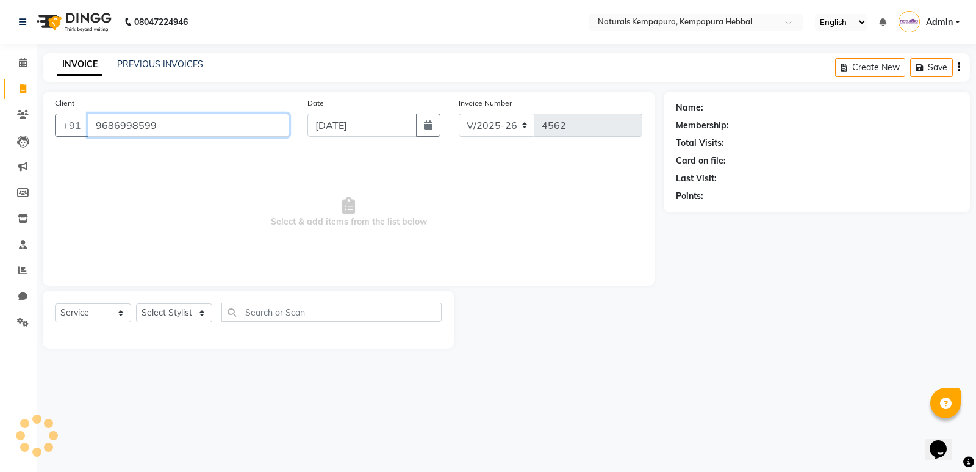
type input "9686998599"
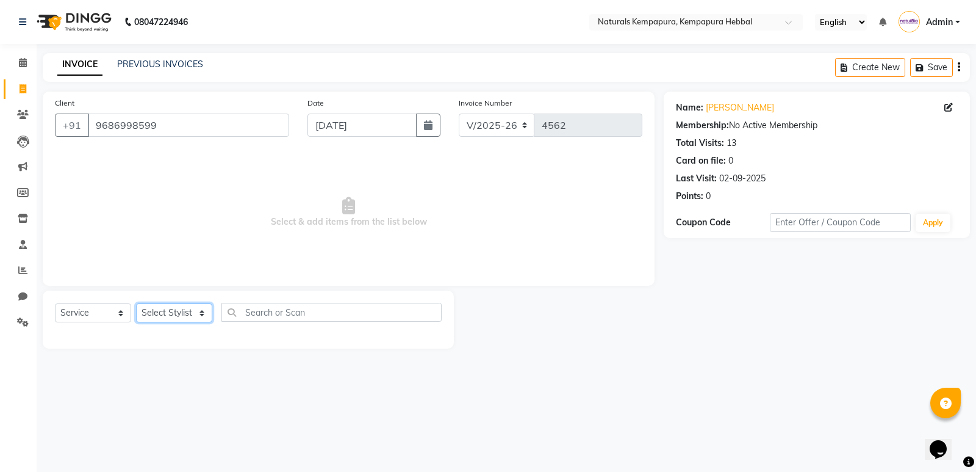
click at [172, 308] on select "Select Stylist [PERSON_NAME] DANISH DURGA HARI [PERSON_NAME] Manager [PERSON_NA…" at bounding box center [174, 312] width 76 height 19
select select "70441"
click at [136, 303] on select "Select Stylist [PERSON_NAME] DANISH DURGA HARI [PERSON_NAME] Manager [PERSON_NA…" at bounding box center [174, 312] width 76 height 19
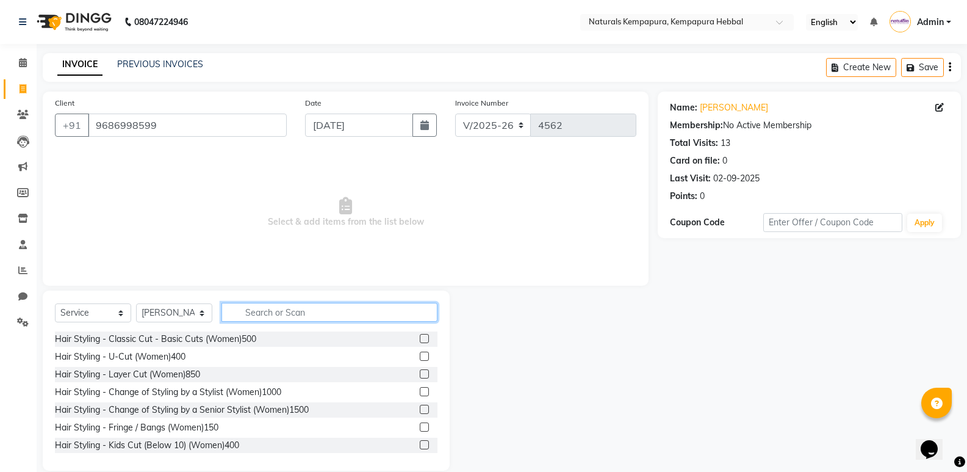
click at [262, 314] on input "text" at bounding box center [329, 312] width 216 height 19
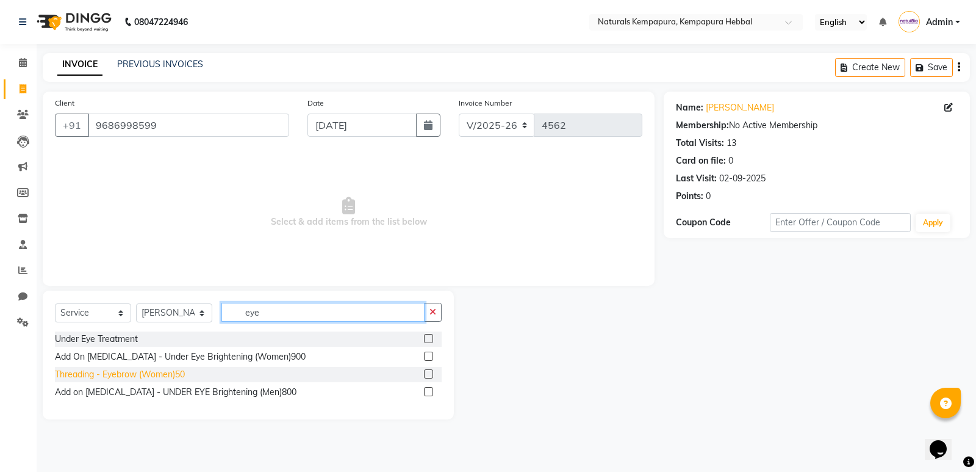
type input "eye"
click at [182, 376] on div "Threading - Eyebrow (Women)50" at bounding box center [120, 374] width 130 height 13
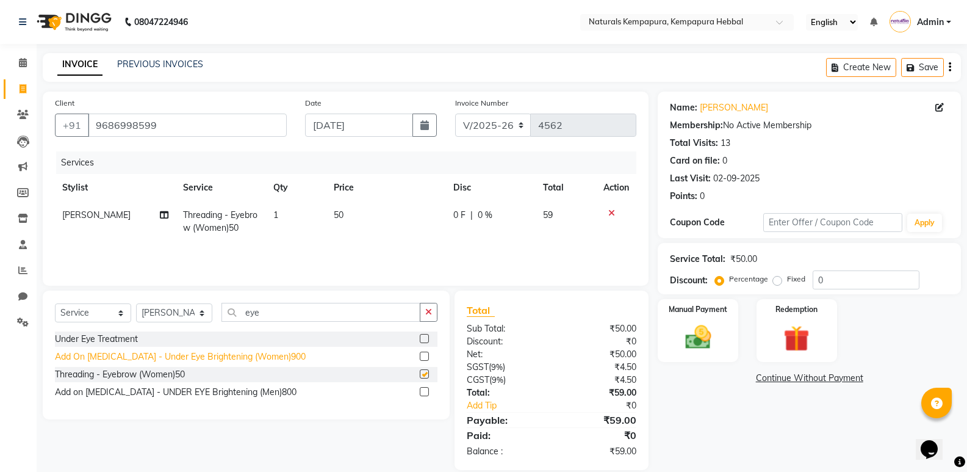
checkbox input "false"
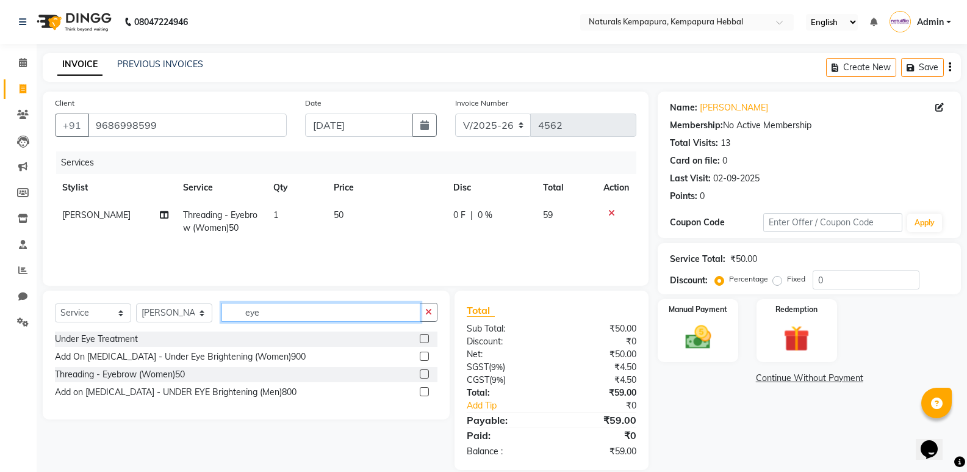
click at [268, 315] on input "eye" at bounding box center [320, 312] width 199 height 19
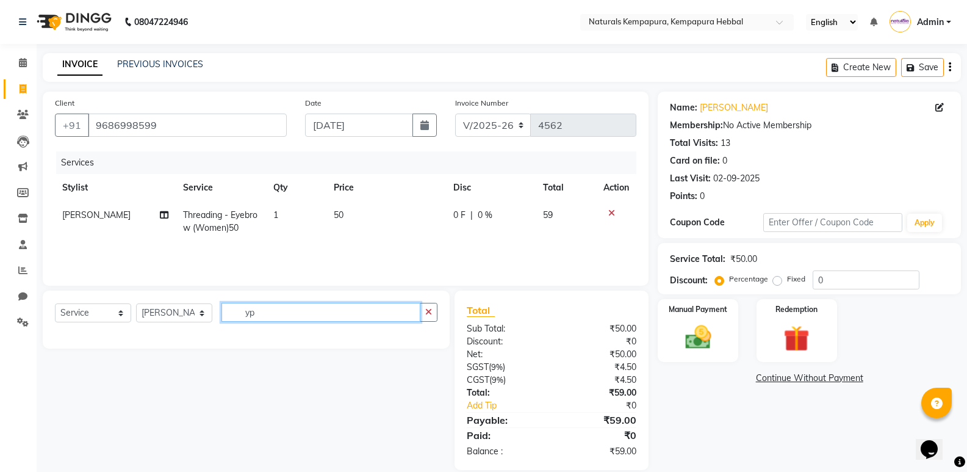
type input "y"
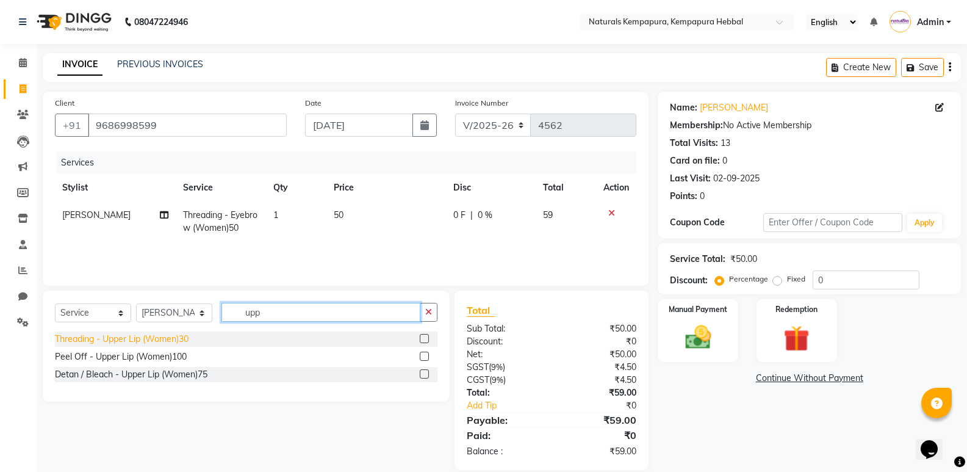
type input "upp"
click at [162, 342] on div "Threading - Upper Lip (Women)30" at bounding box center [122, 339] width 134 height 13
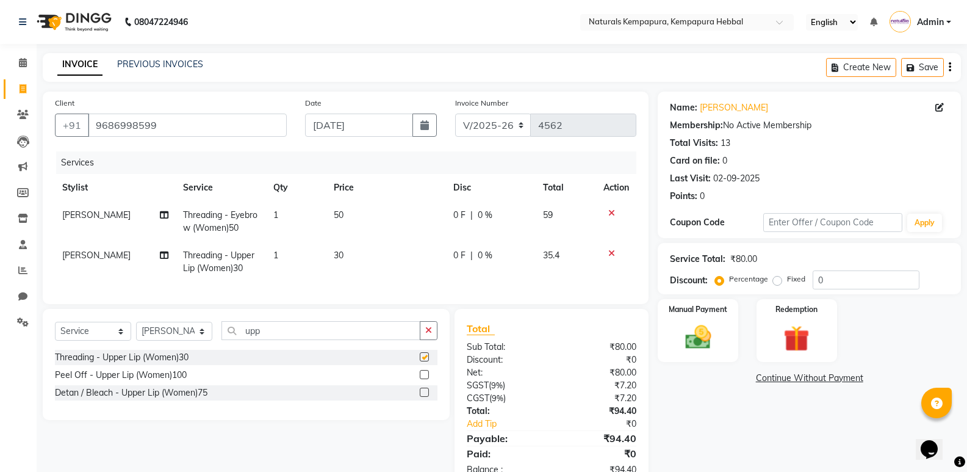
checkbox input "false"
click at [343, 215] on span "50" at bounding box center [339, 214] width 10 height 11
select select "70441"
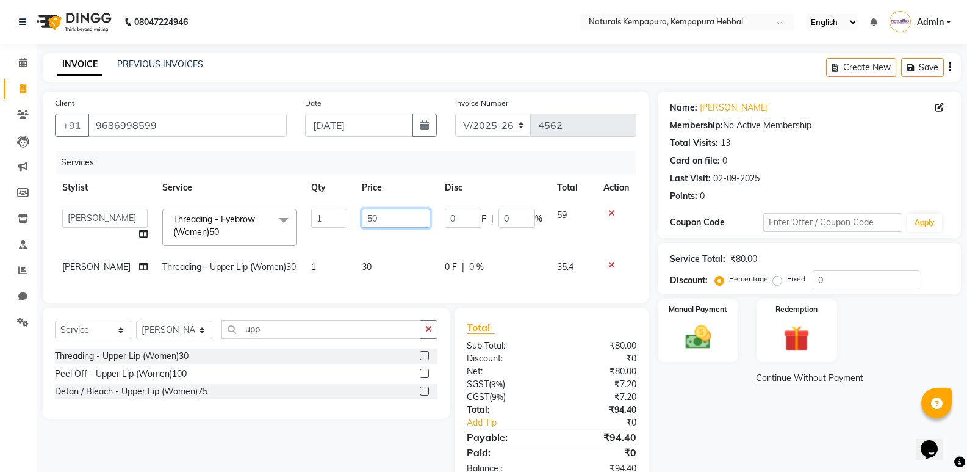
click at [372, 214] on input "50" at bounding box center [396, 218] width 68 height 19
type input "5"
type input "75"
click at [357, 264] on td "30" at bounding box center [395, 266] width 83 height 27
select select "70441"
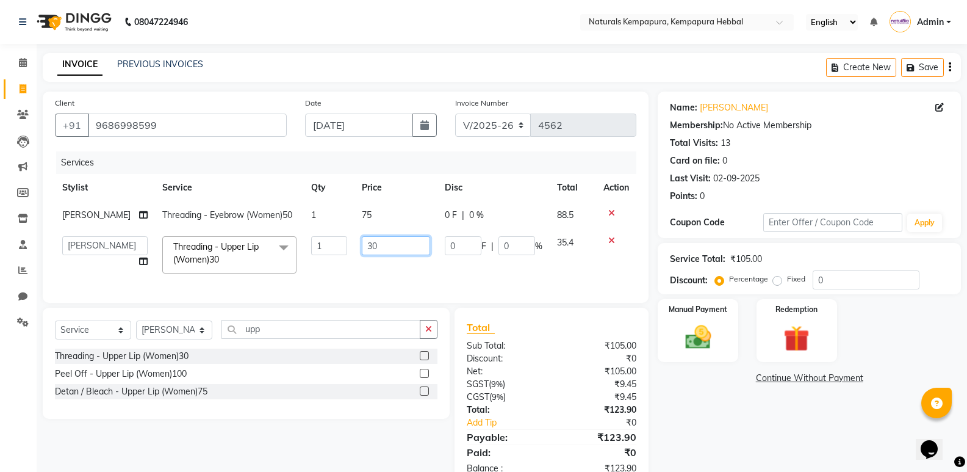
click at [367, 242] on input "30" at bounding box center [396, 245] width 68 height 19
type input "50"
click at [722, 402] on div "Name: [PERSON_NAME] Membership: No Active Membership Total Visits: 13 Card on f…" at bounding box center [814, 289] width 312 height 395
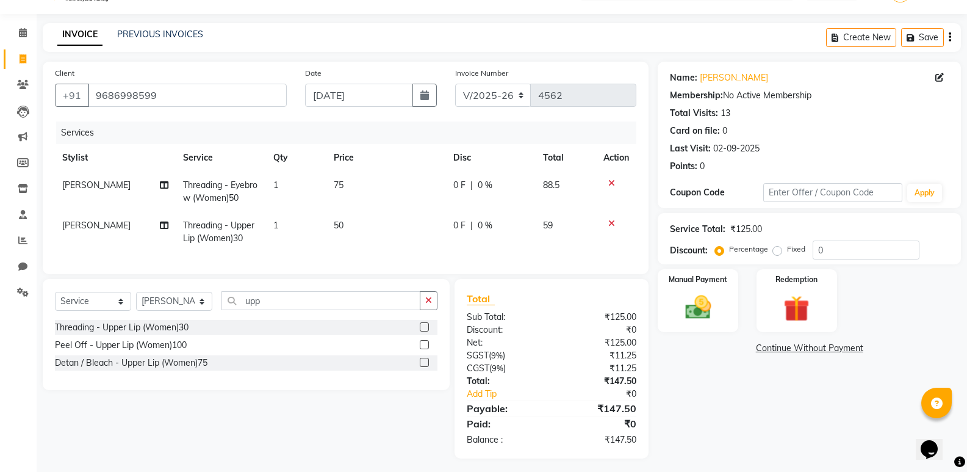
scroll to position [44, 0]
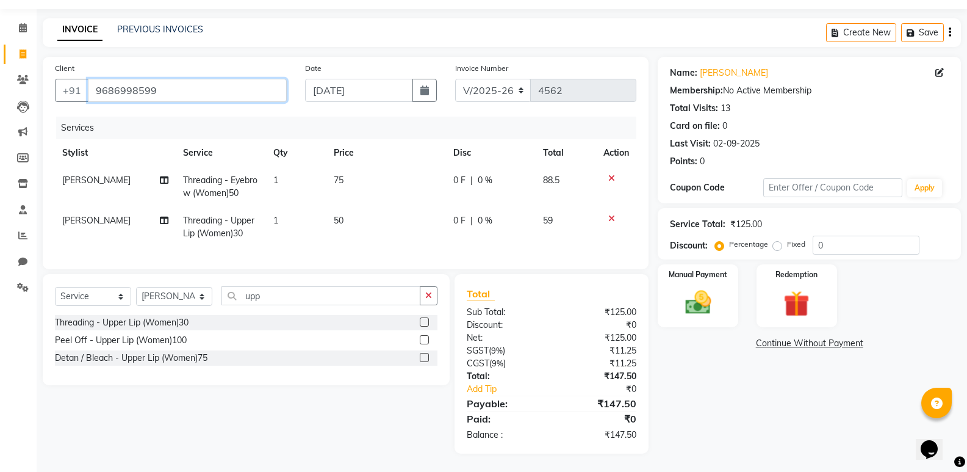
drag, startPoint x: 97, startPoint y: 82, endPoint x: 154, endPoint y: 90, distance: 57.9
click at [154, 90] on input "9686998599" at bounding box center [187, 90] width 199 height 23
click at [694, 289] on img at bounding box center [697, 302] width 43 height 31
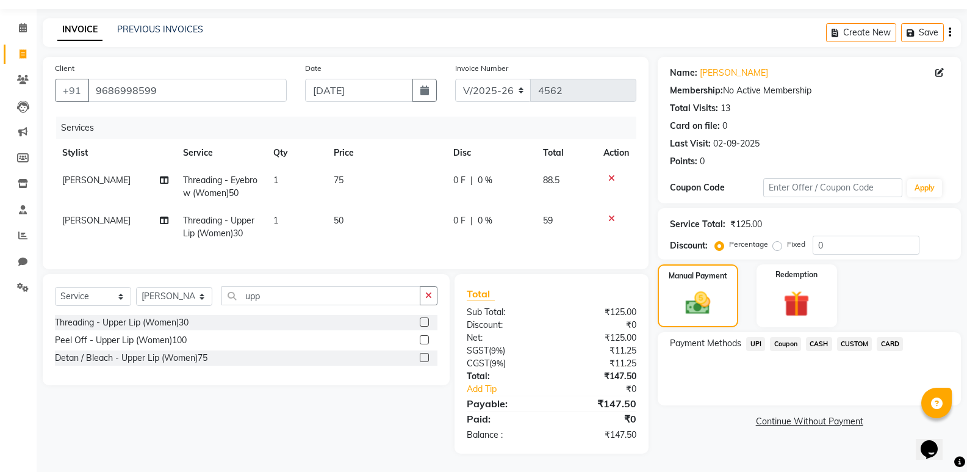
click at [758, 337] on span "UPI" at bounding box center [755, 344] width 19 height 14
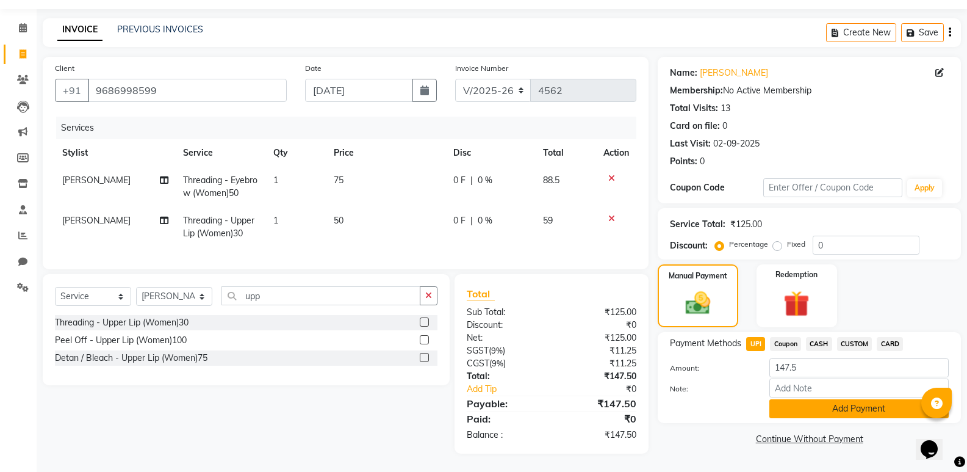
click at [808, 399] on button "Add Payment" at bounding box center [858, 408] width 179 height 19
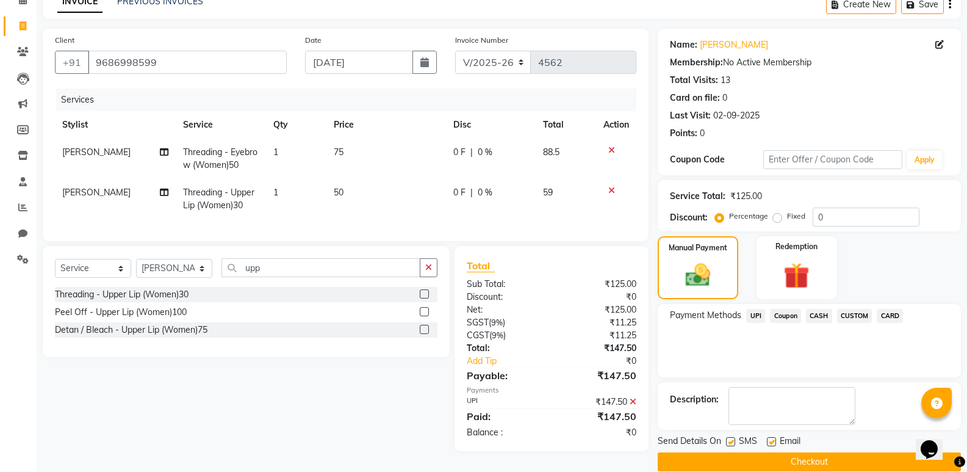
scroll to position [81, 0]
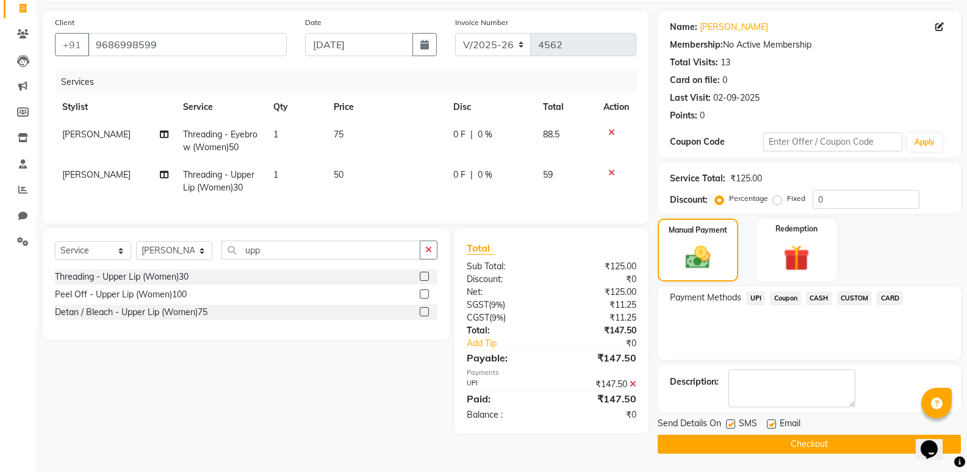
click at [772, 423] on label at bounding box center [771, 423] width 9 height 9
click at [772, 423] on input "checkbox" at bounding box center [771, 424] width 8 height 8
checkbox input "false"
drag, startPoint x: 769, startPoint y: 399, endPoint x: 702, endPoint y: 333, distance: 94.5
click at [697, 333] on div "Payment Methods UPI Coupon CASH CUSTOM CARD" at bounding box center [809, 322] width 303 height 73
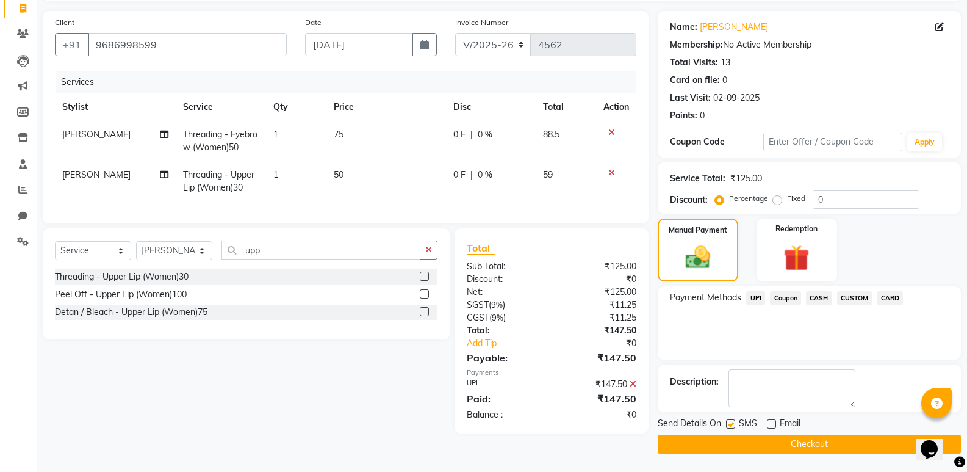
click at [887, 299] on span "CARD" at bounding box center [890, 298] width 26 height 14
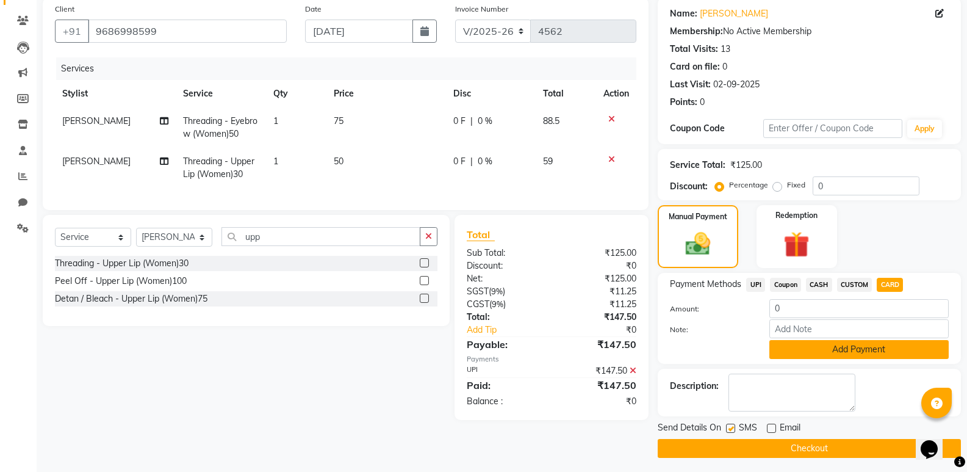
scroll to position [98, 0]
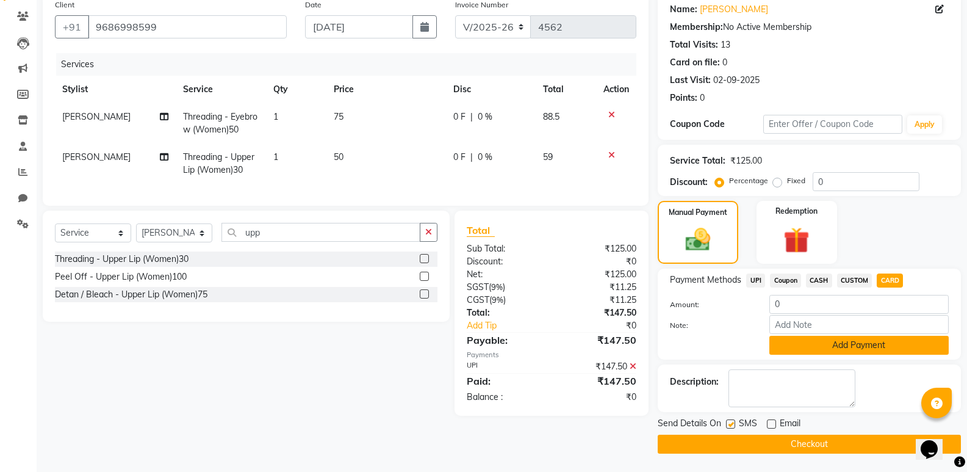
click at [819, 345] on button "Add Payment" at bounding box center [858, 345] width 179 height 19
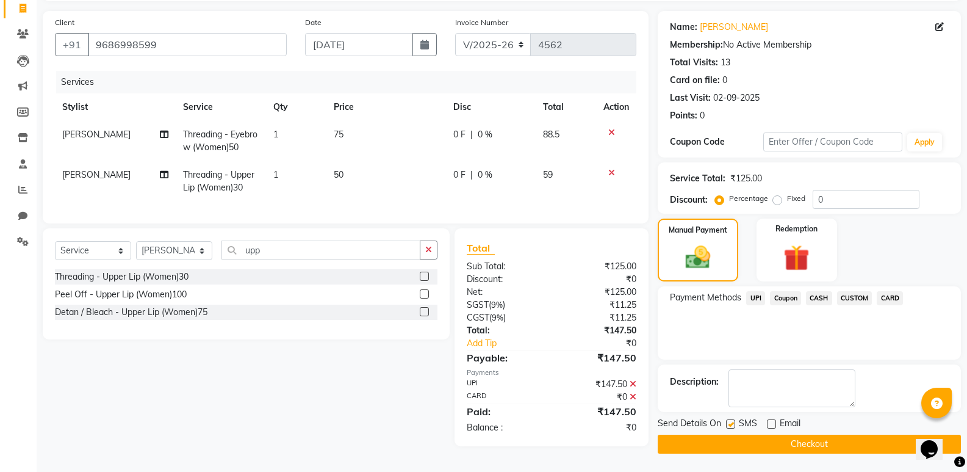
scroll to position [82, 0]
click at [894, 297] on span "CARD" at bounding box center [890, 298] width 26 height 14
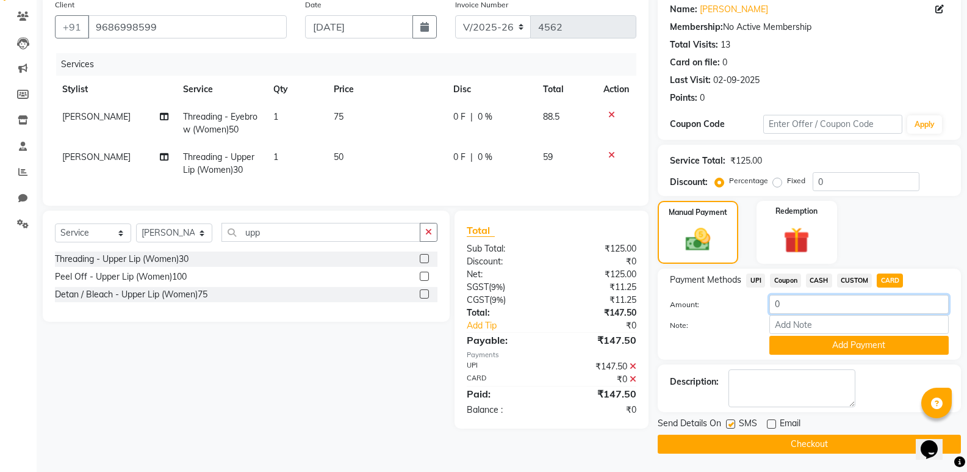
click at [788, 304] on input "0" at bounding box center [858, 304] width 179 height 19
click at [782, 280] on span "Coupon" at bounding box center [785, 280] width 31 height 14
click at [760, 281] on span "UPI" at bounding box center [755, 280] width 19 height 14
click at [801, 306] on input "0" at bounding box center [858, 304] width 179 height 19
click at [890, 281] on span "CARD" at bounding box center [890, 280] width 26 height 14
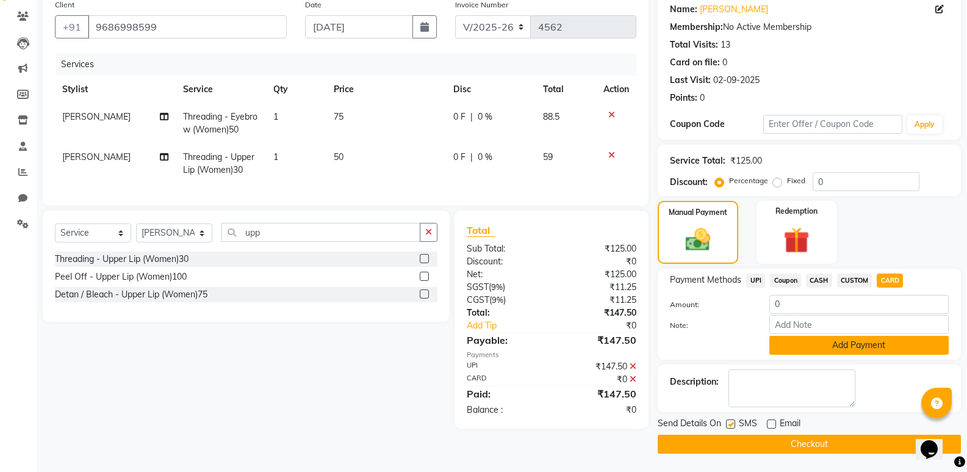
click at [797, 344] on button "Add Payment" at bounding box center [858, 345] width 179 height 19
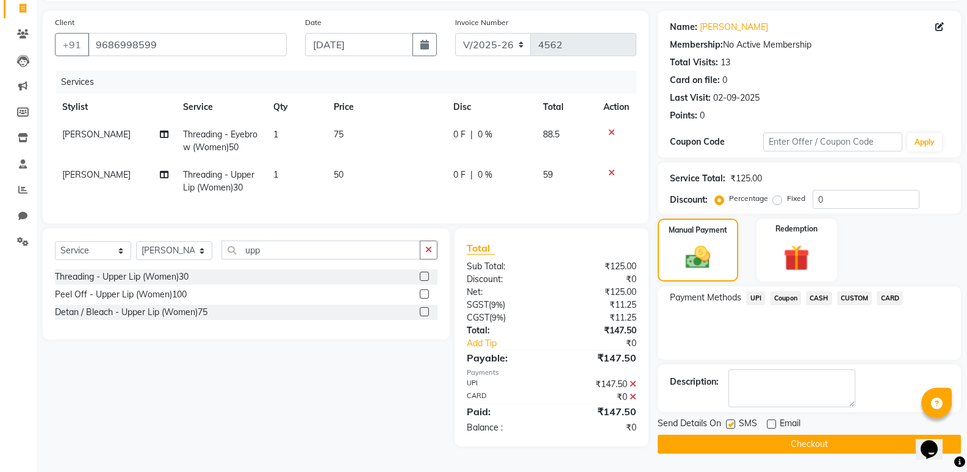
click at [634, 388] on icon at bounding box center [633, 383] width 7 height 9
click at [633, 388] on icon at bounding box center [633, 383] width 7 height 9
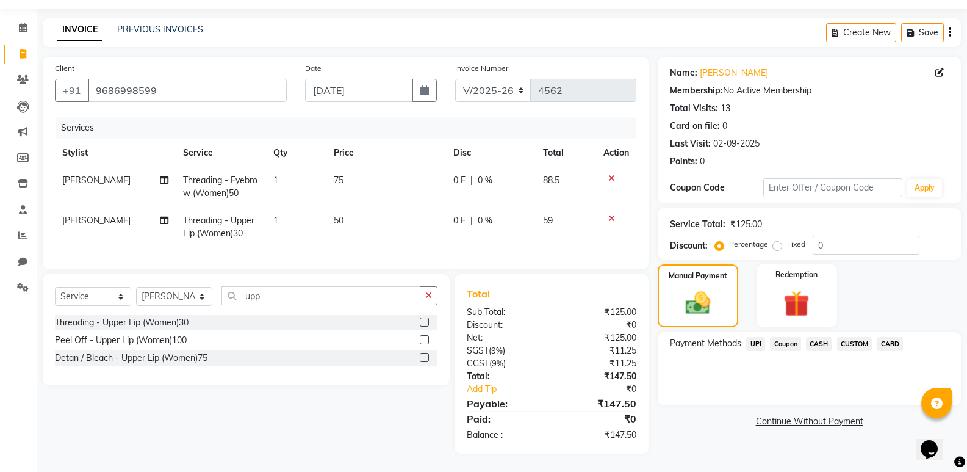
click at [890, 337] on span "CARD" at bounding box center [890, 344] width 26 height 14
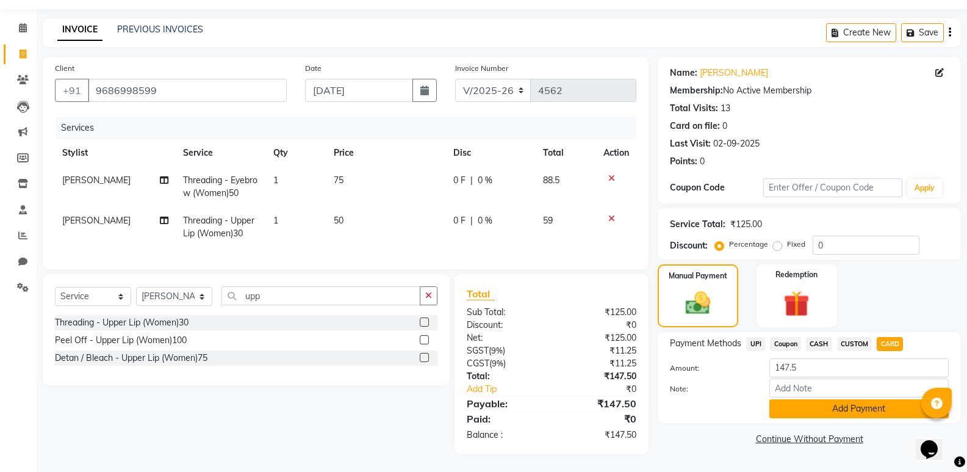
click at [793, 399] on button "Add Payment" at bounding box center [858, 408] width 179 height 19
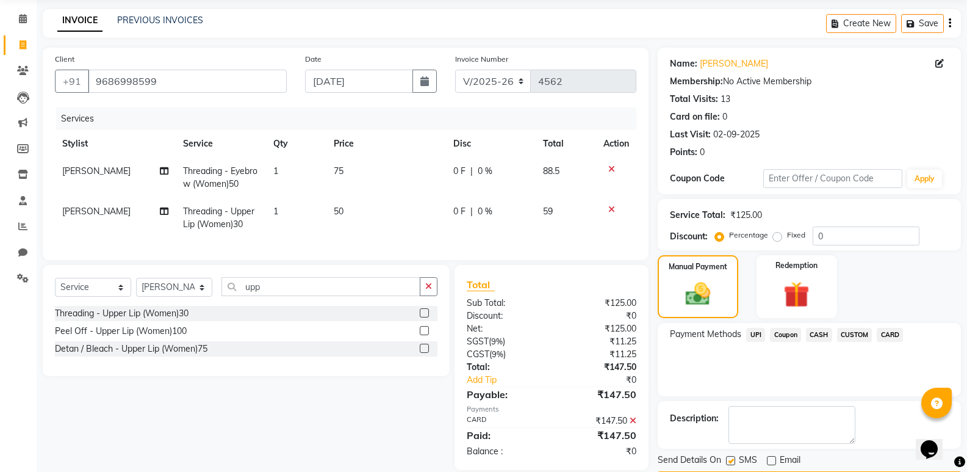
scroll to position [81, 0]
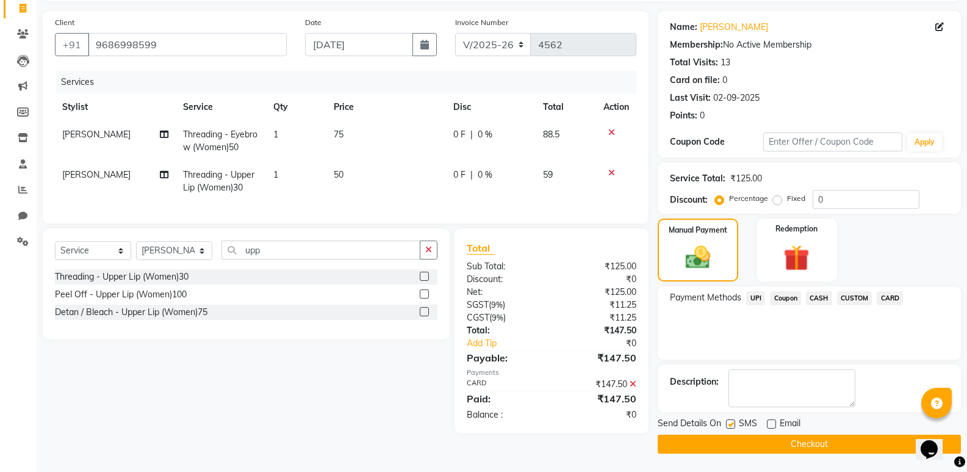
click at [774, 436] on button "Checkout" at bounding box center [809, 443] width 303 height 19
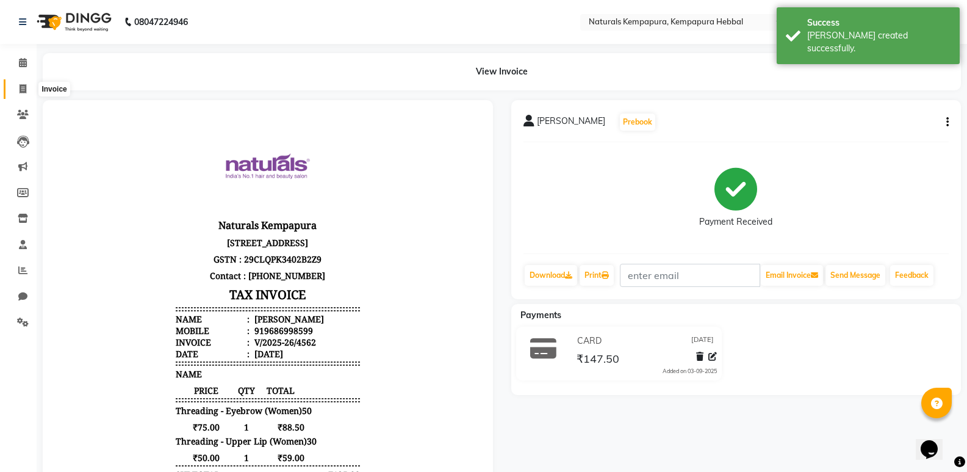
click at [25, 88] on icon at bounding box center [23, 88] width 7 height 9
select select "service"
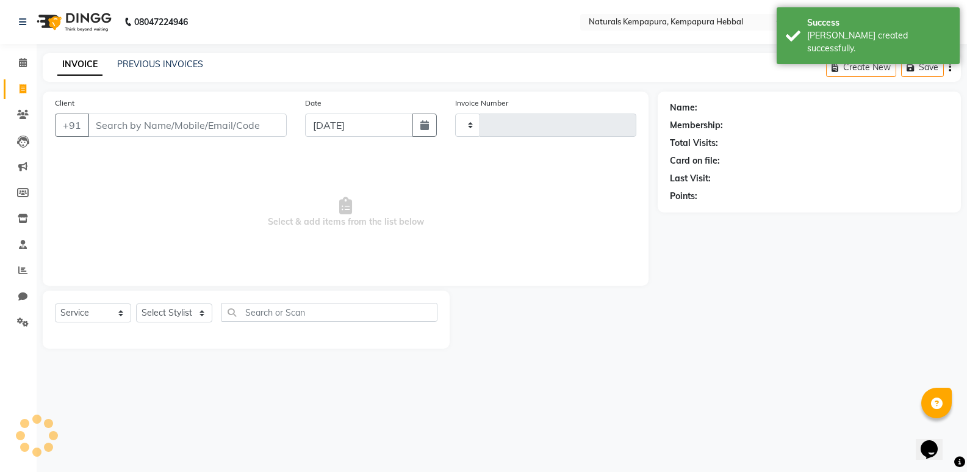
type input "4563"
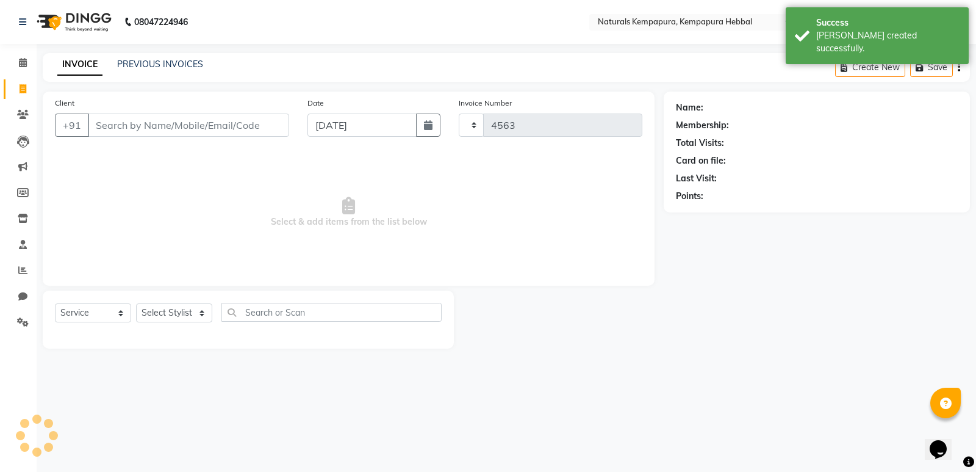
select select "7848"
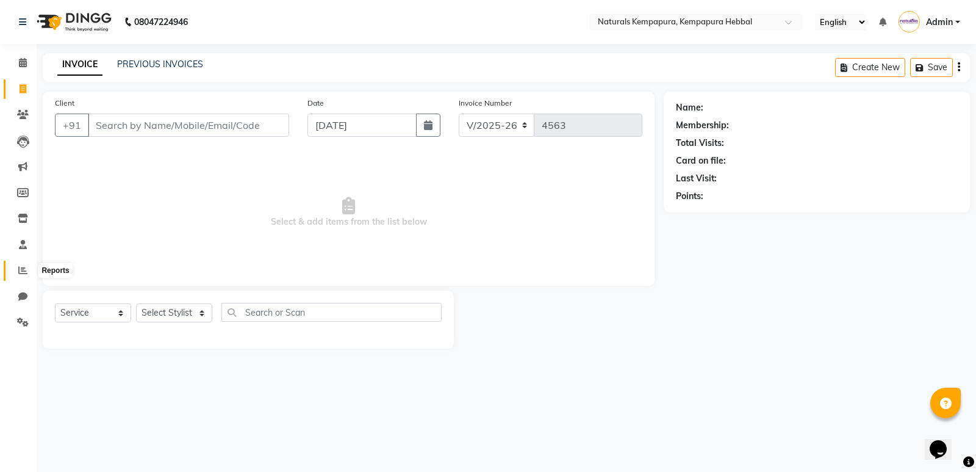
click at [24, 268] on icon at bounding box center [22, 269] width 9 height 9
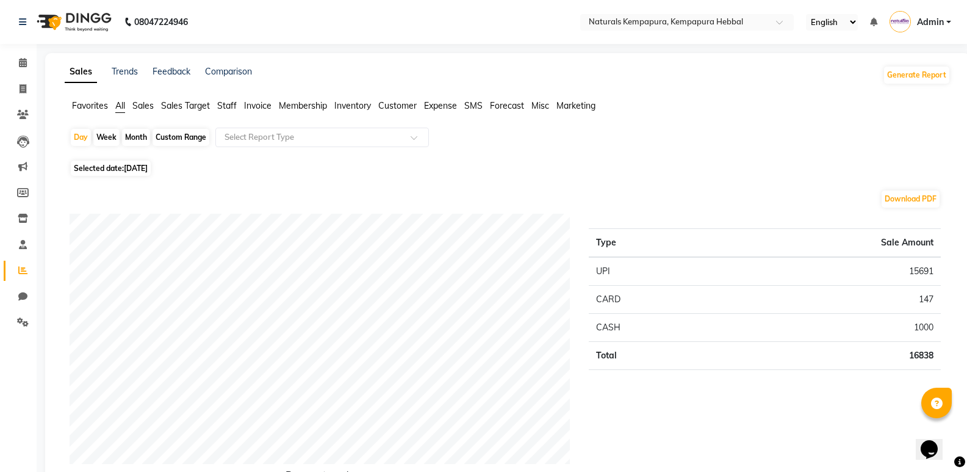
click at [253, 106] on span "Invoice" at bounding box center [257, 105] width 27 height 11
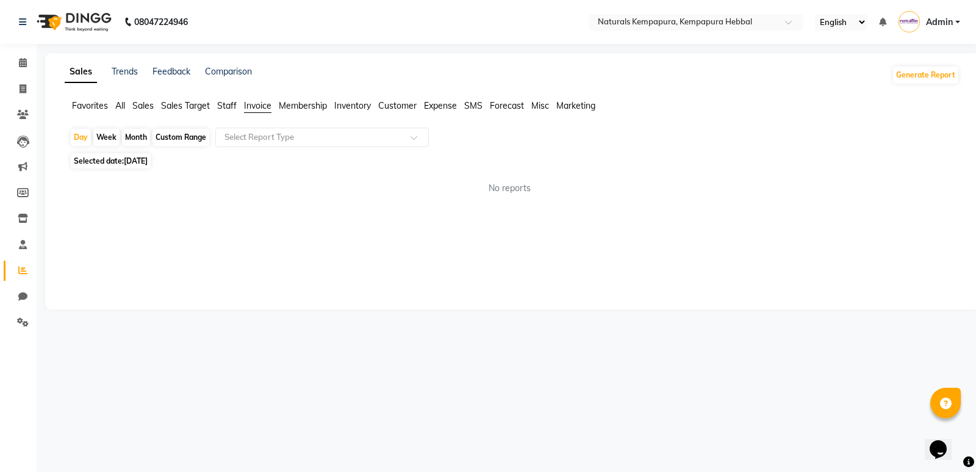
click at [226, 103] on span "Staff" at bounding box center [227, 105] width 20 height 11
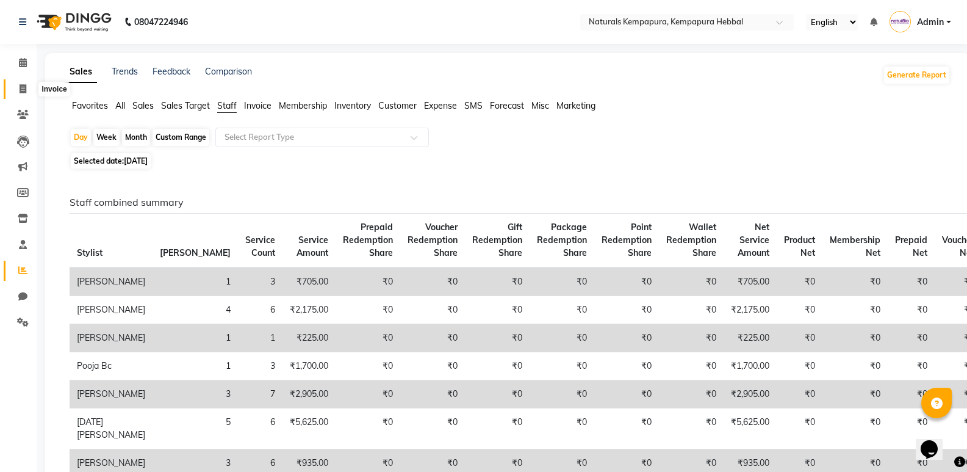
click at [23, 84] on icon at bounding box center [23, 88] width 7 height 9
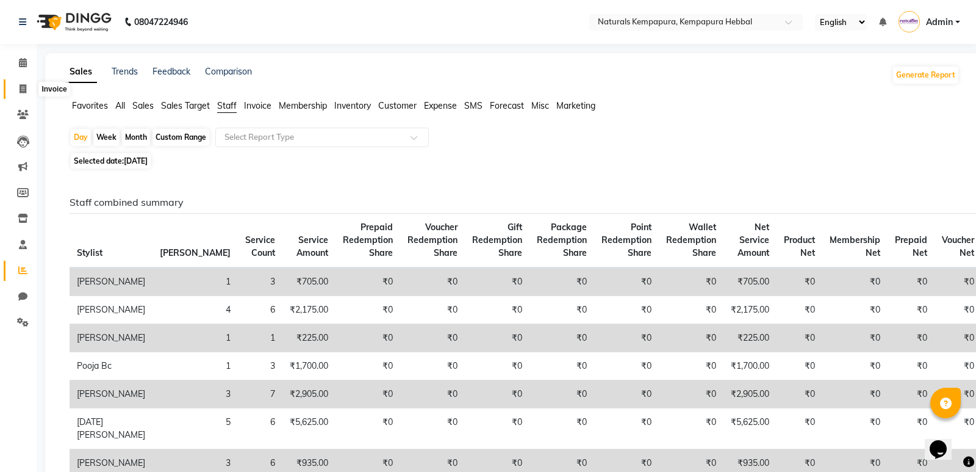
select select "7848"
select select "service"
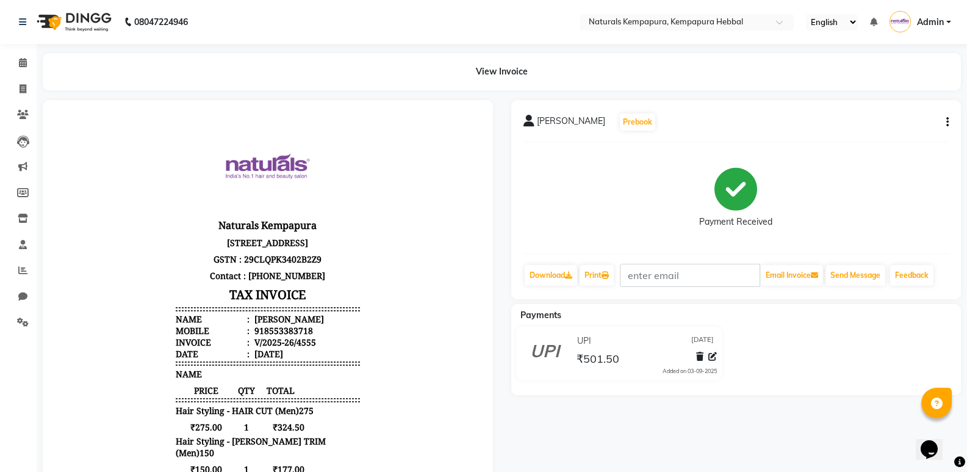
click at [948, 122] on icon "button" at bounding box center [947, 122] width 2 height 1
click at [881, 122] on div "Edit Item Staff" at bounding box center [887, 122] width 84 height 15
select select
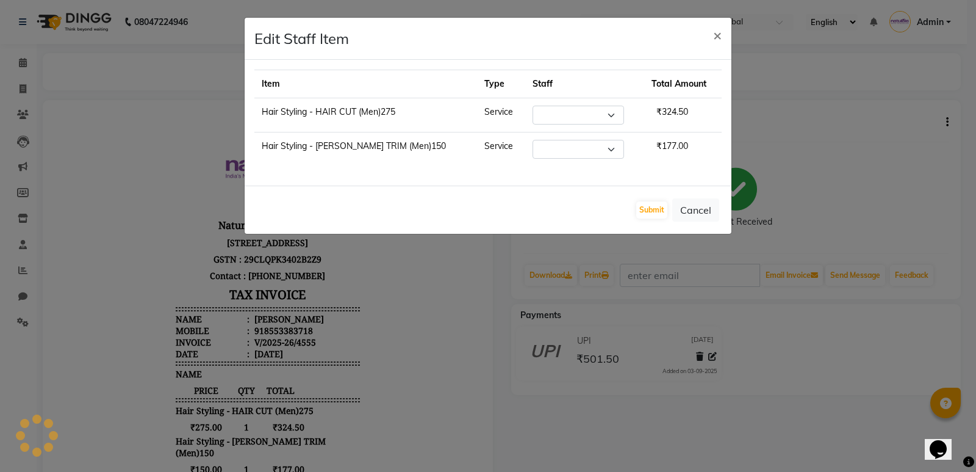
select select "70439"
click at [691, 203] on button "Cancel" at bounding box center [695, 209] width 47 height 23
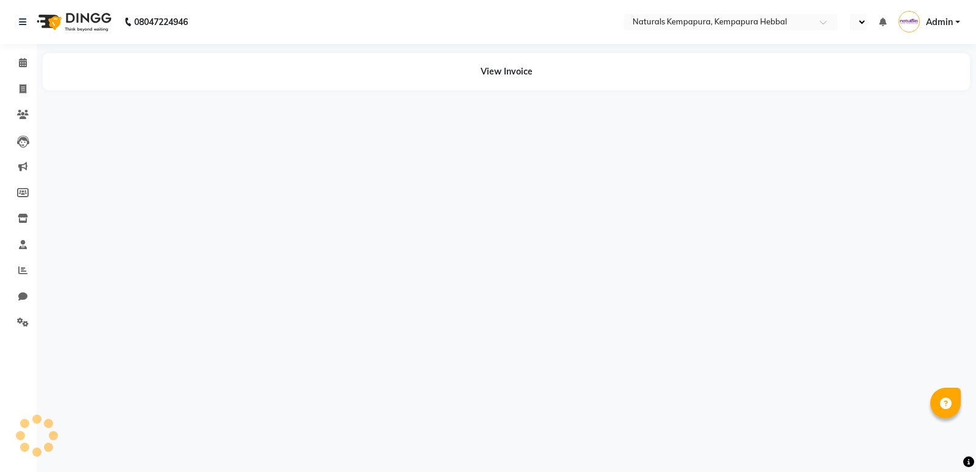
select select "en"
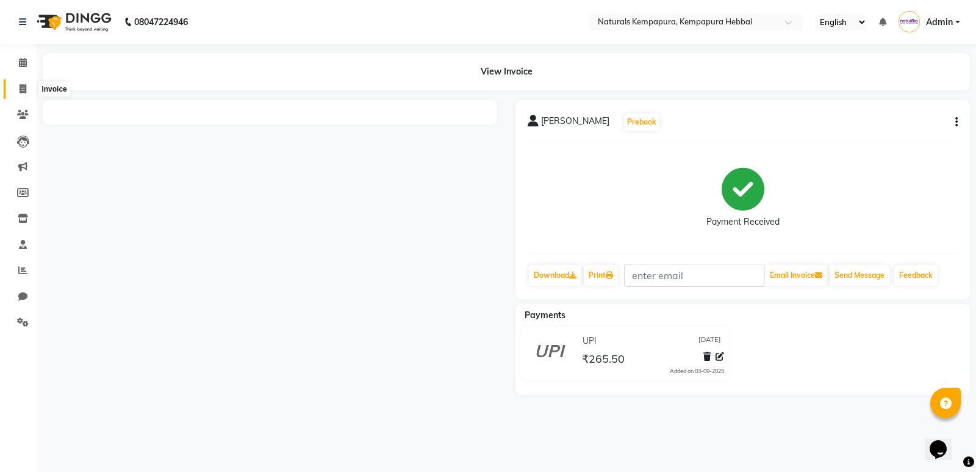
click at [22, 85] on icon at bounding box center [23, 88] width 7 height 9
select select "7848"
select select "service"
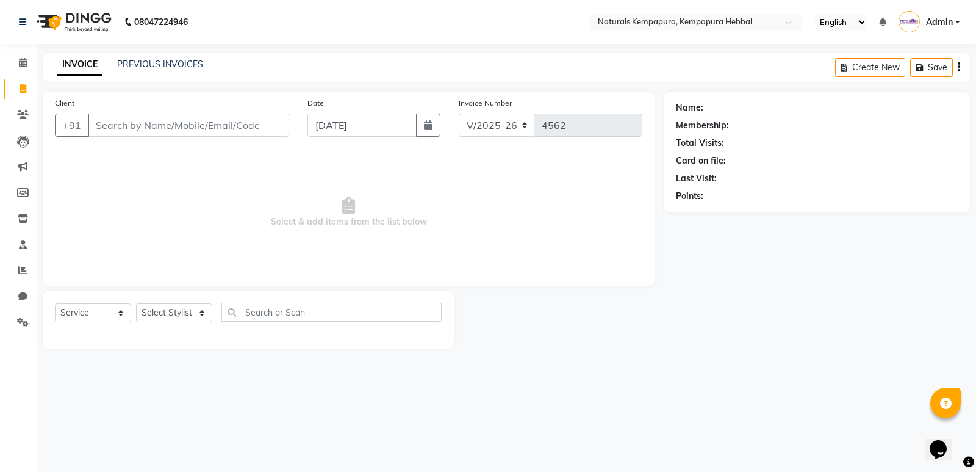
click at [135, 70] on div "PREVIOUS INVOICES" at bounding box center [160, 64] width 86 height 13
click at [132, 66] on link "PREVIOUS INVOICES" at bounding box center [160, 64] width 86 height 11
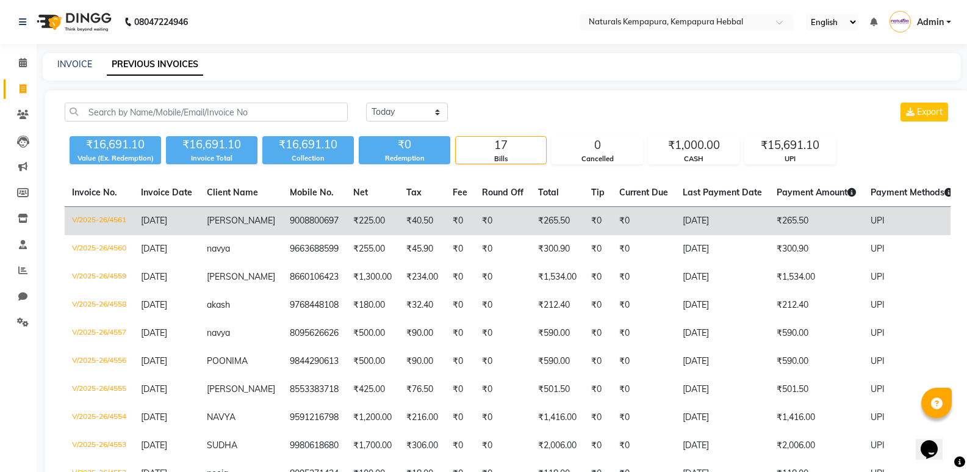
click at [282, 226] on td "9008800697" at bounding box center [313, 221] width 63 height 29
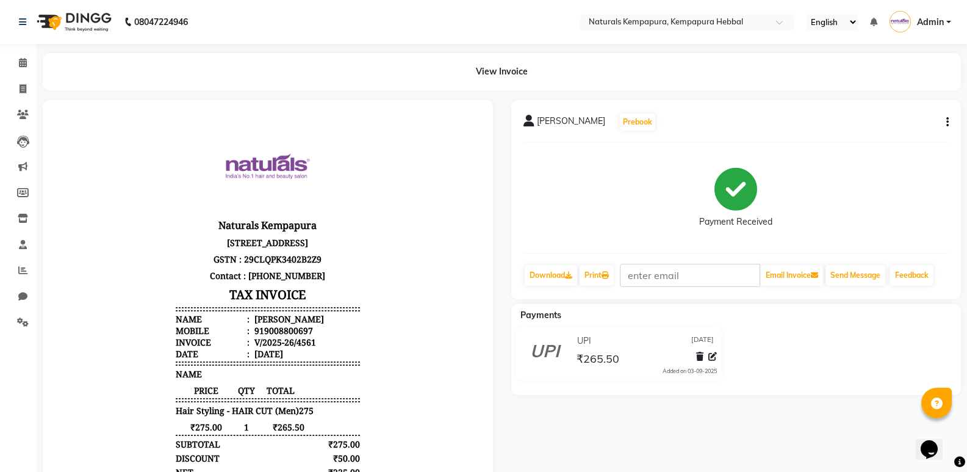
scroll to position [10, 0]
drag, startPoint x: 253, startPoint y: 331, endPoint x: 309, endPoint y: 329, distance: 56.2
click at [309, 329] on li "Mobile : 919008800697" at bounding box center [268, 331] width 184 height 12
copy div "9008800697"
